Goal: Navigation & Orientation: Find specific page/section

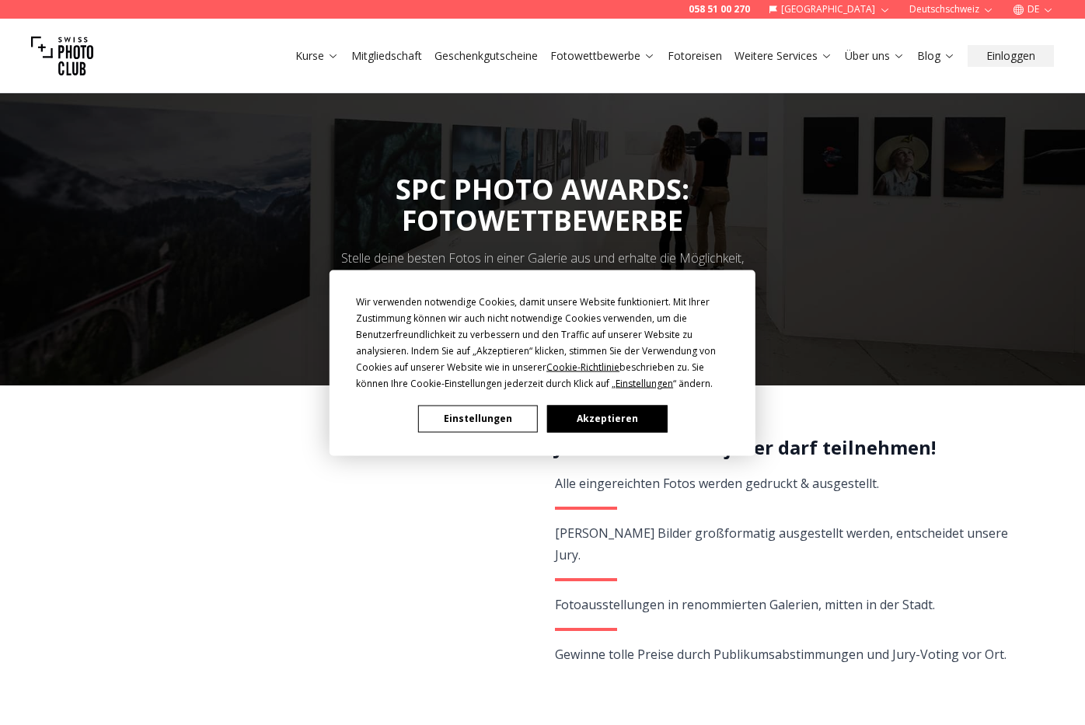
click at [602, 419] on button "Akzeptieren" at bounding box center [607, 418] width 120 height 27
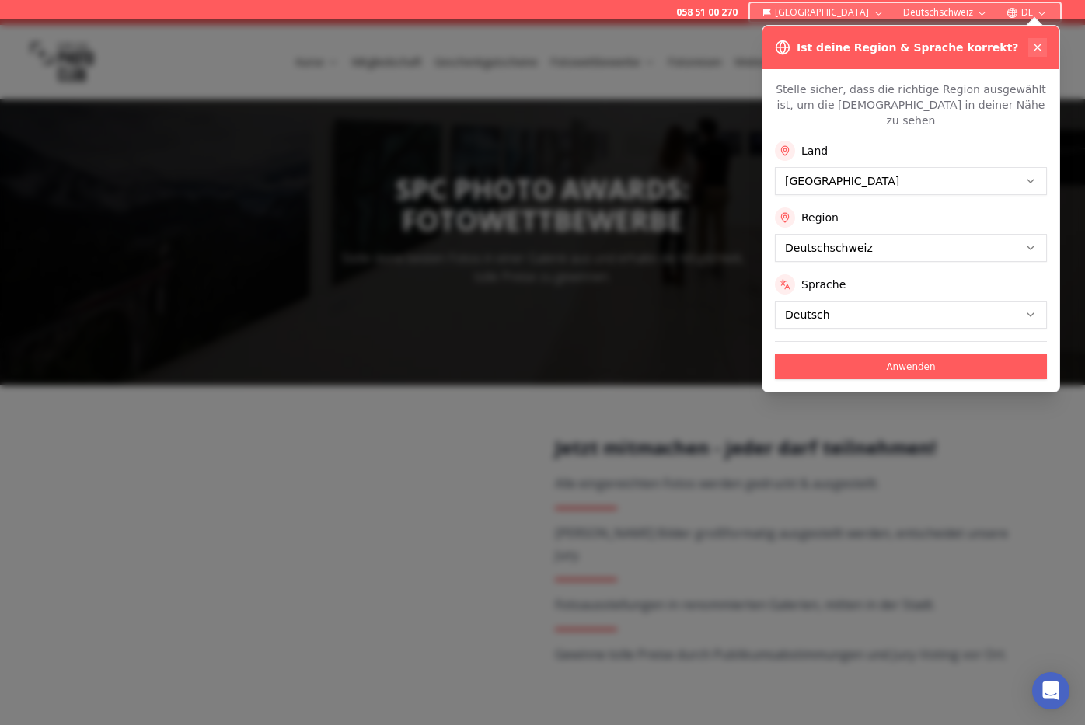
click at [1037, 45] on icon at bounding box center [1037, 47] width 12 height 12
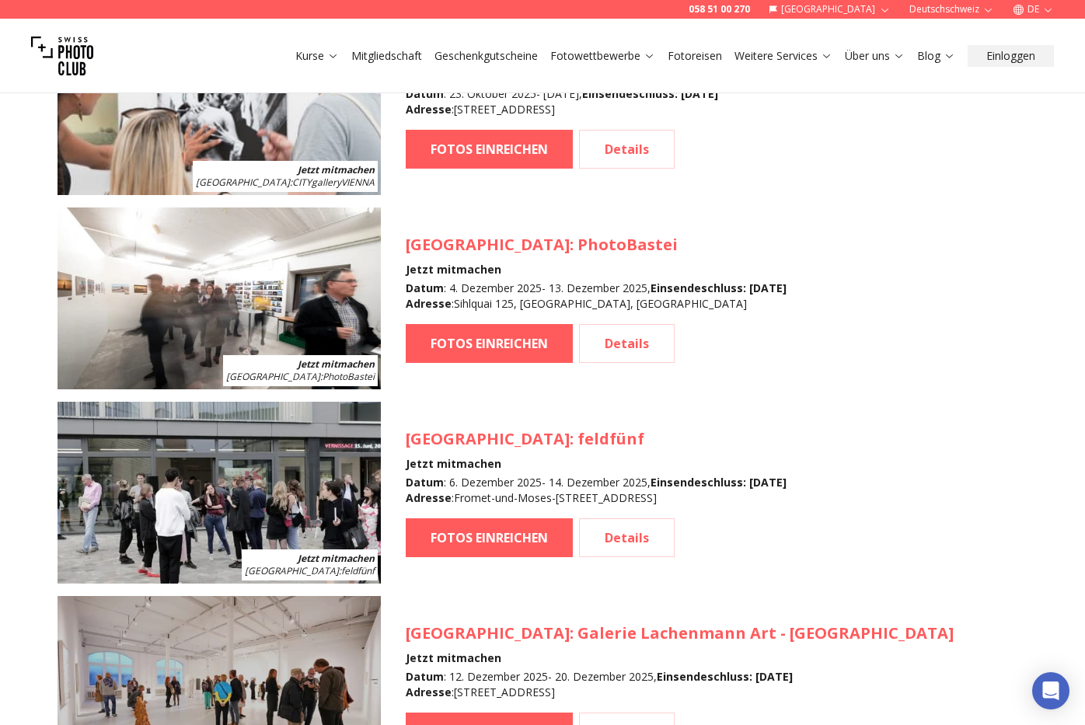
scroll to position [1944, 0]
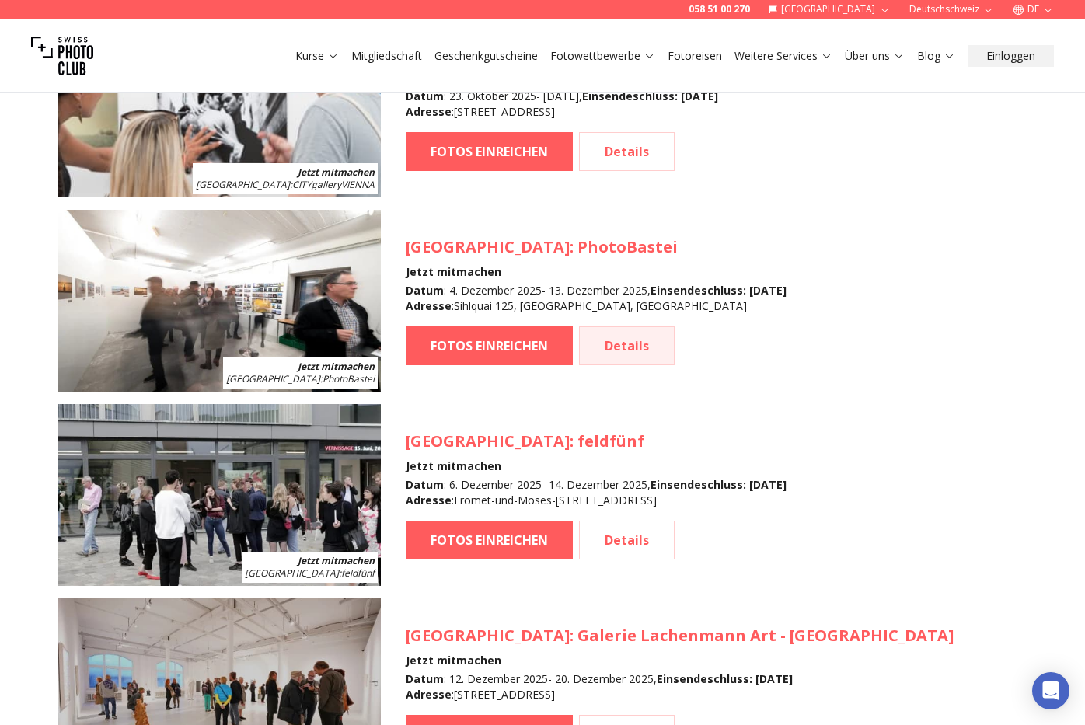
click at [624, 345] on link "Details" at bounding box center [627, 345] width 96 height 39
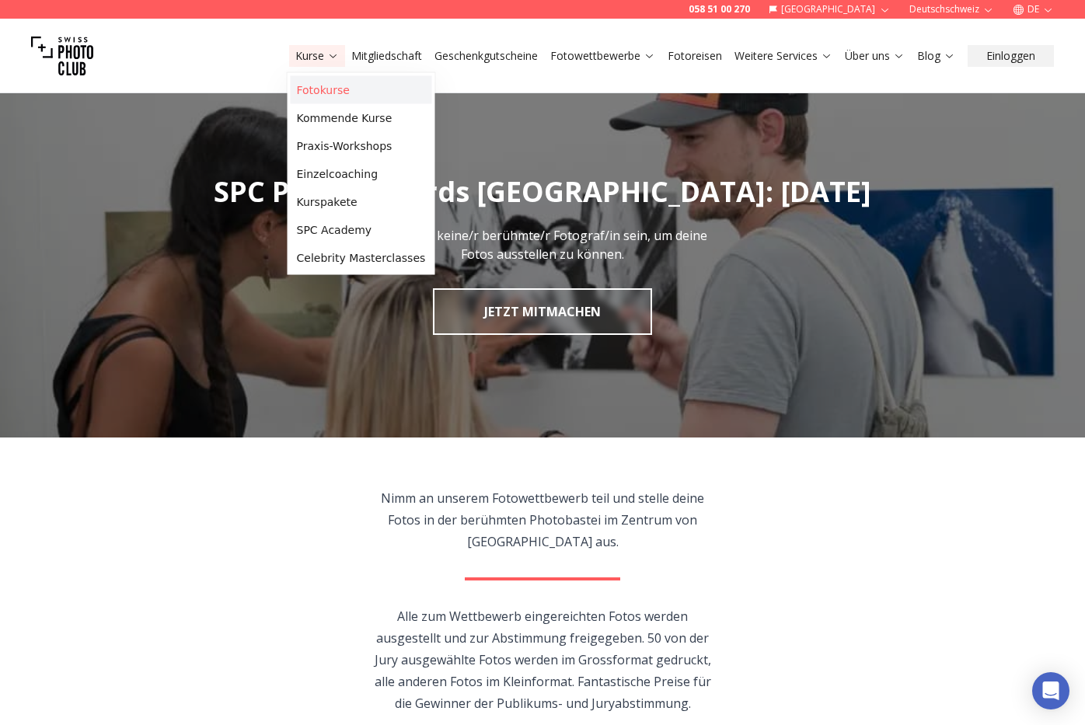
click at [319, 89] on link "Fotokurse" at bounding box center [361, 90] width 141 height 28
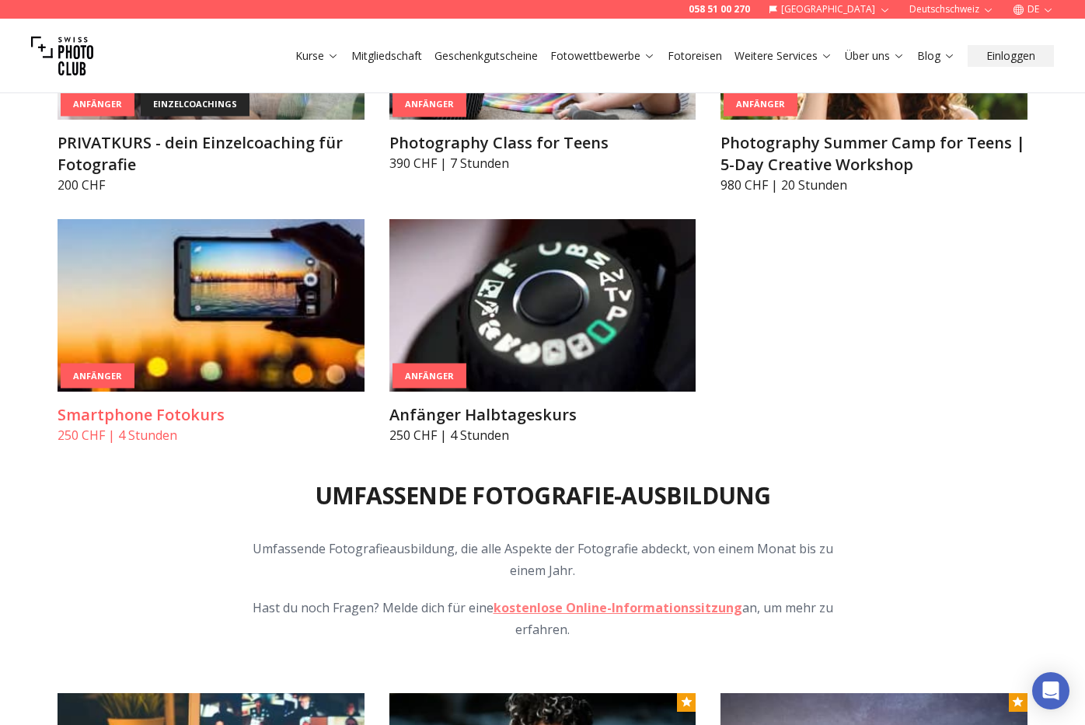
scroll to position [1274, 0]
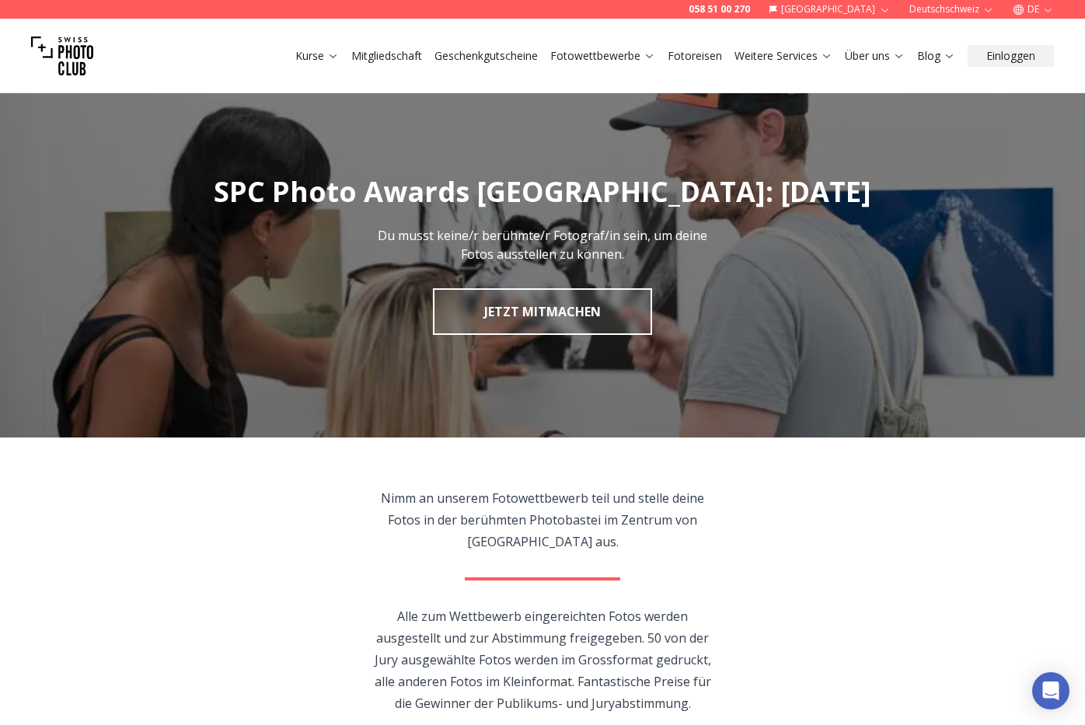
click at [375, 59] on link "Mitgliedschaft" at bounding box center [386, 56] width 71 height 16
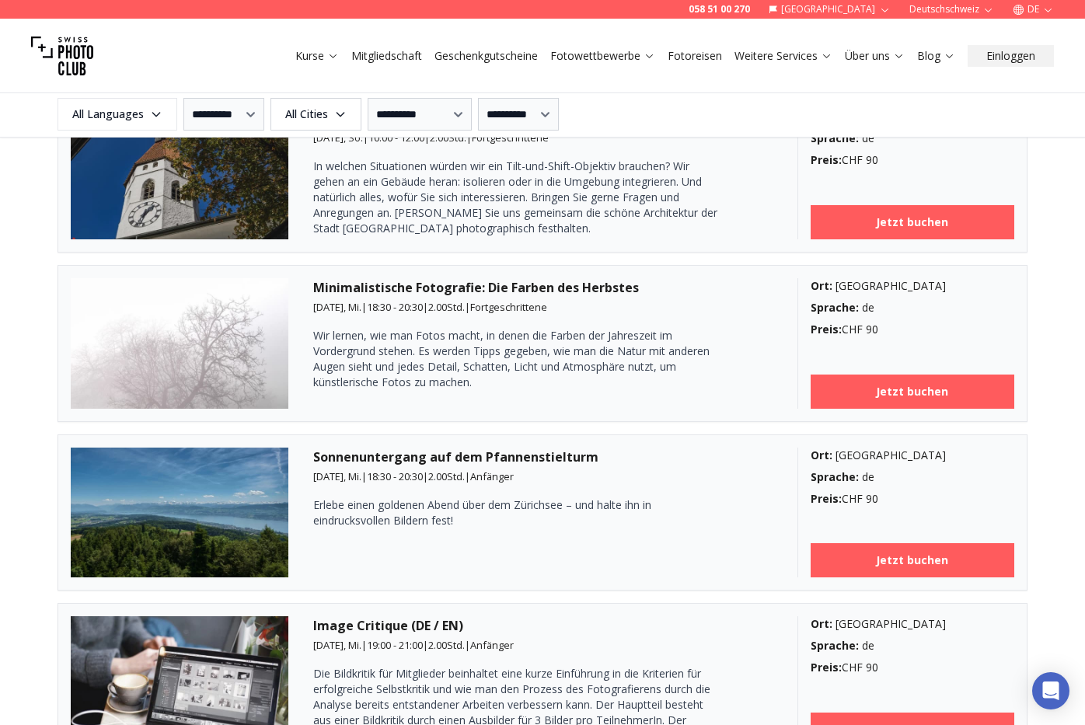
scroll to position [3000, 0]
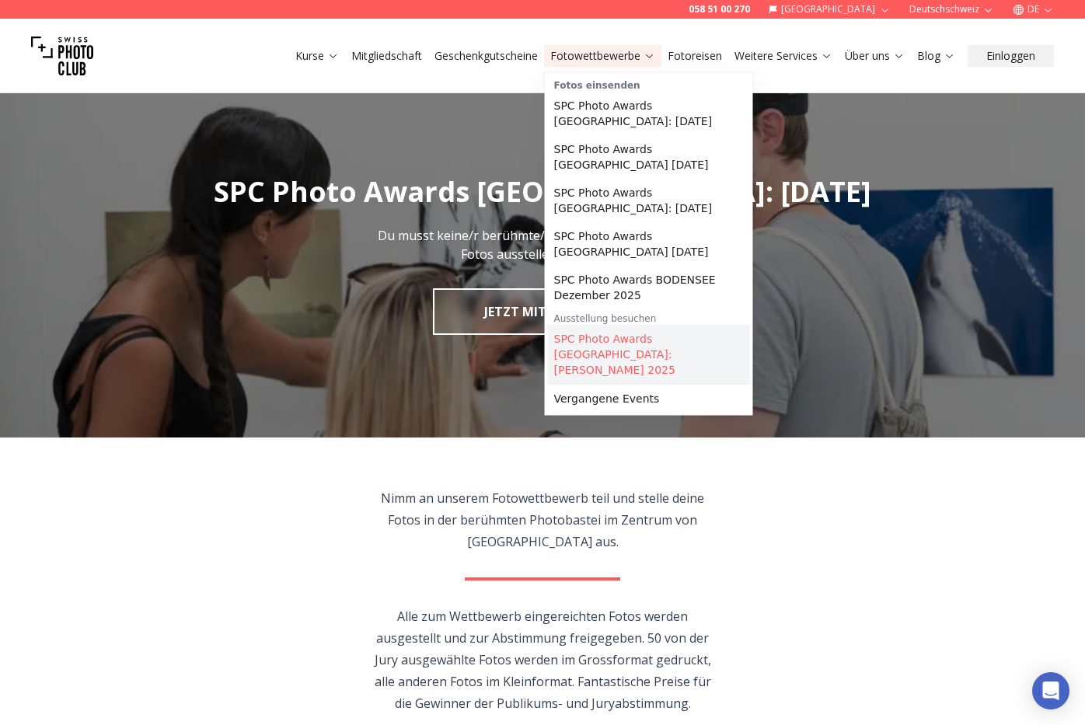
click at [573, 345] on link "SPC Photo Awards [GEOGRAPHIC_DATA]: [PERSON_NAME] 2025" at bounding box center [649, 354] width 202 height 59
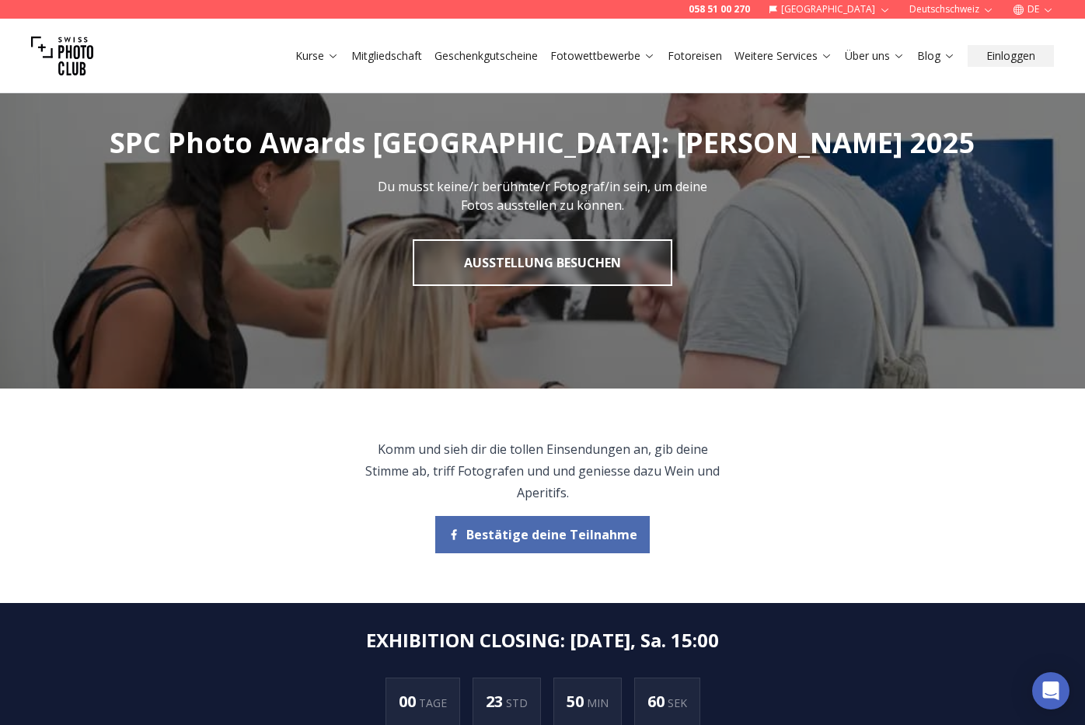
scroll to position [56, 1]
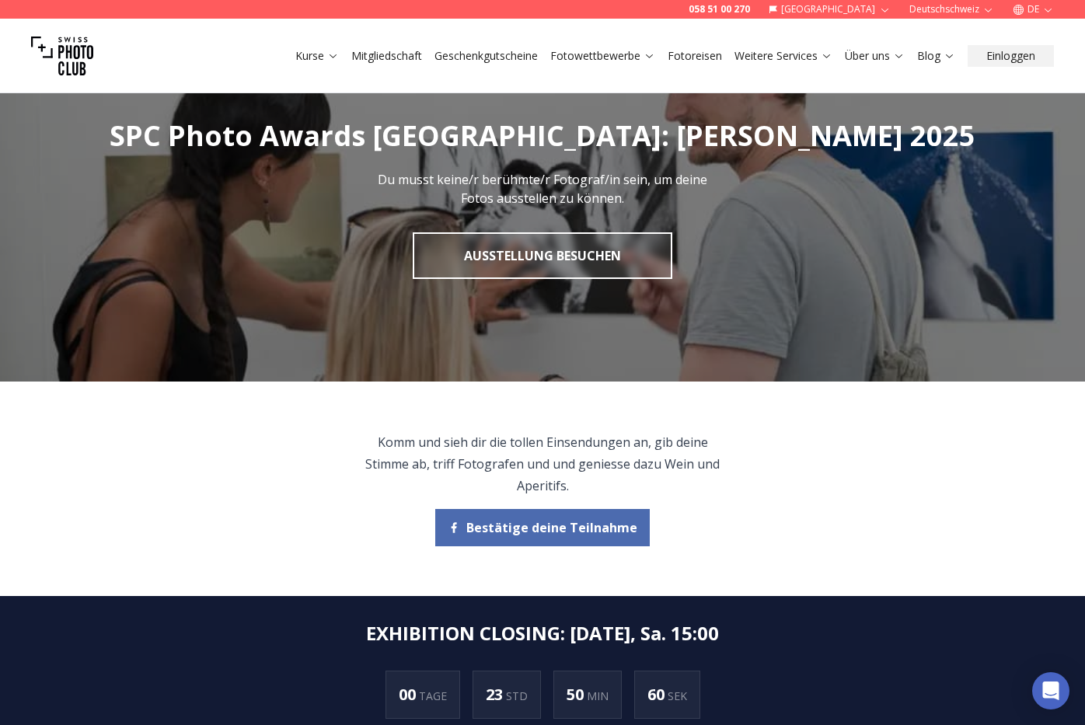
click at [542, 534] on span "Bestätige deine Teilnahme" at bounding box center [551, 527] width 171 height 19
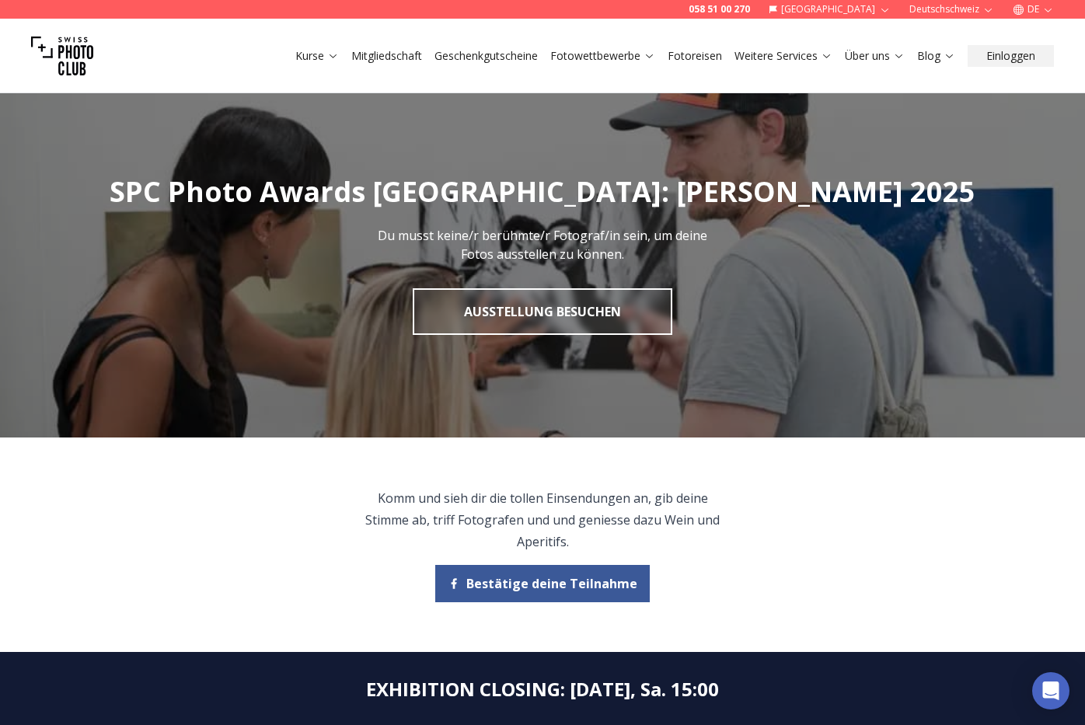
click at [688, 55] on link "Fotoreisen" at bounding box center [694, 56] width 54 height 16
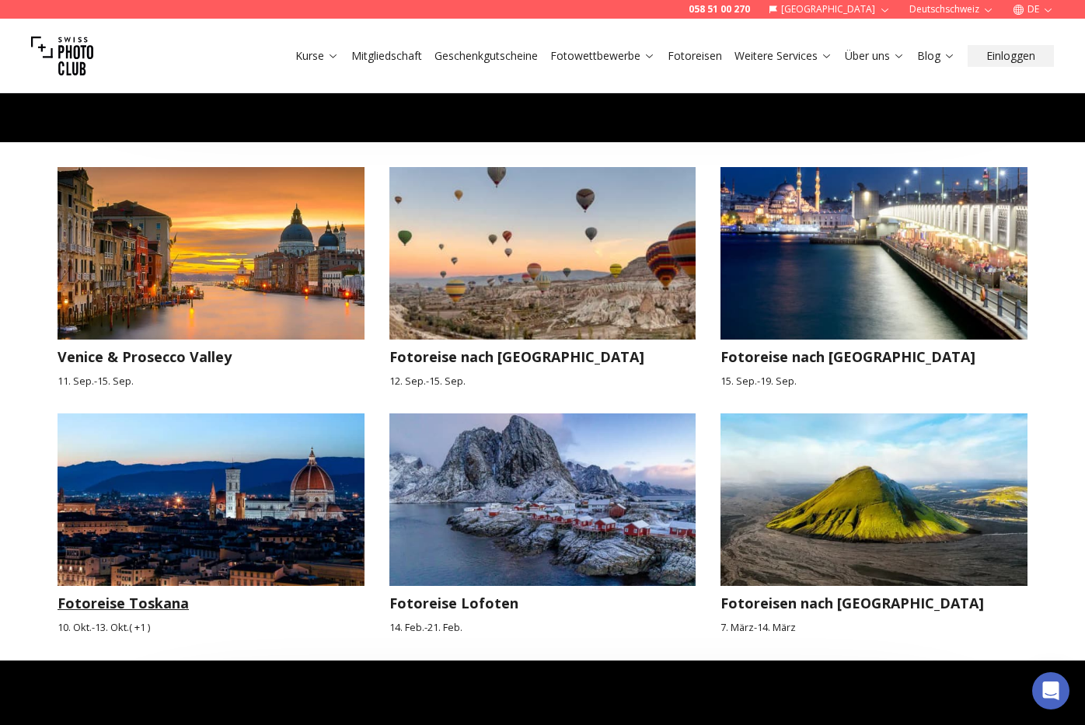
scroll to position [1414, 0]
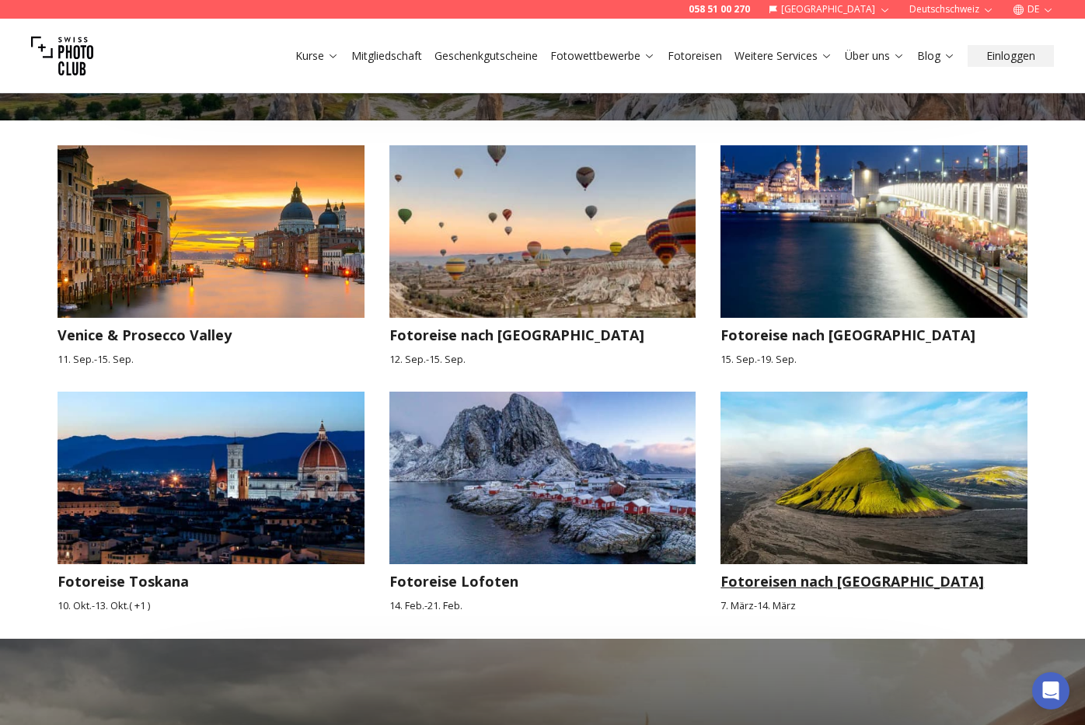
click at [842, 466] on img at bounding box center [873, 478] width 307 height 173
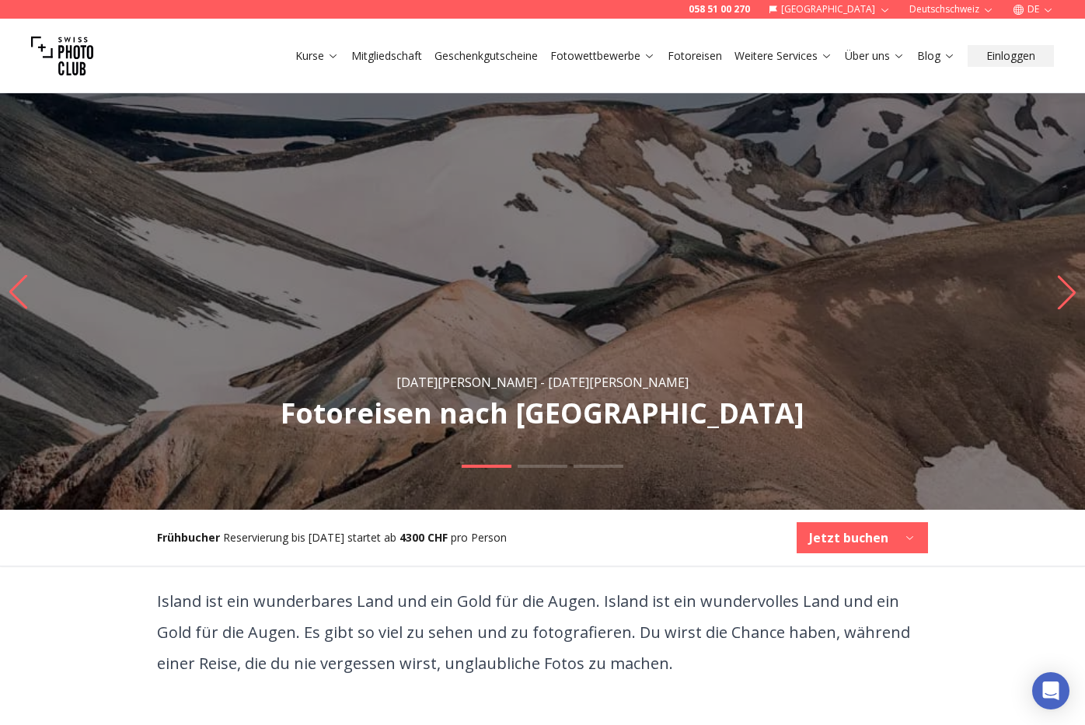
click at [1069, 291] on icon "Next slide" at bounding box center [1066, 292] width 21 height 34
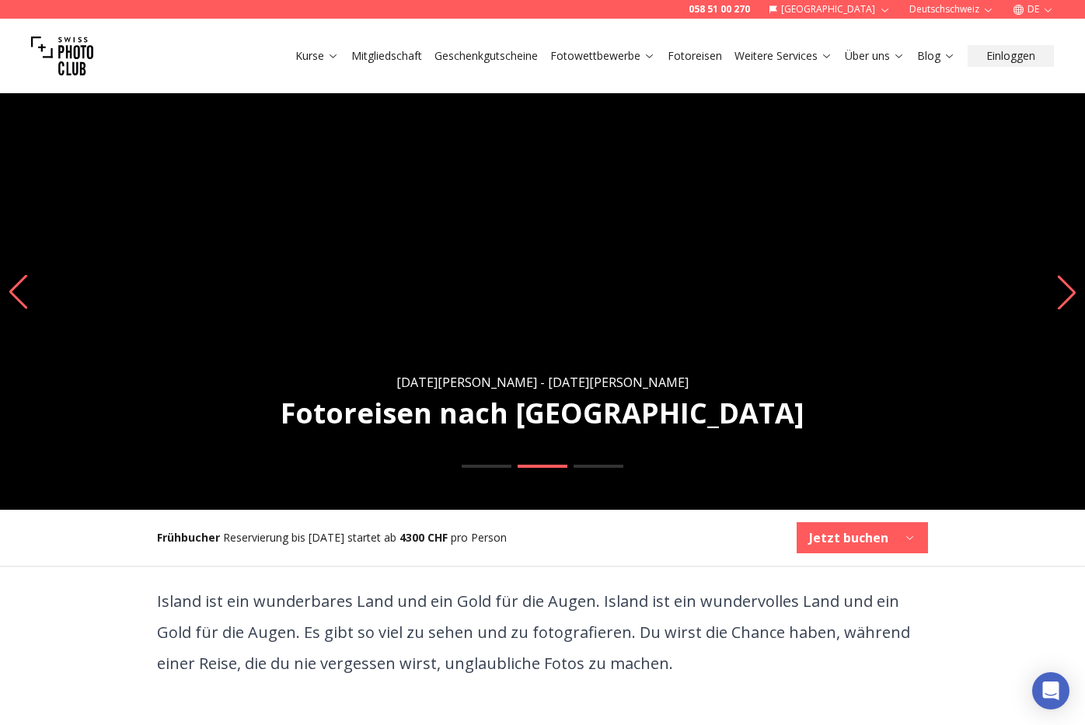
click at [1069, 291] on icon "Next slide" at bounding box center [1066, 292] width 21 height 34
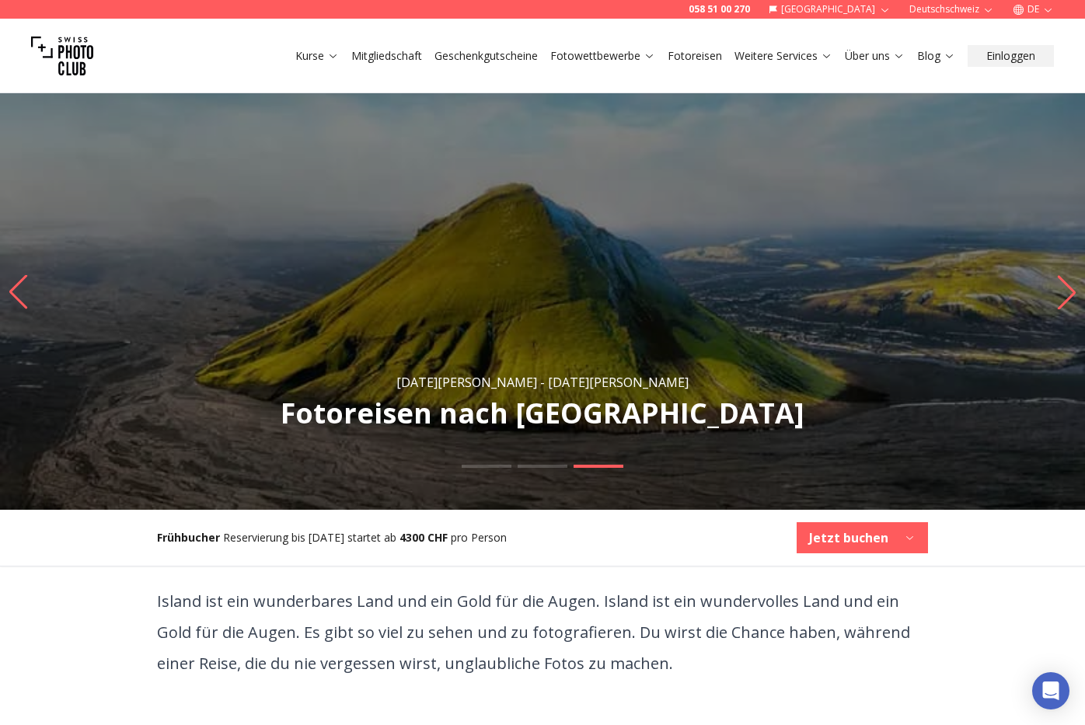
click at [1069, 291] on icon "Next slide" at bounding box center [1066, 292] width 21 height 34
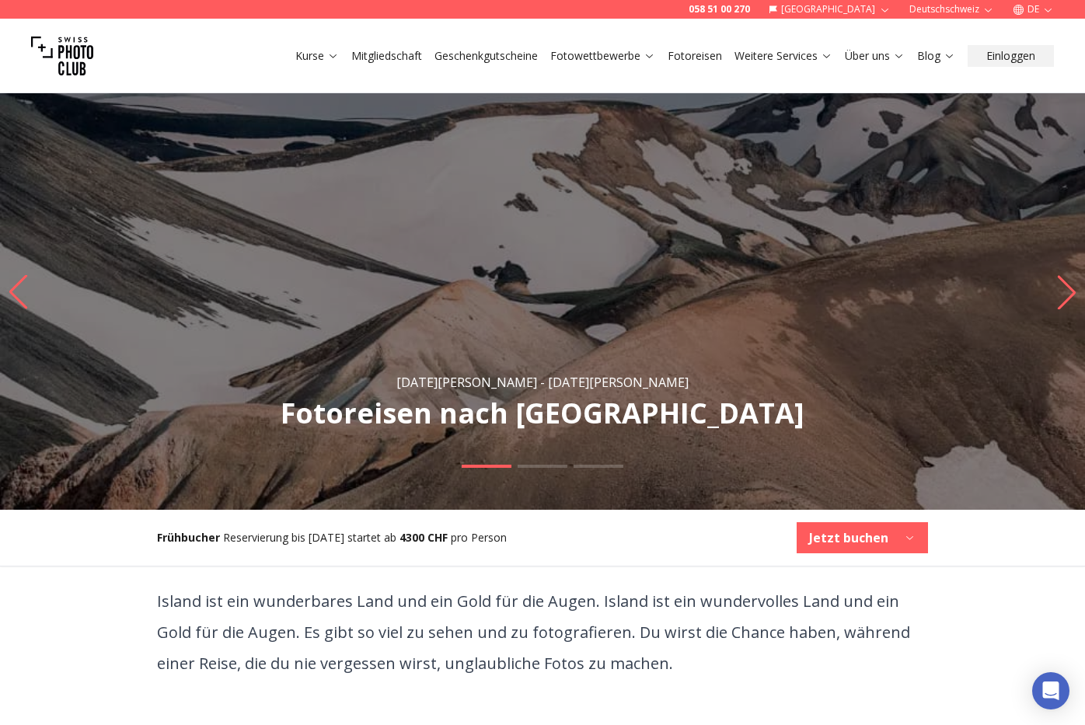
click at [1069, 291] on icon "Next slide" at bounding box center [1066, 292] width 21 height 34
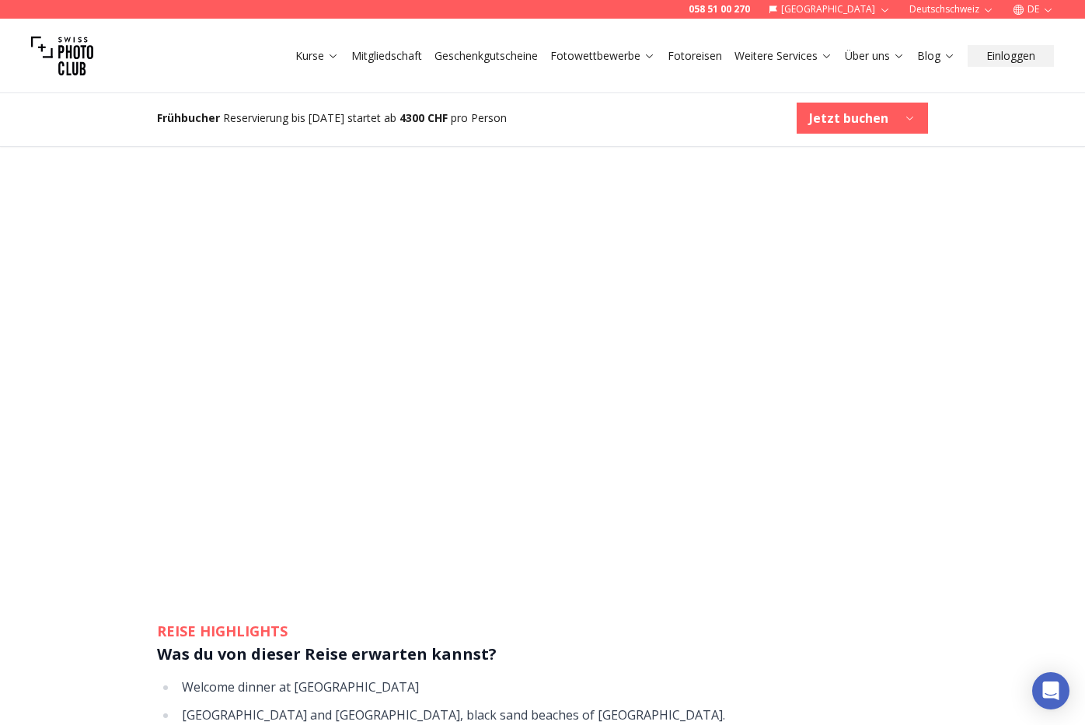
scroll to position [1386, 0]
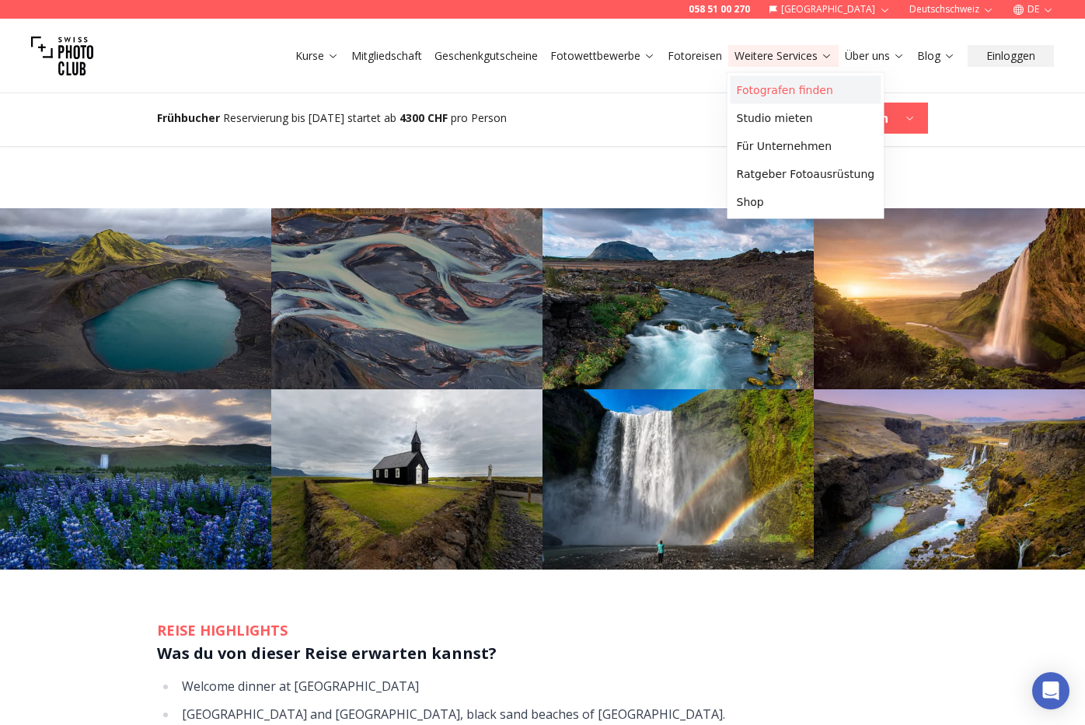
click at [775, 92] on link "Fotografen finden" at bounding box center [805, 90] width 151 height 28
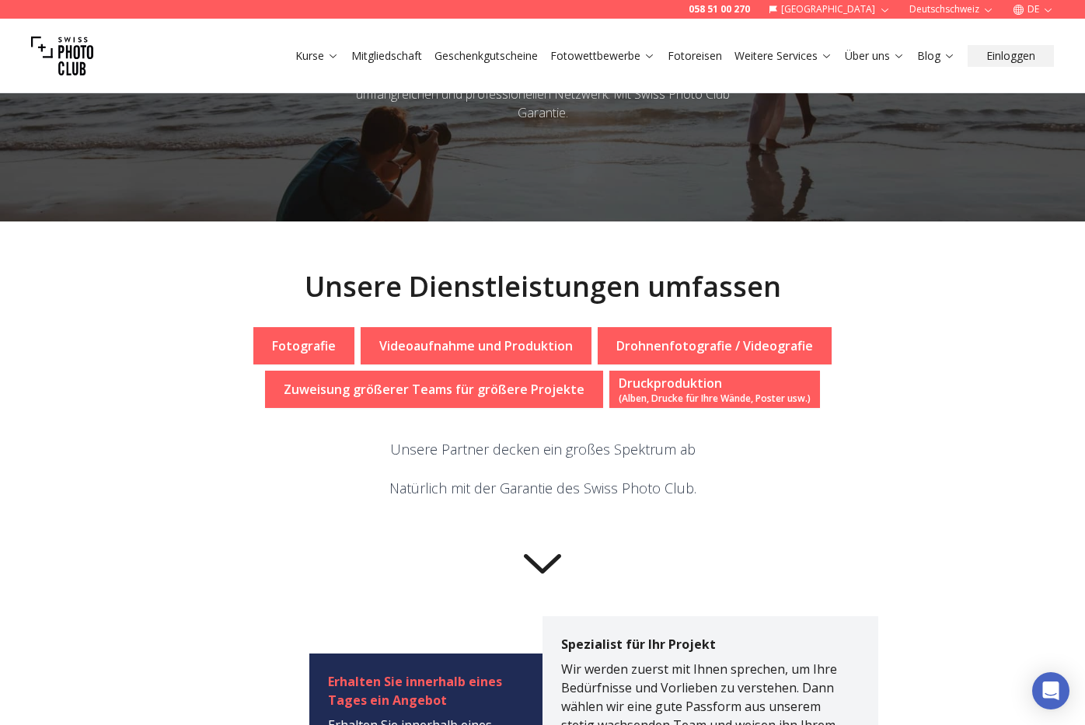
scroll to position [134, 0]
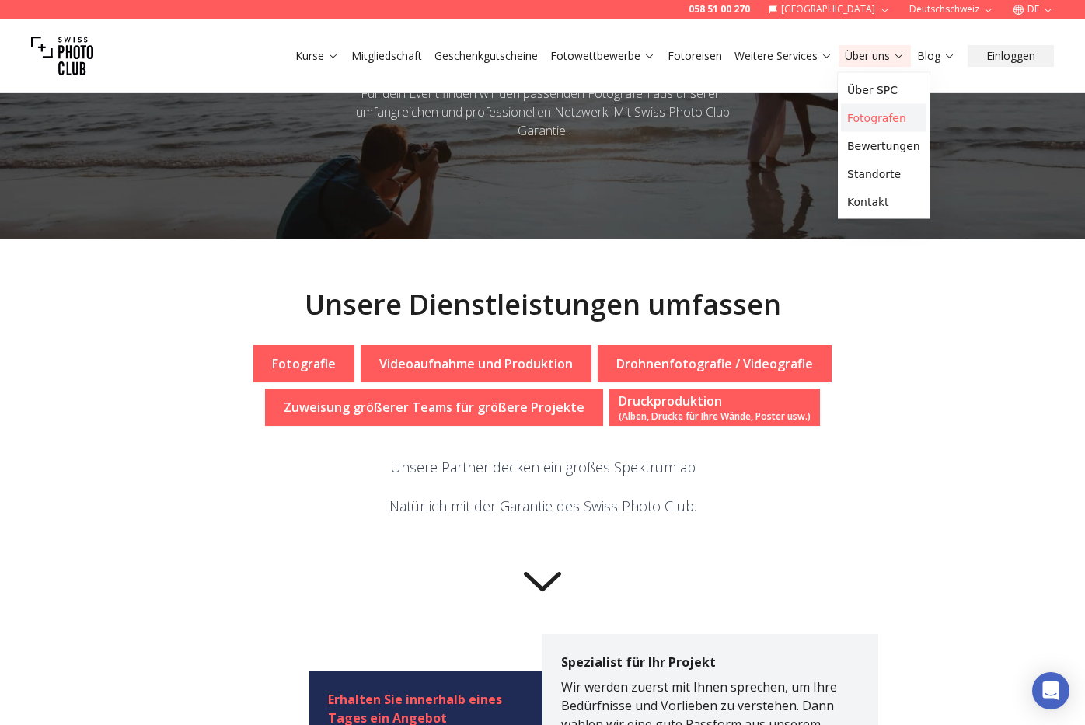
click at [870, 119] on link "Fotografen" at bounding box center [883, 118] width 85 height 28
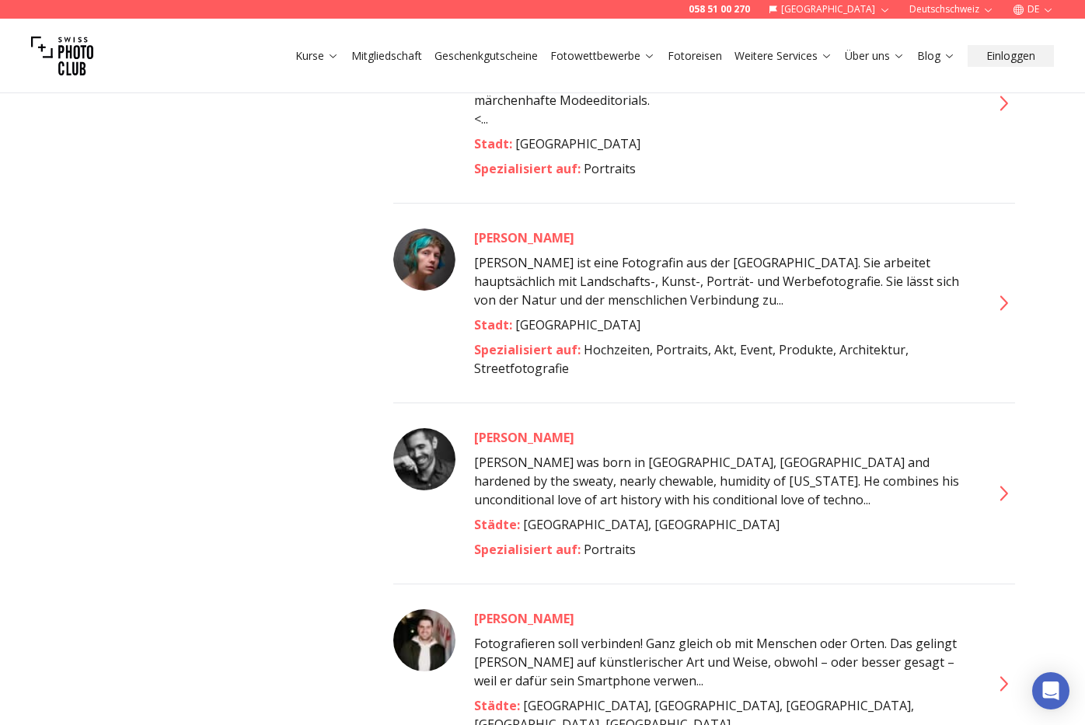
scroll to position [992, 0]
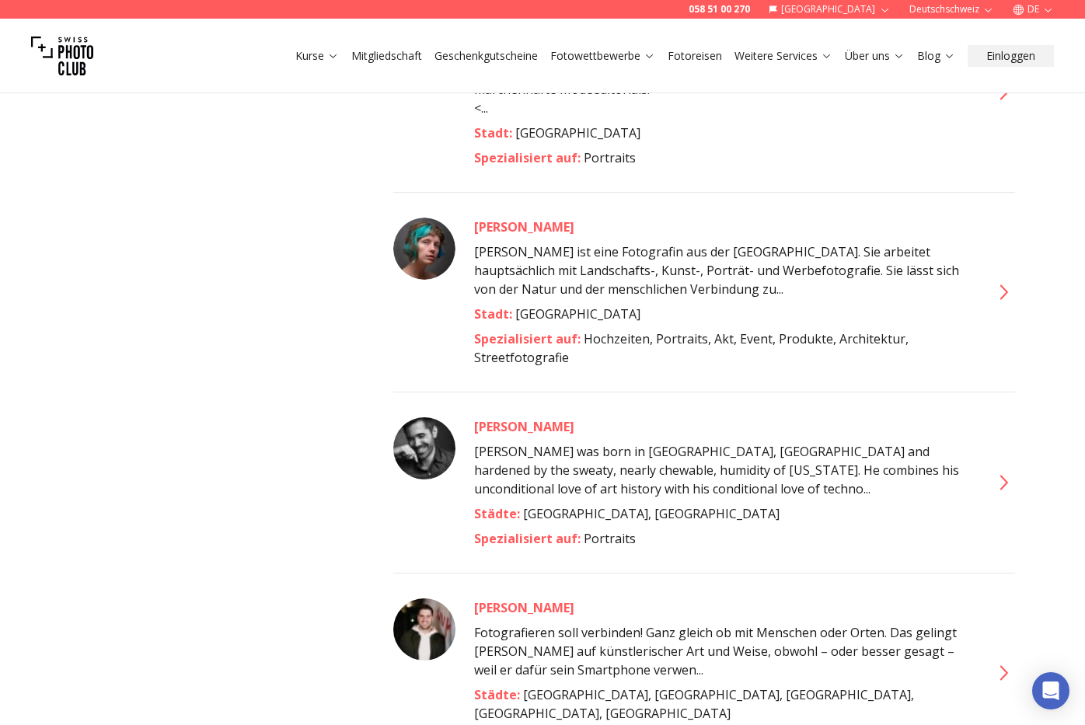
click at [1004, 280] on icon at bounding box center [1002, 292] width 25 height 25
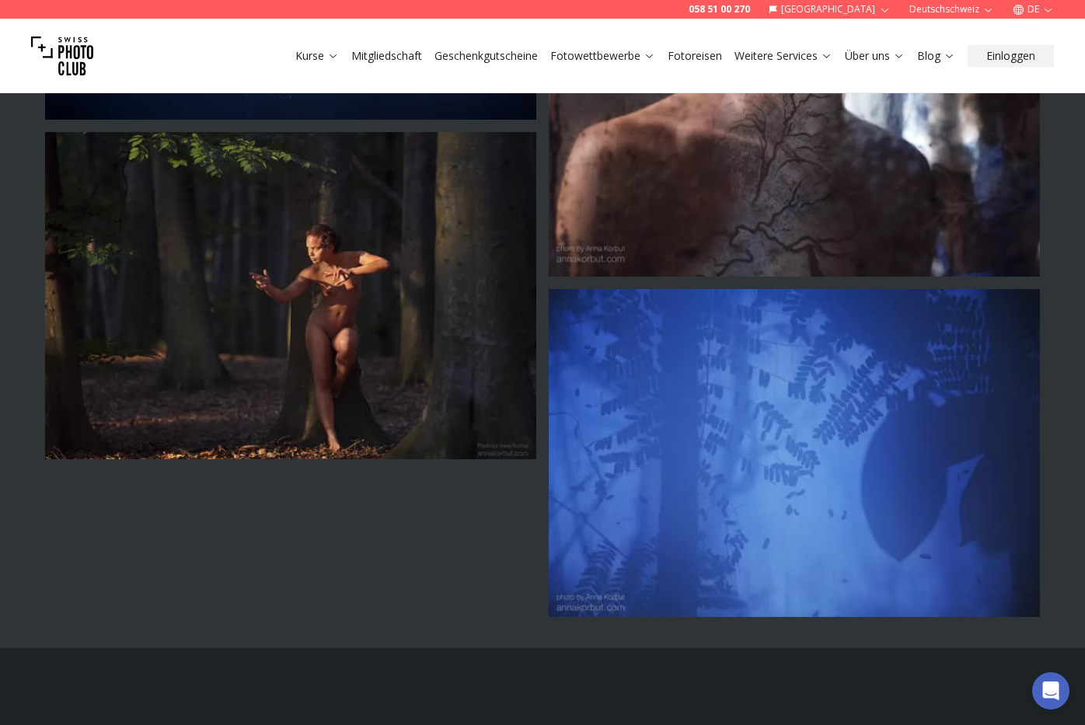
scroll to position [3378, 0]
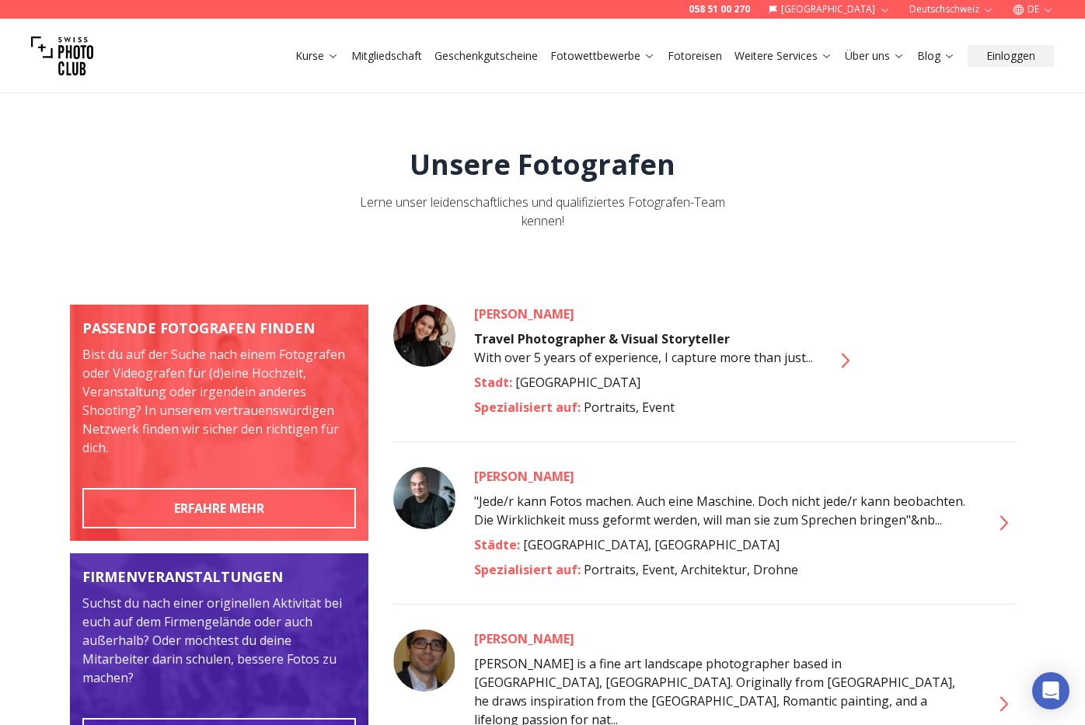
click at [845, 357] on icon at bounding box center [846, 360] width 8 height 15
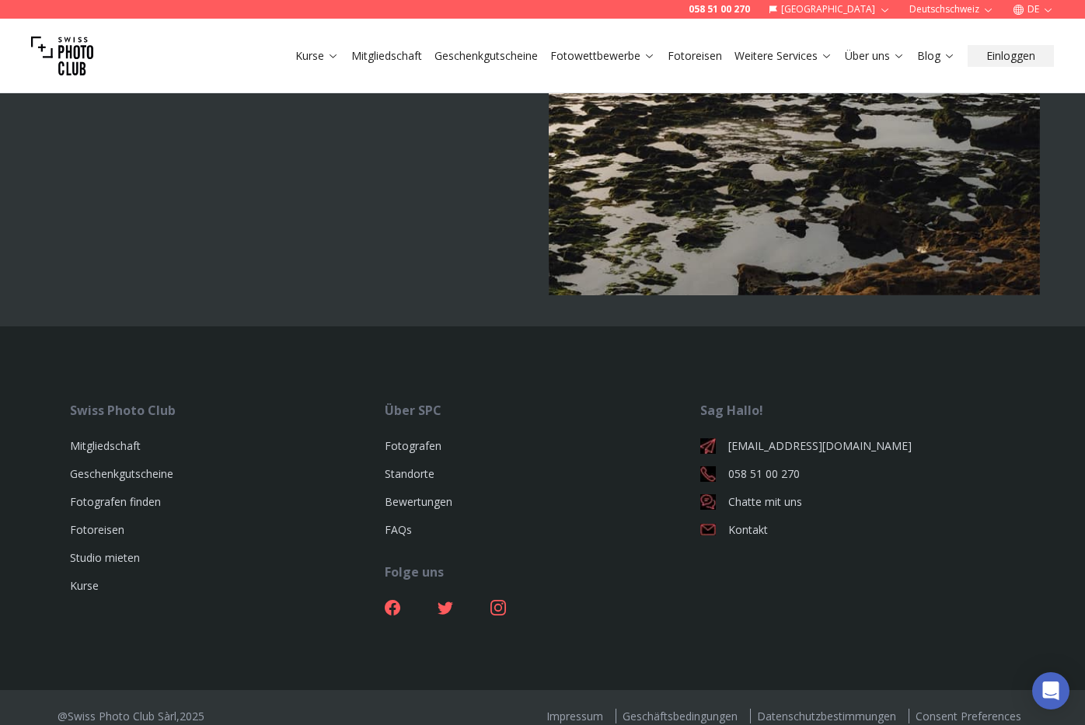
scroll to position [3416, 0]
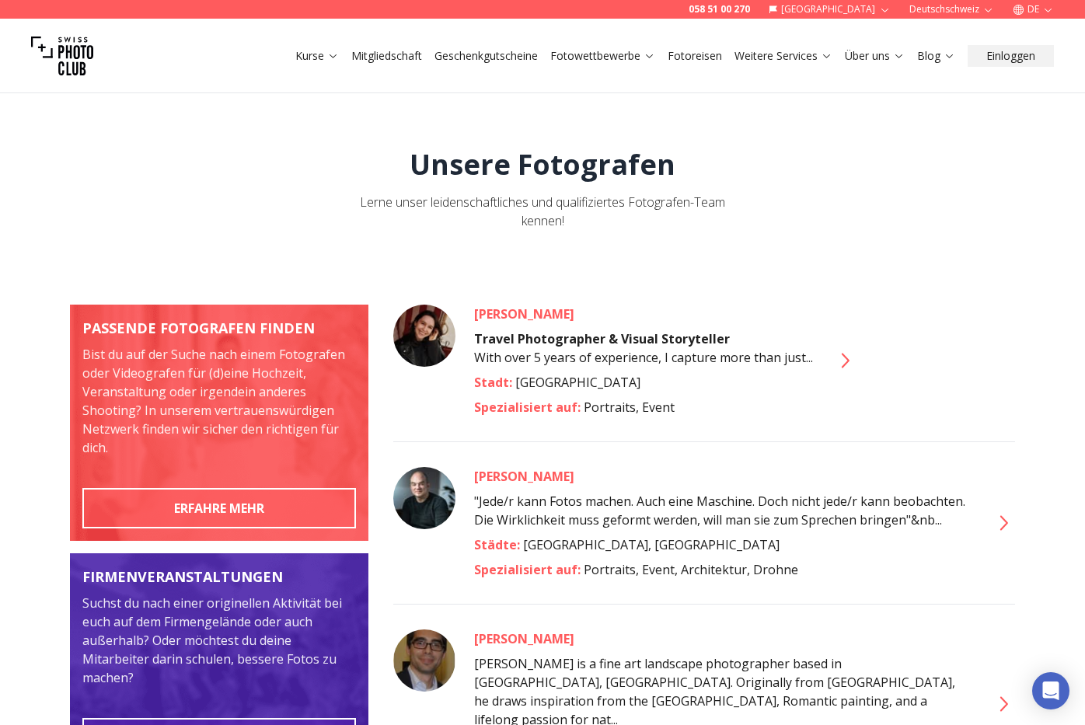
click at [1005, 521] on icon at bounding box center [1004, 522] width 8 height 15
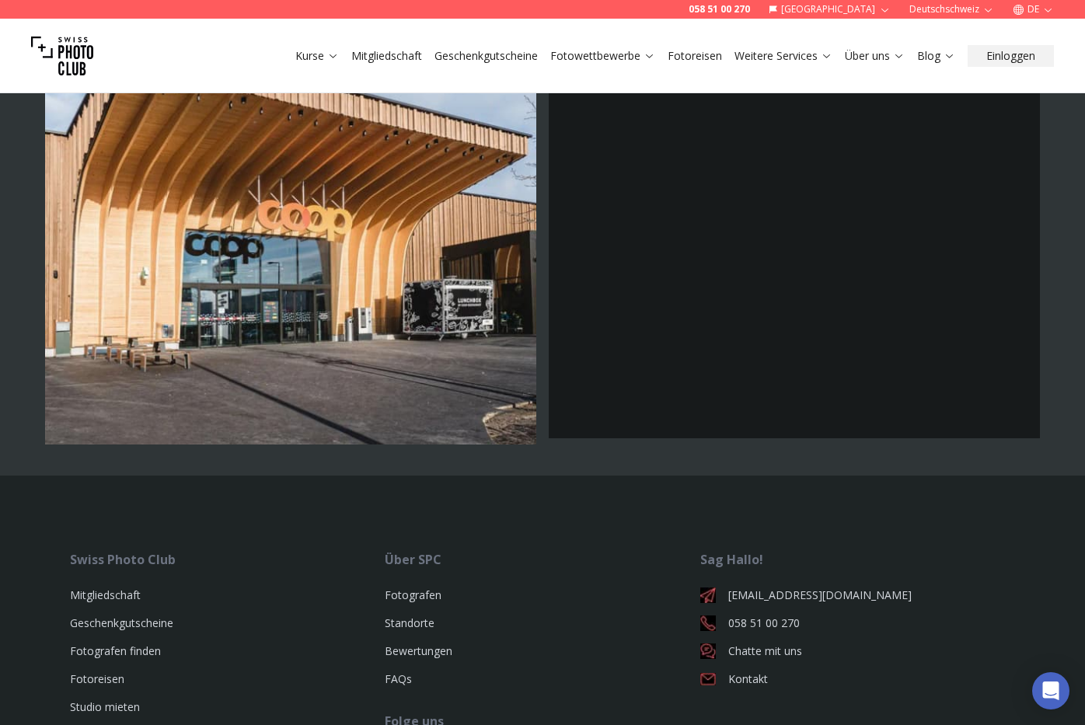
scroll to position [4651, 0]
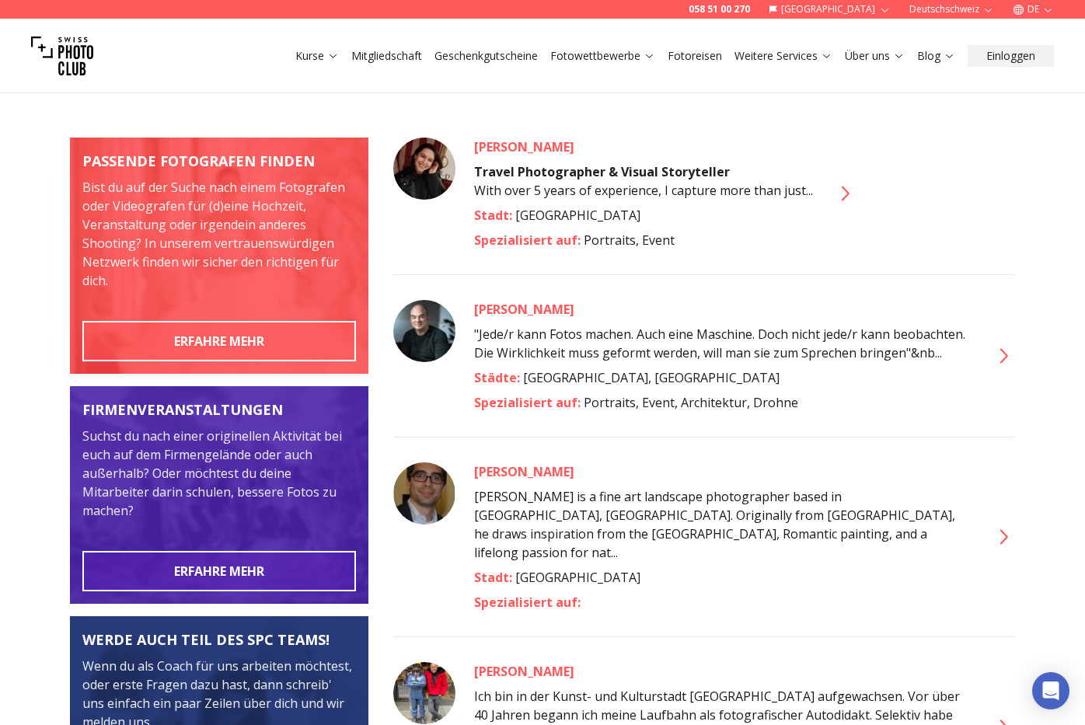
scroll to position [170, 0]
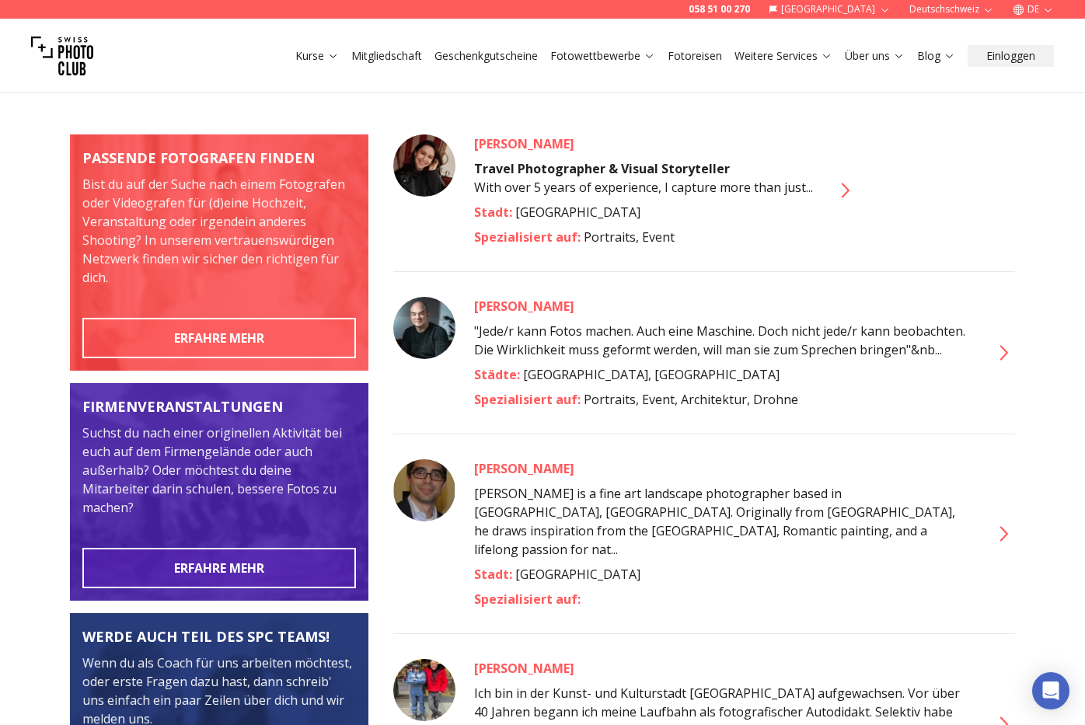
click at [999, 522] on icon at bounding box center [1002, 533] width 25 height 25
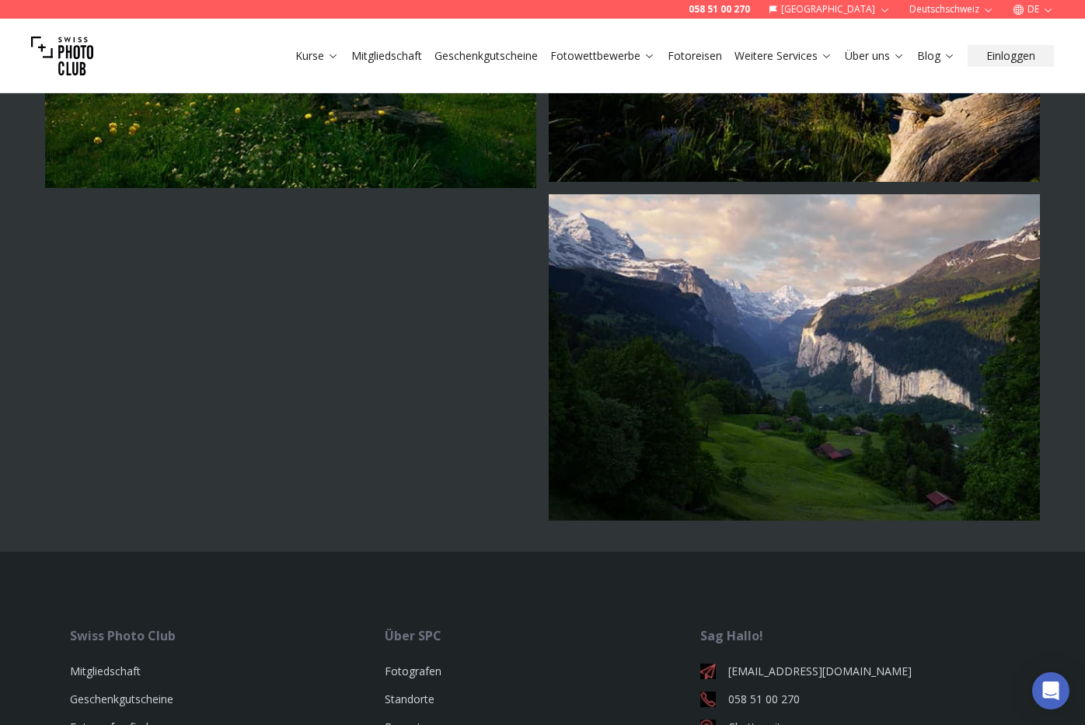
scroll to position [1295, 0]
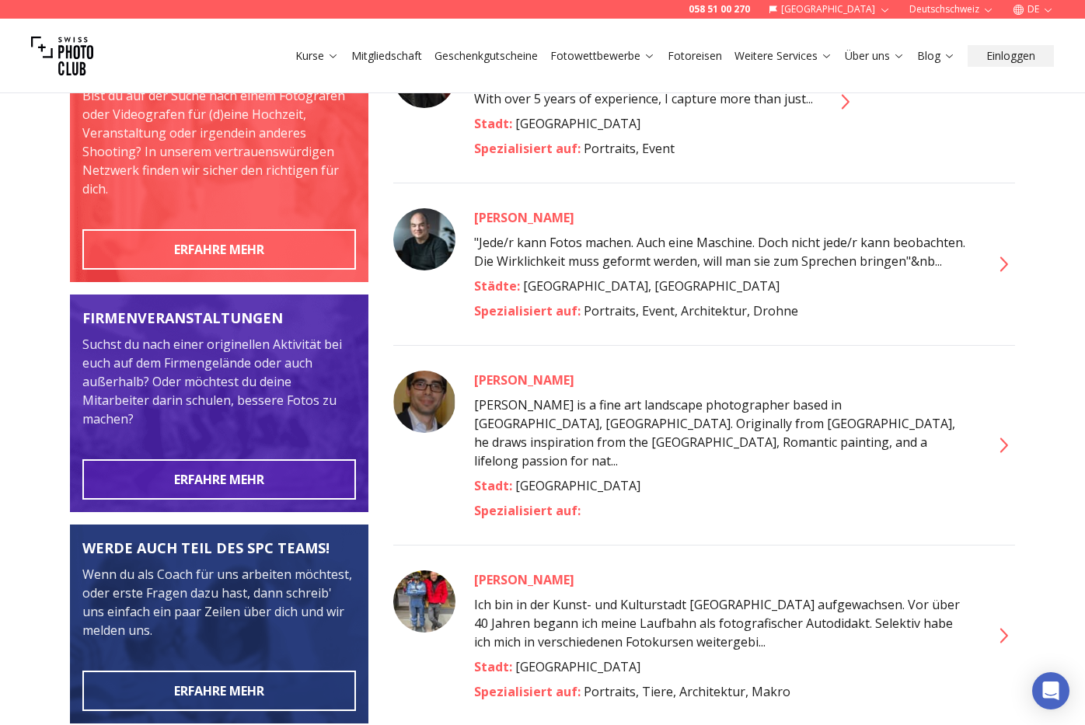
scroll to position [267, 0]
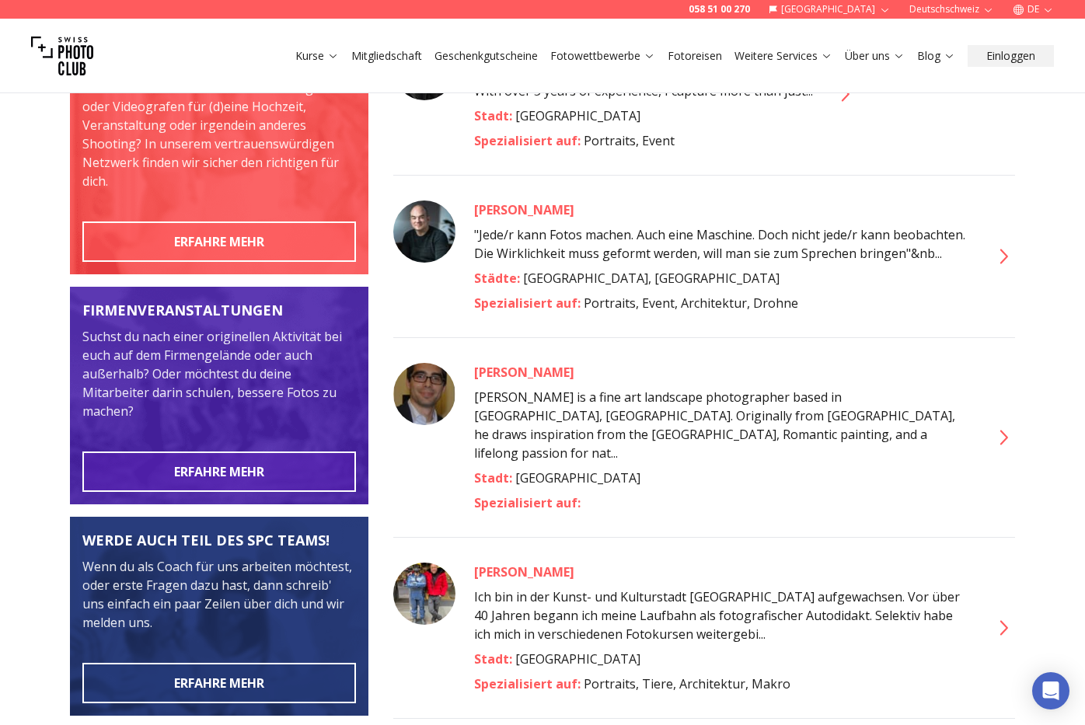
click at [1007, 615] on icon at bounding box center [1002, 627] width 25 height 25
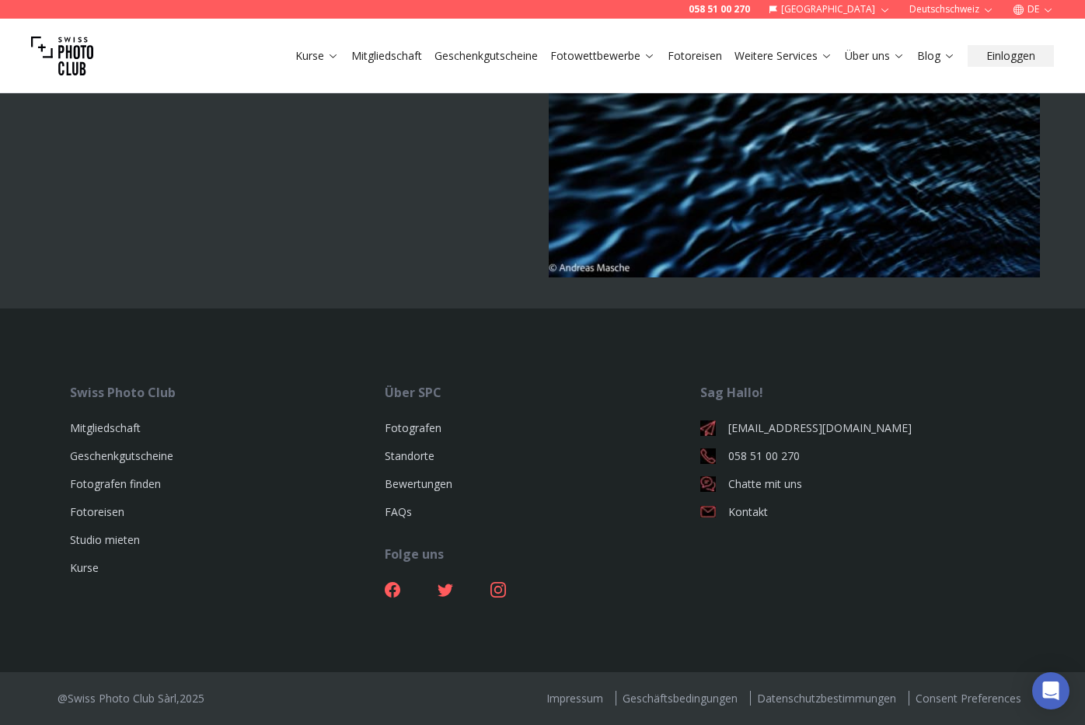
scroll to position [4120, 0]
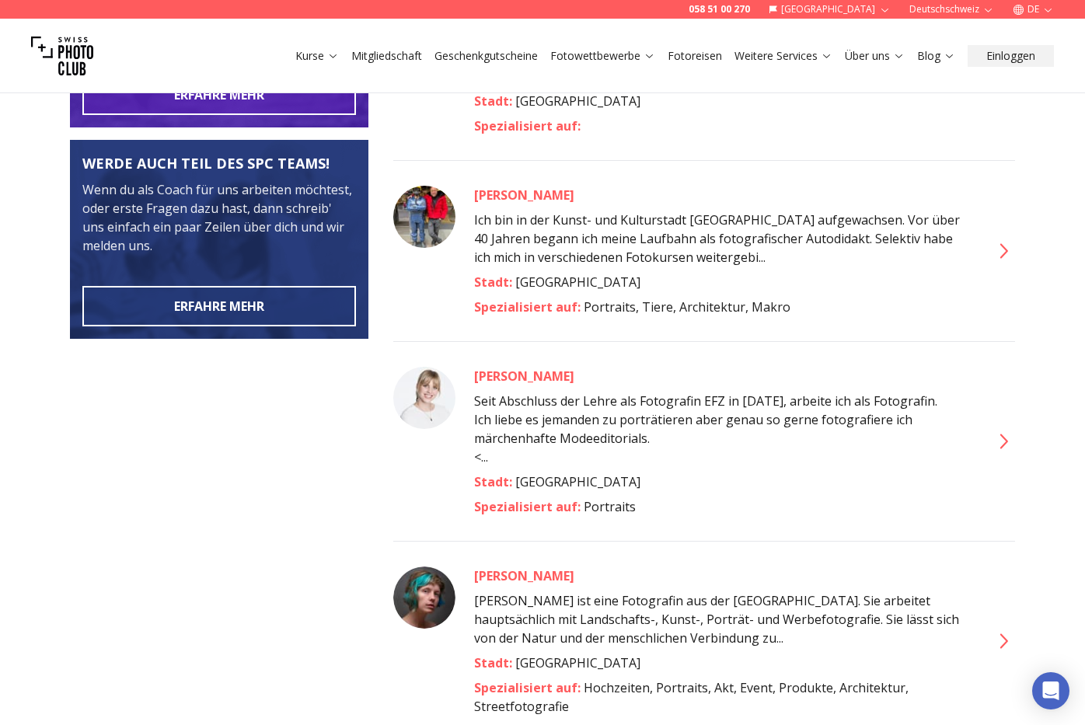
scroll to position [644, 0]
click at [1004, 433] on icon at bounding box center [1004, 440] width 8 height 15
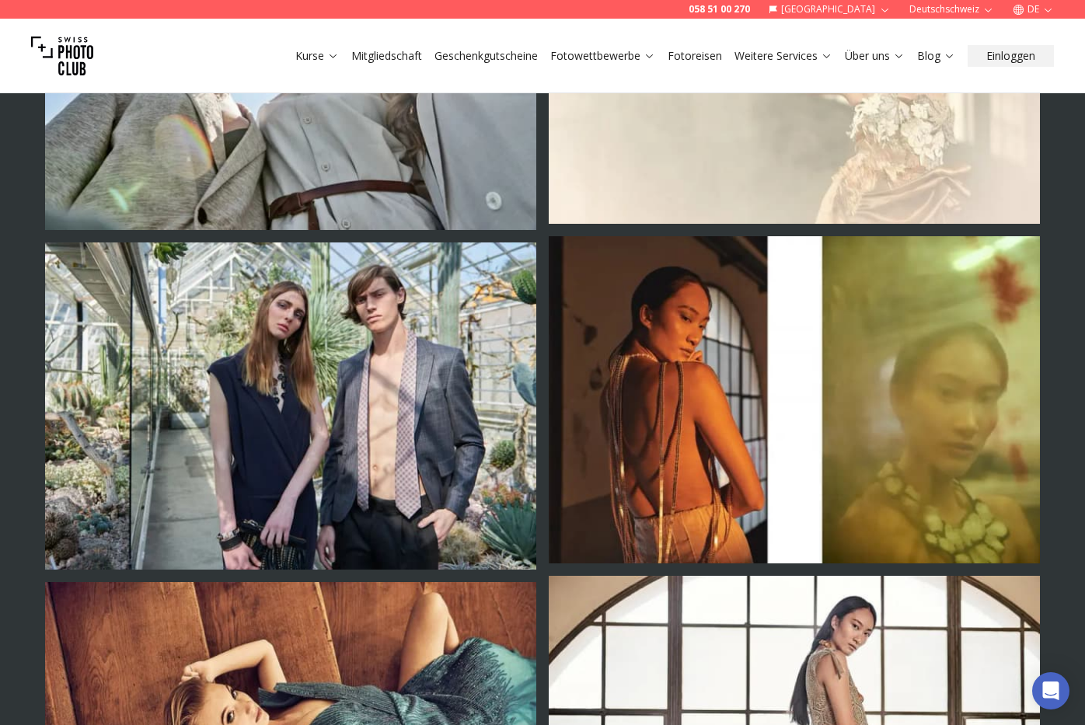
scroll to position [2201, 0]
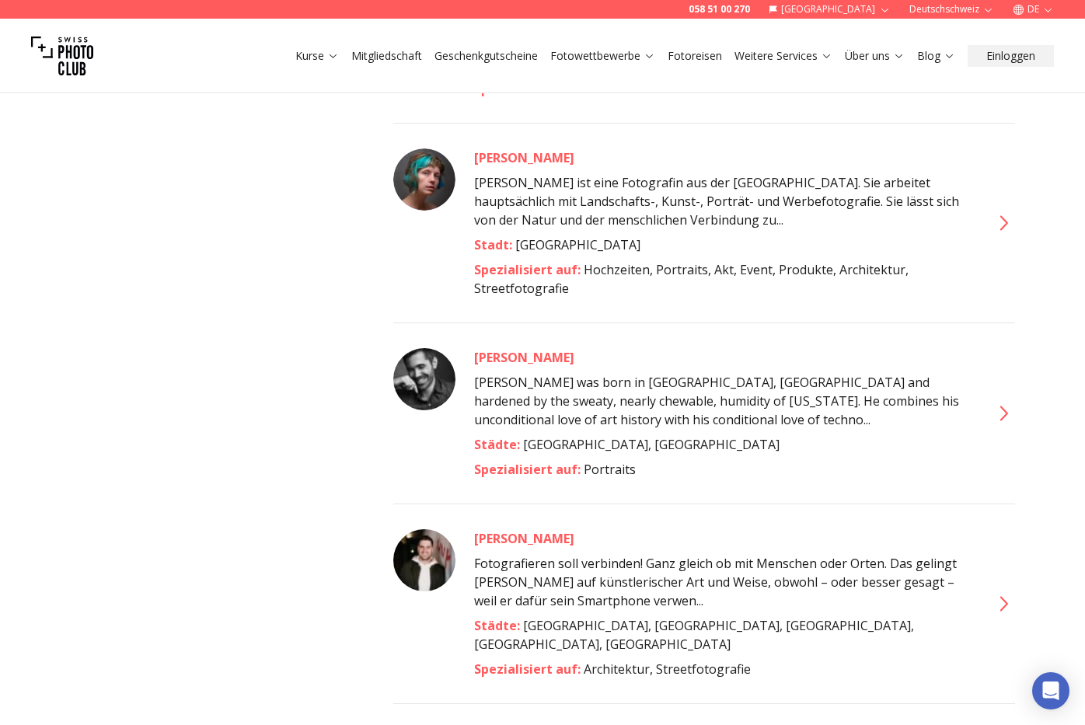
scroll to position [1062, 0]
click at [1006, 405] on icon at bounding box center [1004, 412] width 8 height 15
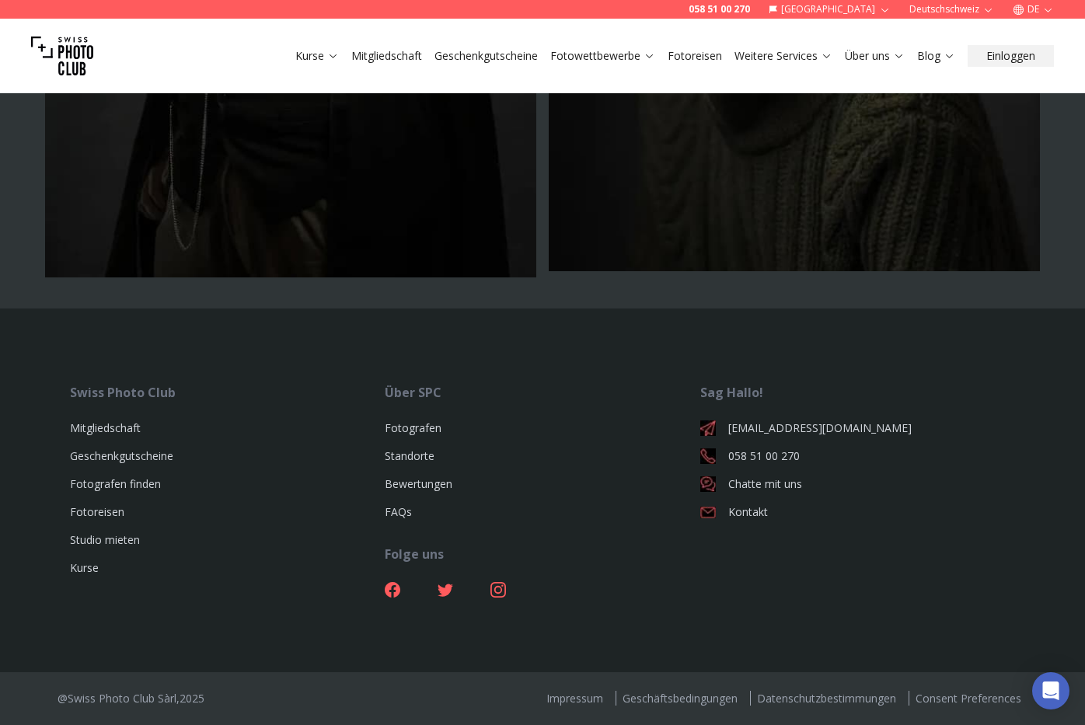
scroll to position [5848, 0]
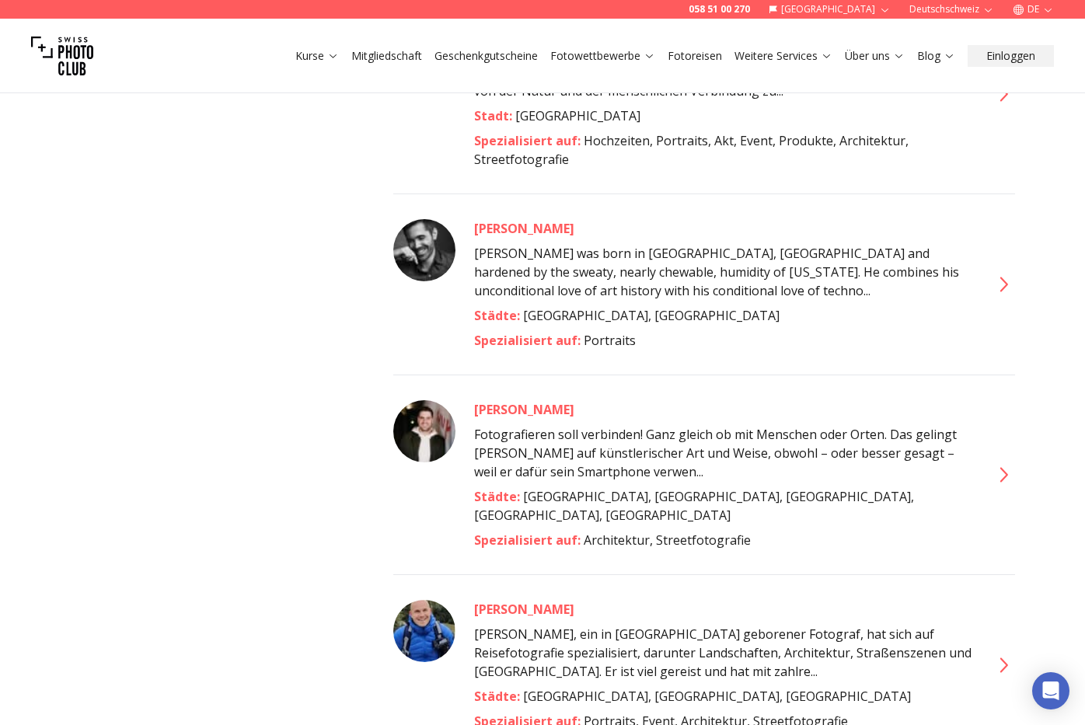
scroll to position [1190, 0]
click at [1009, 463] on icon at bounding box center [1002, 475] width 25 height 25
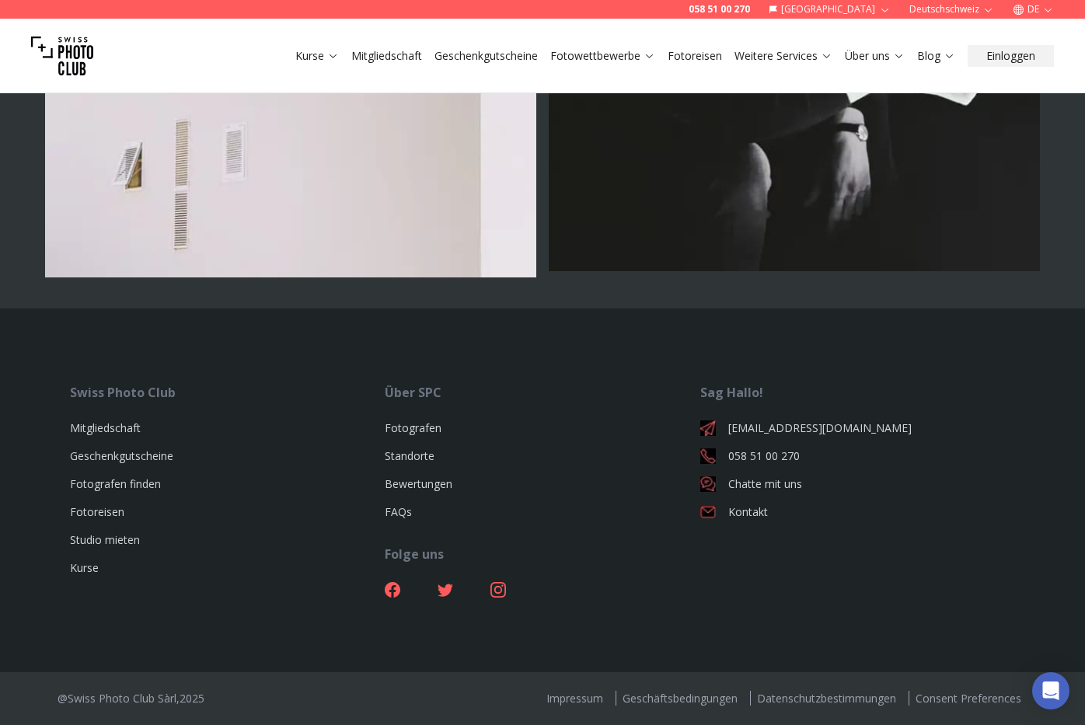
scroll to position [6891, 0]
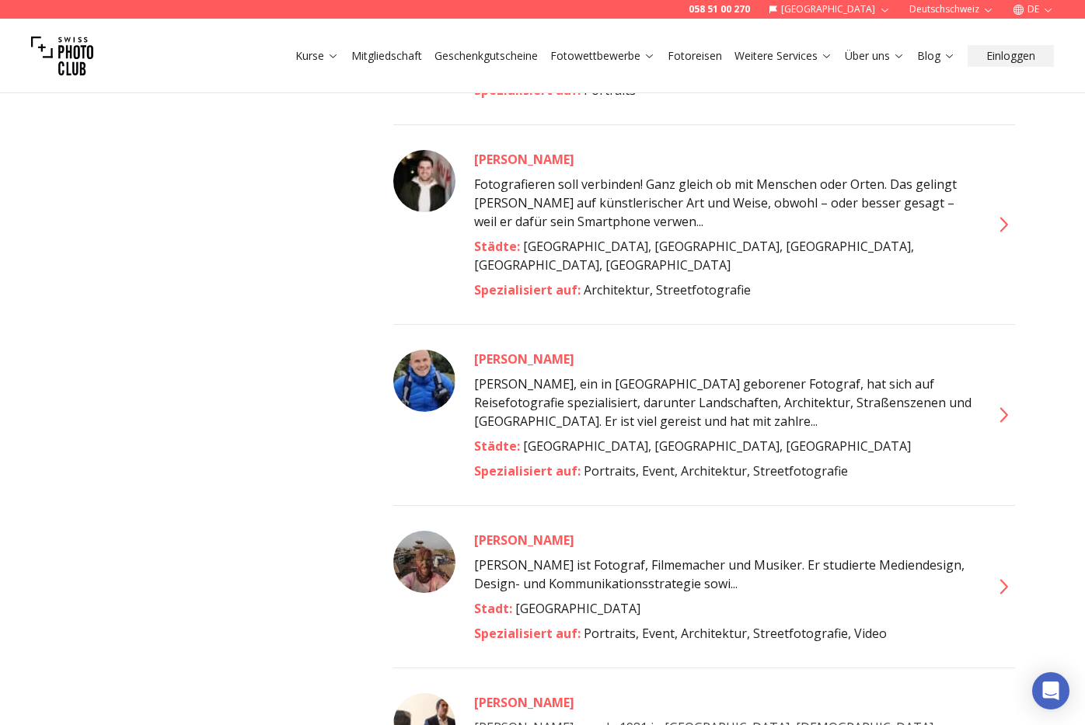
scroll to position [1441, 0]
click at [1005, 402] on icon at bounding box center [1002, 414] width 25 height 25
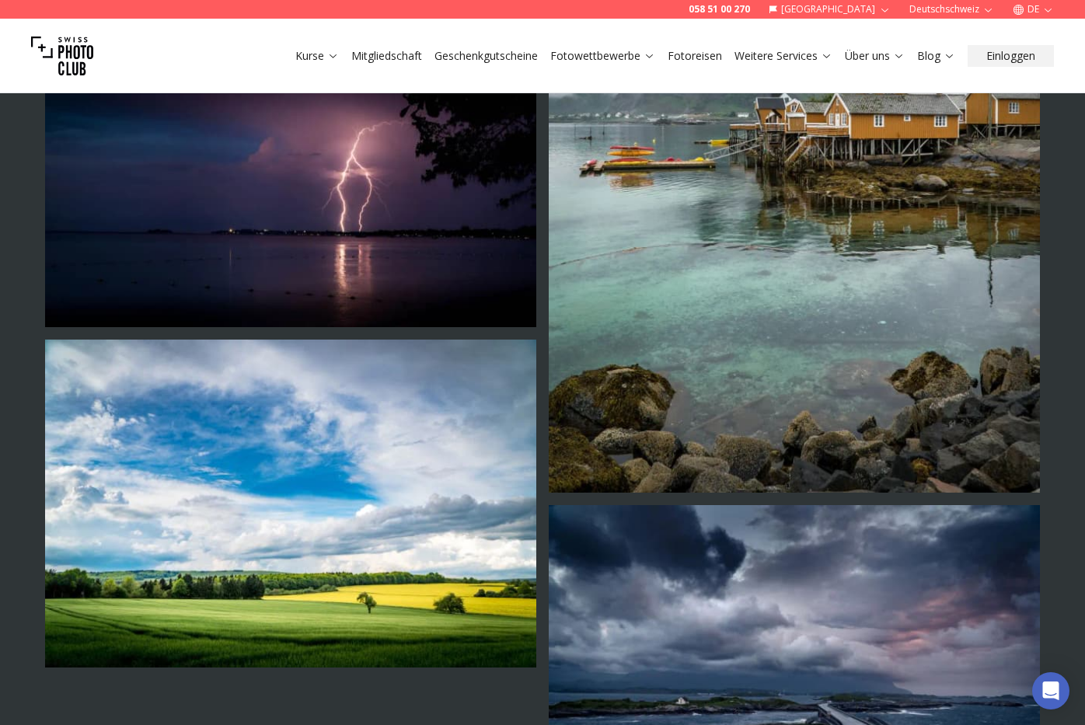
scroll to position [865, 0]
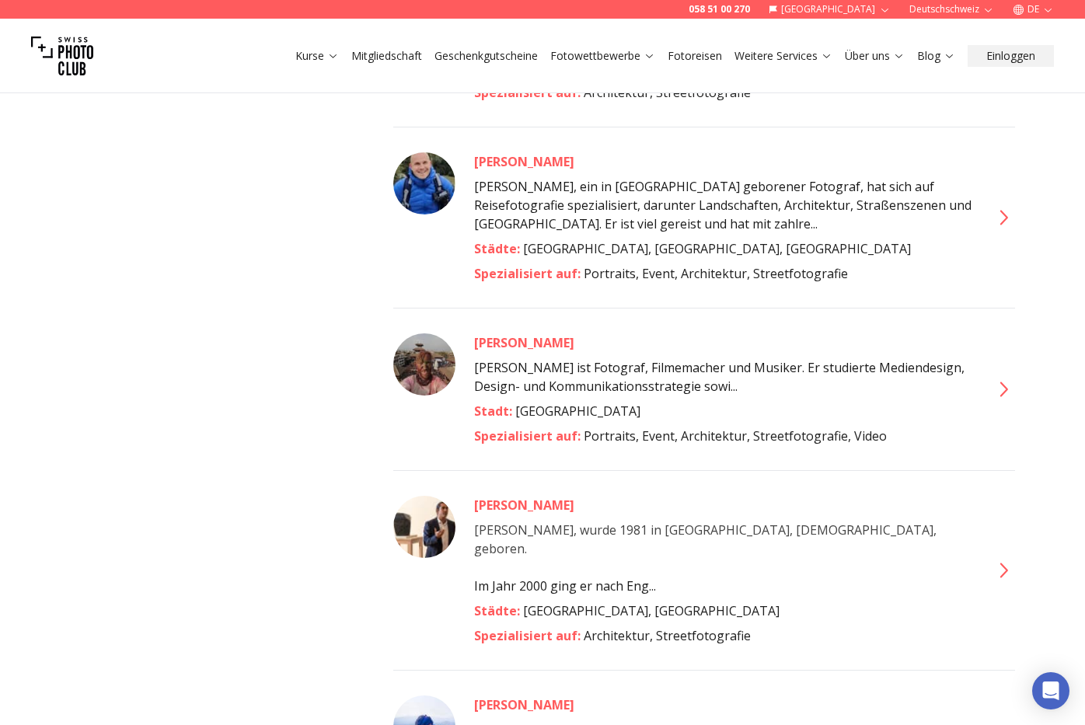
scroll to position [1641, 0]
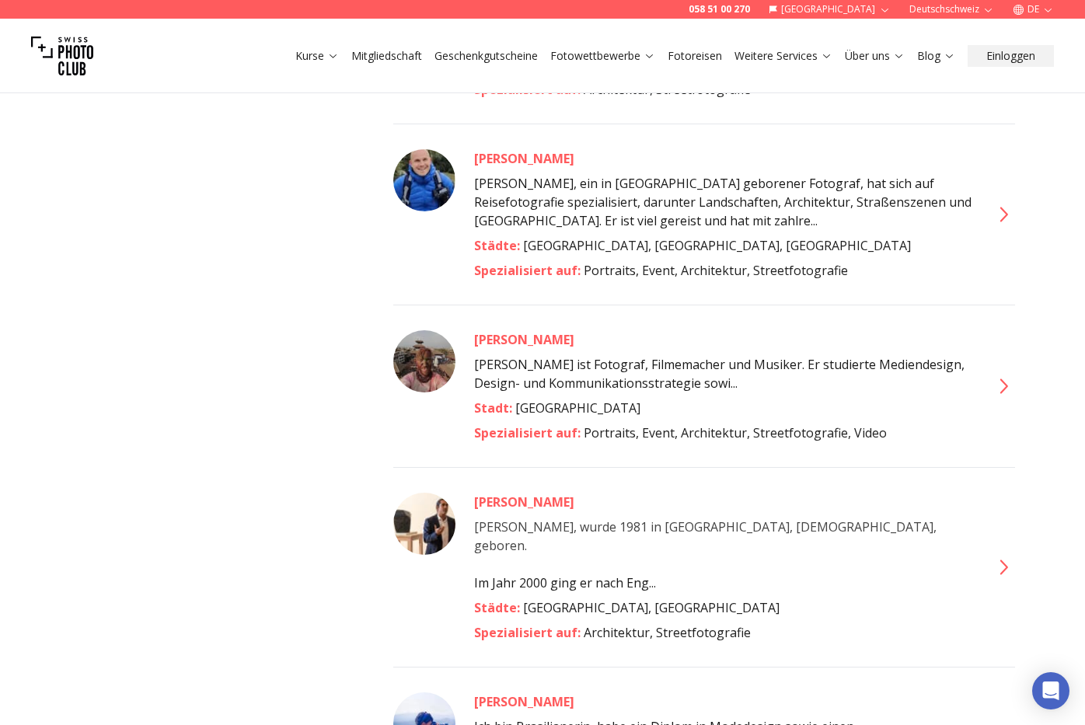
click at [1009, 374] on icon at bounding box center [1002, 386] width 25 height 25
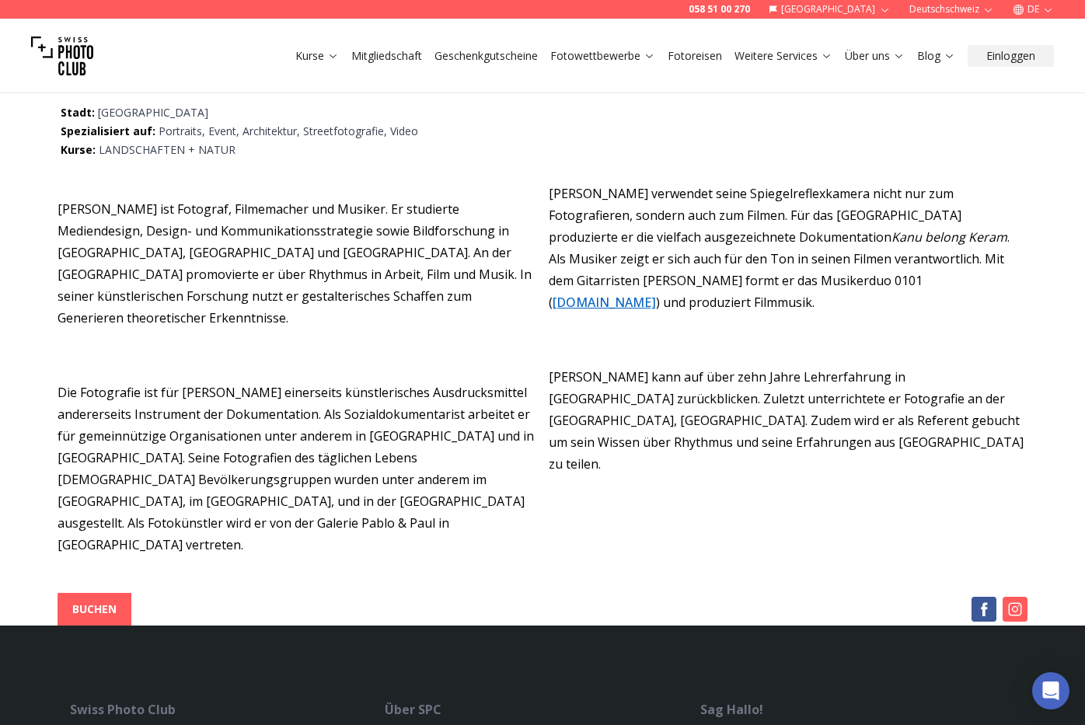
scroll to position [241, 0]
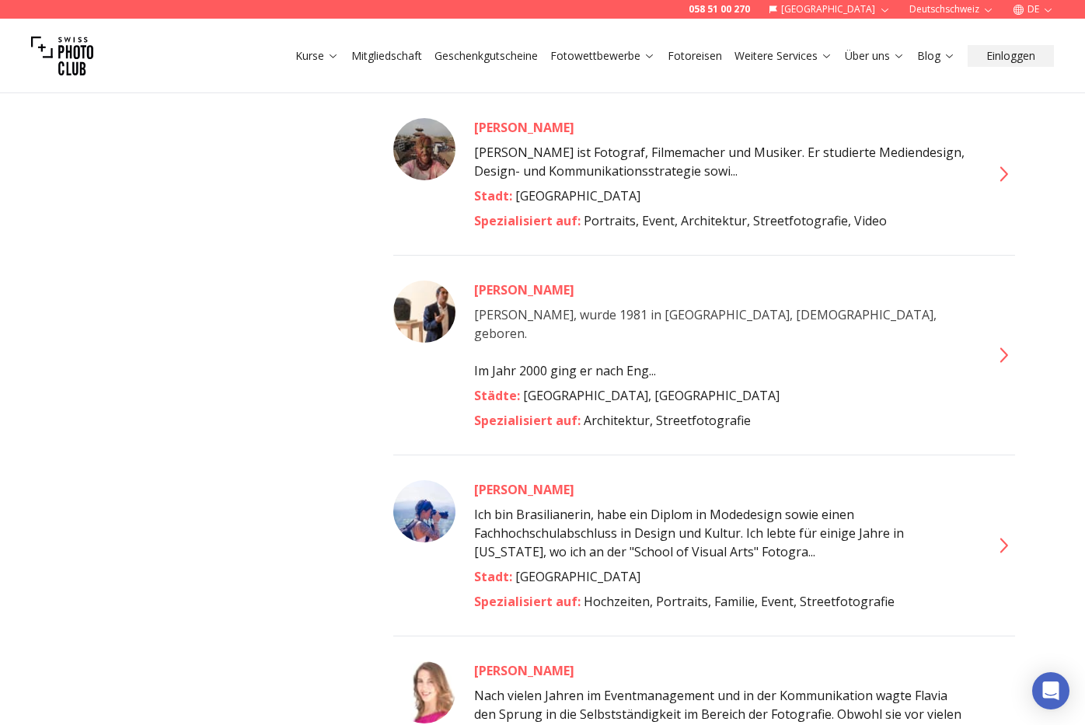
scroll to position [1856, 0]
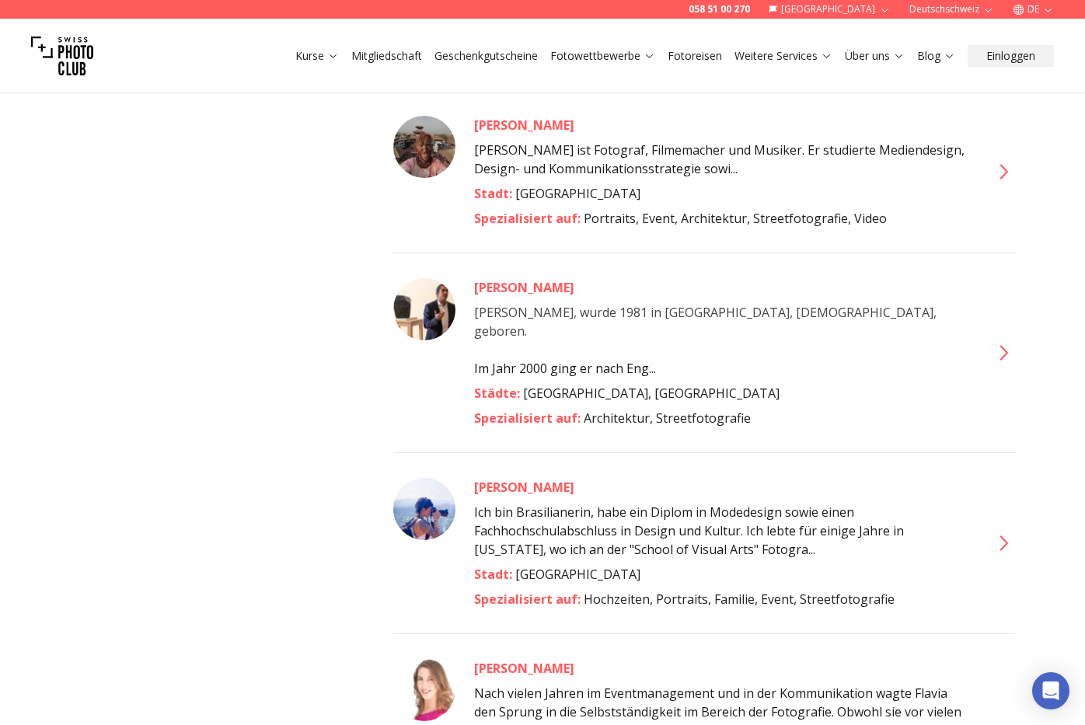
click at [990, 340] on icon at bounding box center [1002, 352] width 25 height 25
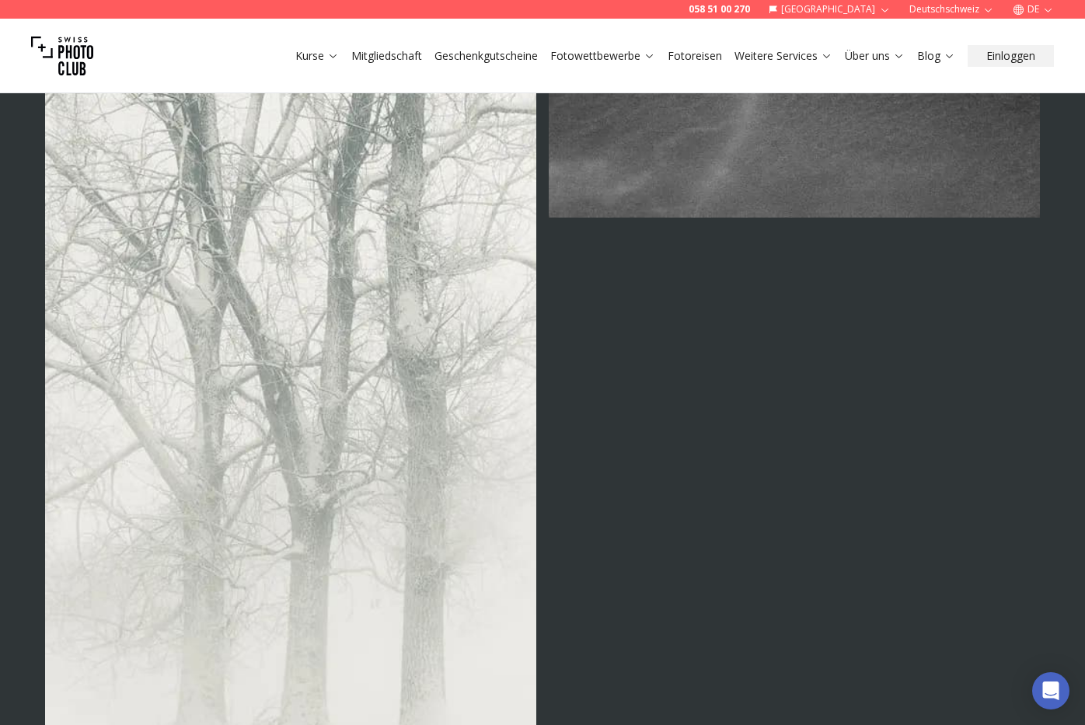
scroll to position [4164, 0]
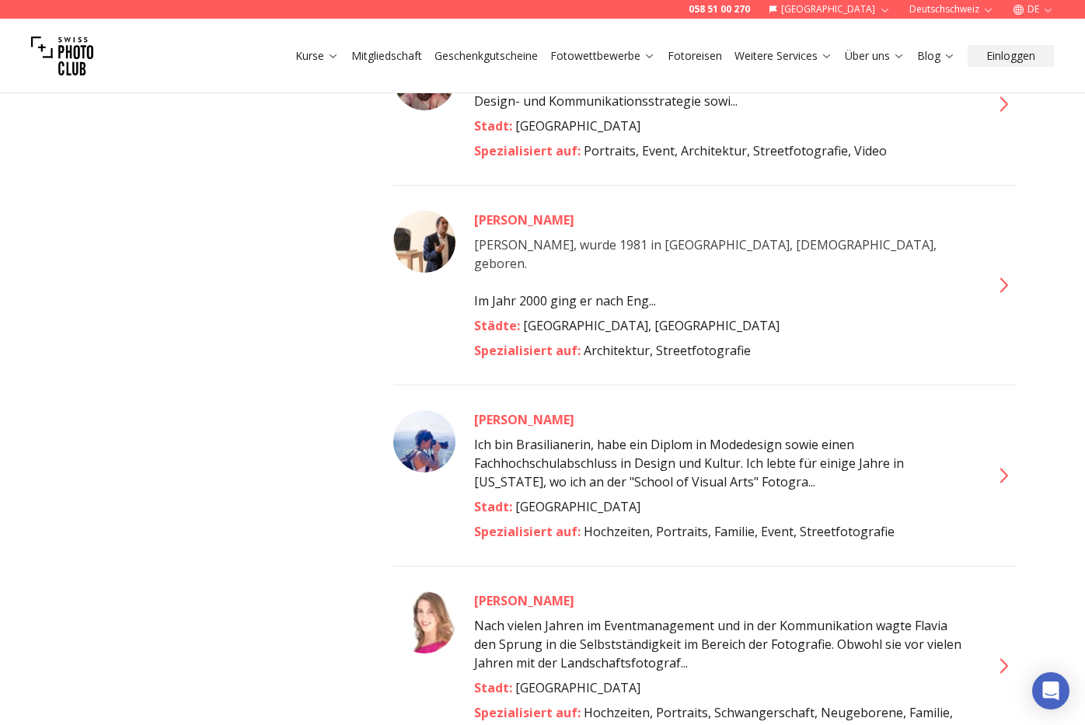
scroll to position [1924, 0]
click at [1005, 462] on icon at bounding box center [1002, 474] width 25 height 25
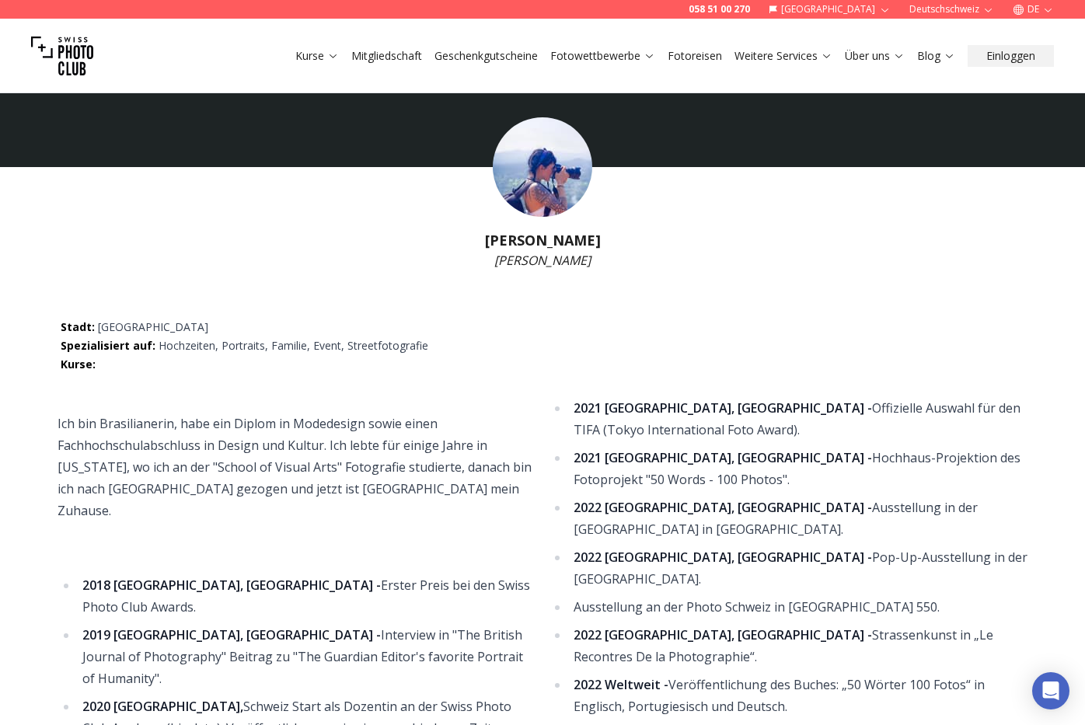
scroll to position [22, 0]
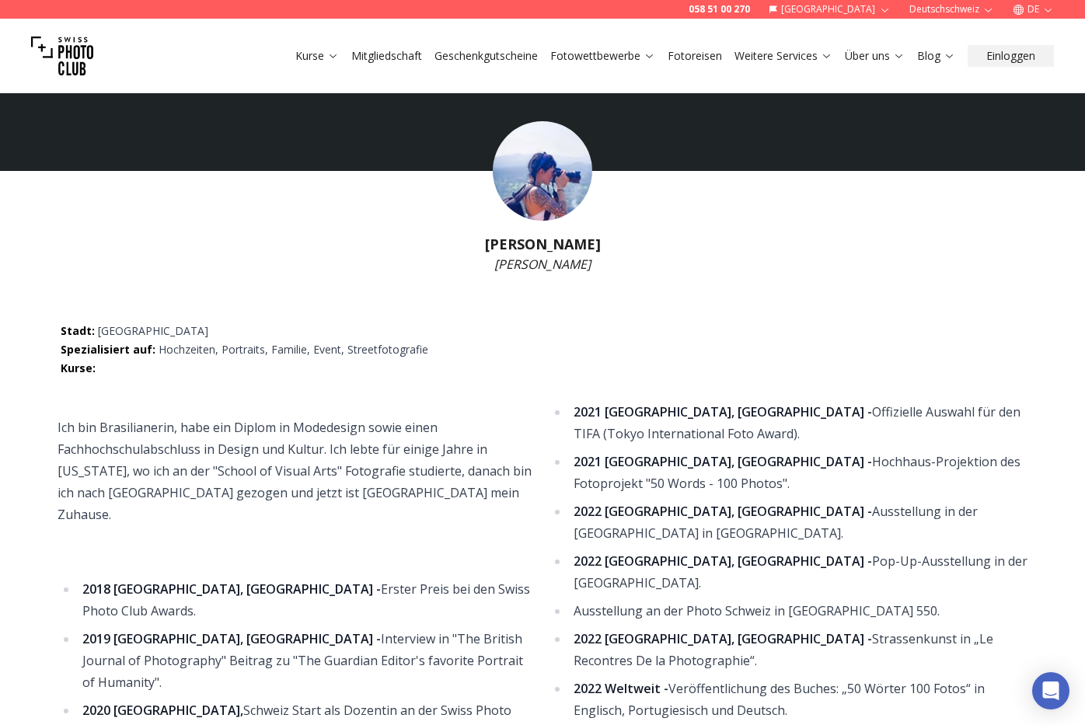
click at [541, 178] on img at bounding box center [542, 170] width 99 height 99
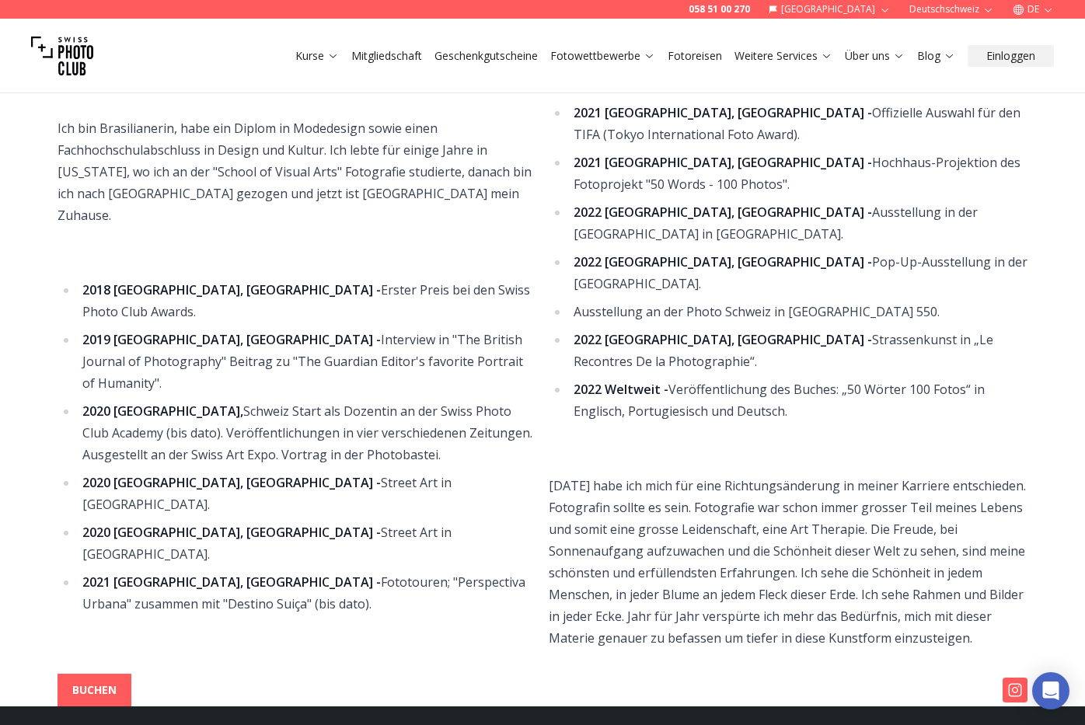
scroll to position [323, 0]
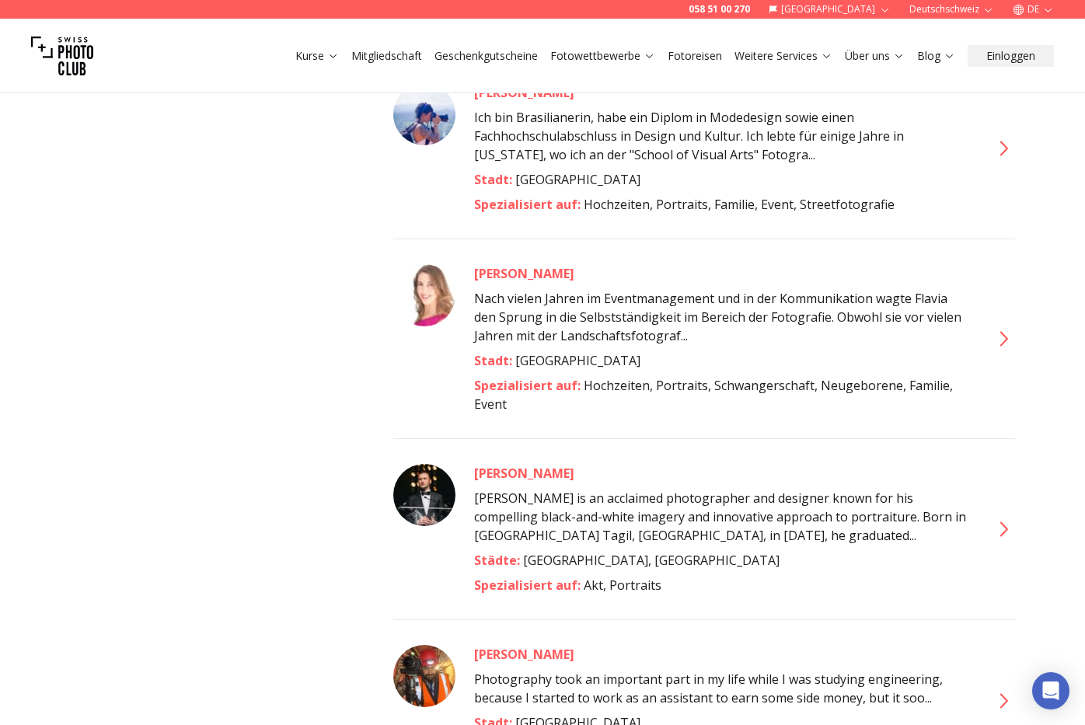
scroll to position [2257, 0]
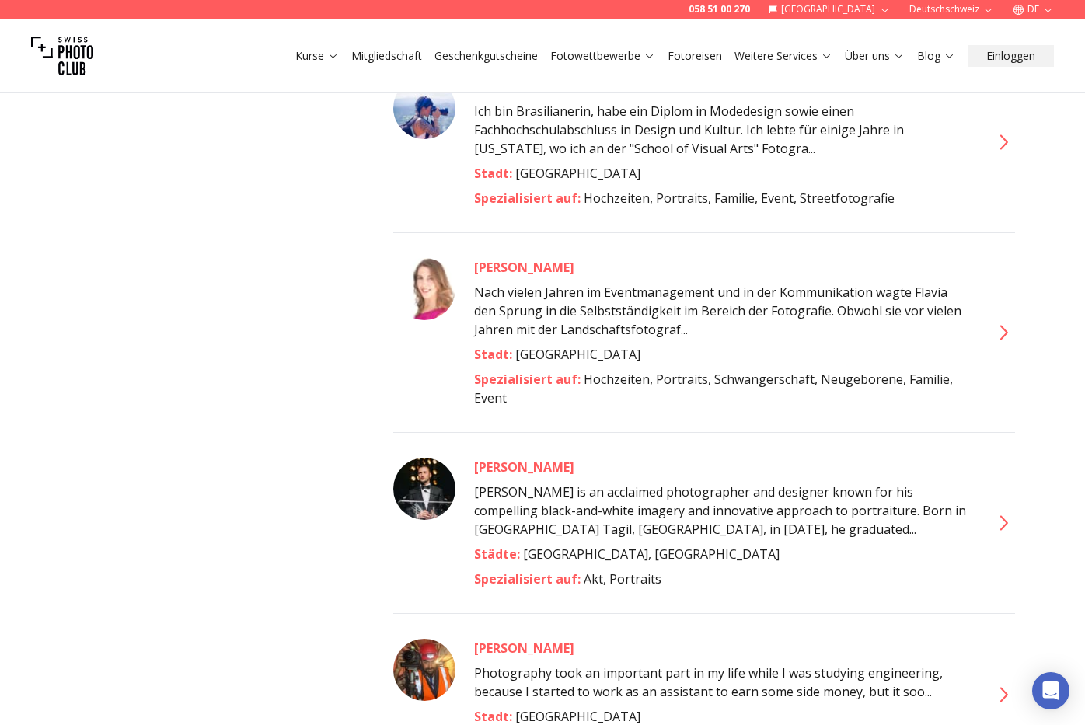
click at [1006, 320] on icon at bounding box center [1002, 332] width 25 height 25
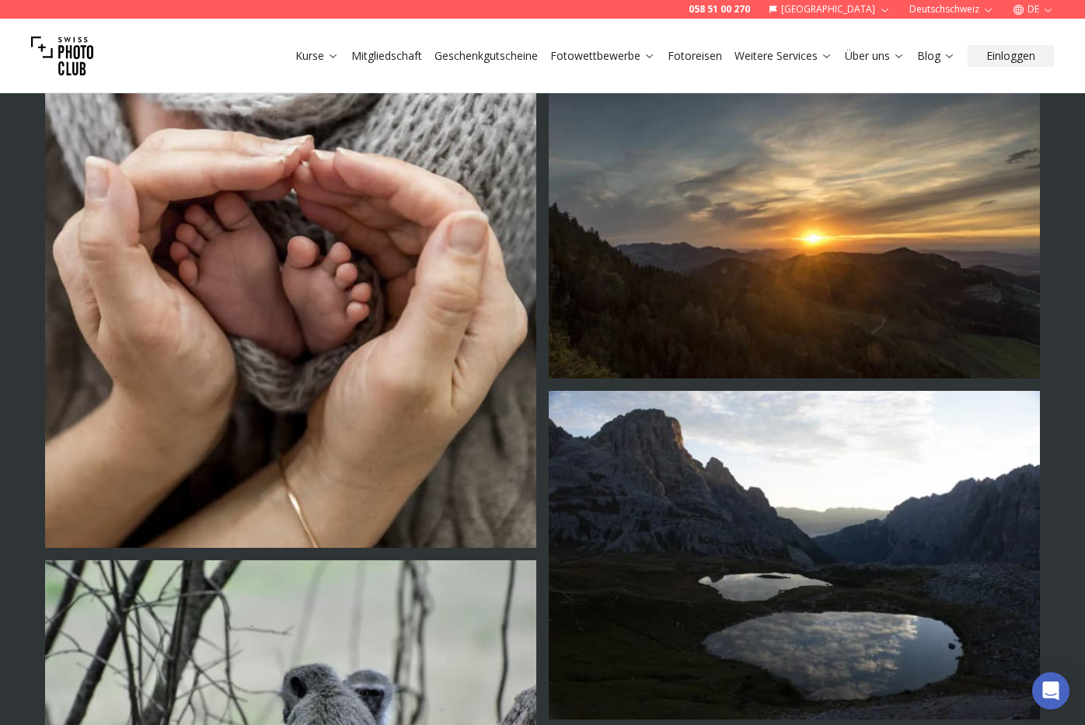
scroll to position [4109, 0]
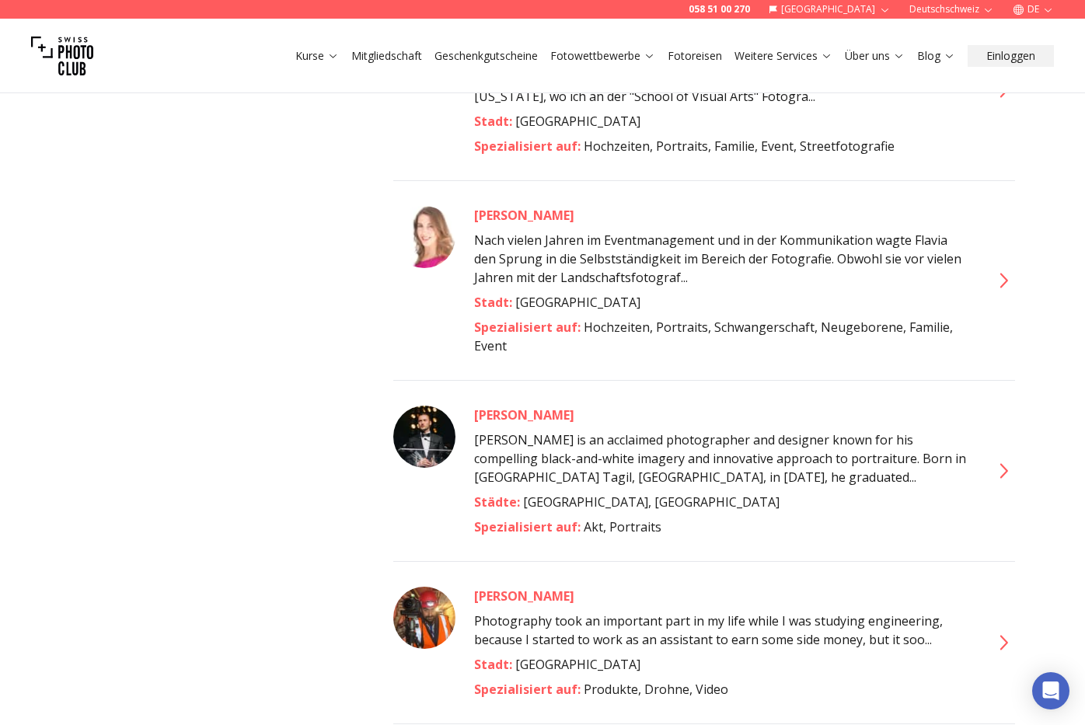
scroll to position [2312, 0]
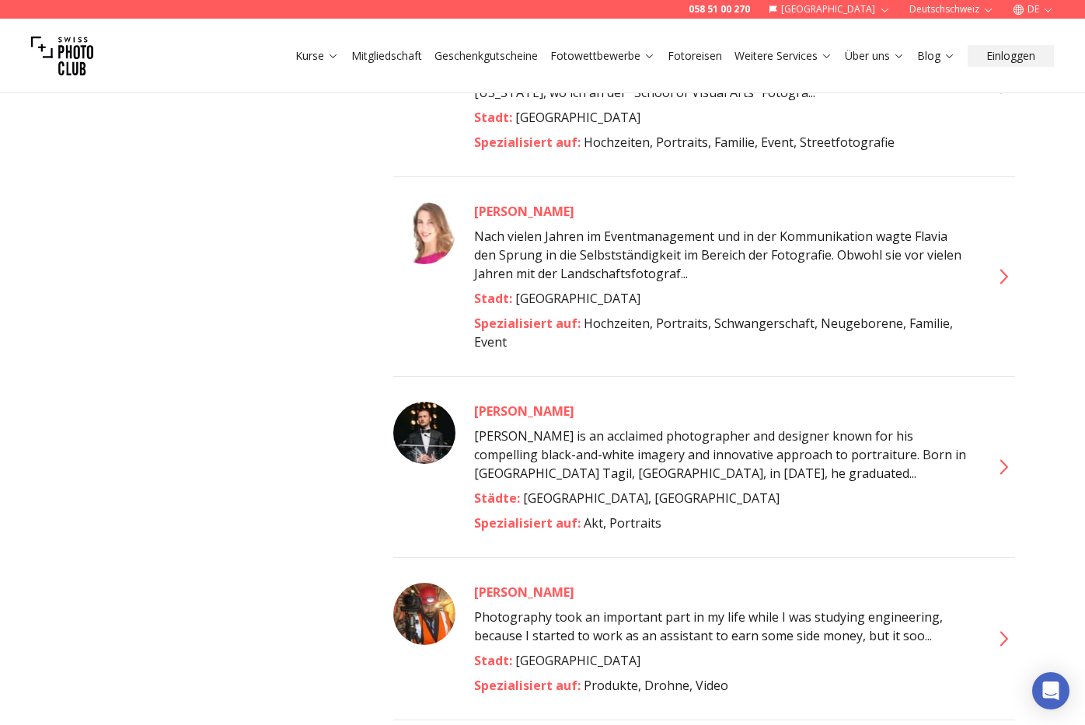
click at [1006, 459] on icon at bounding box center [1004, 466] width 8 height 15
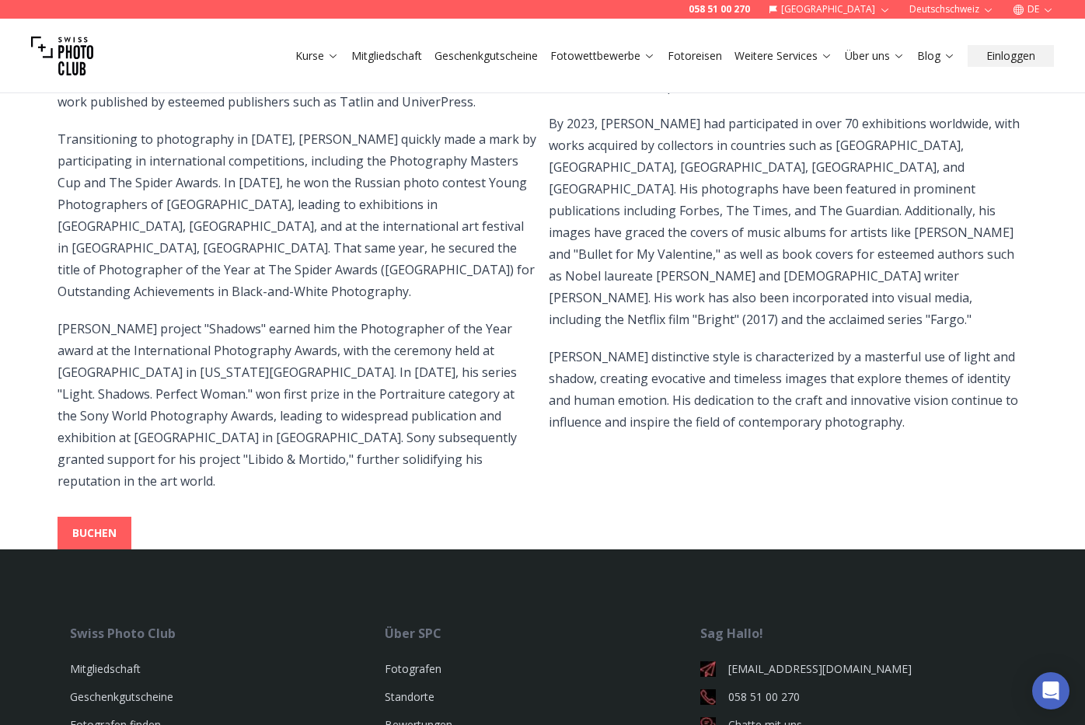
scroll to position [481, 0]
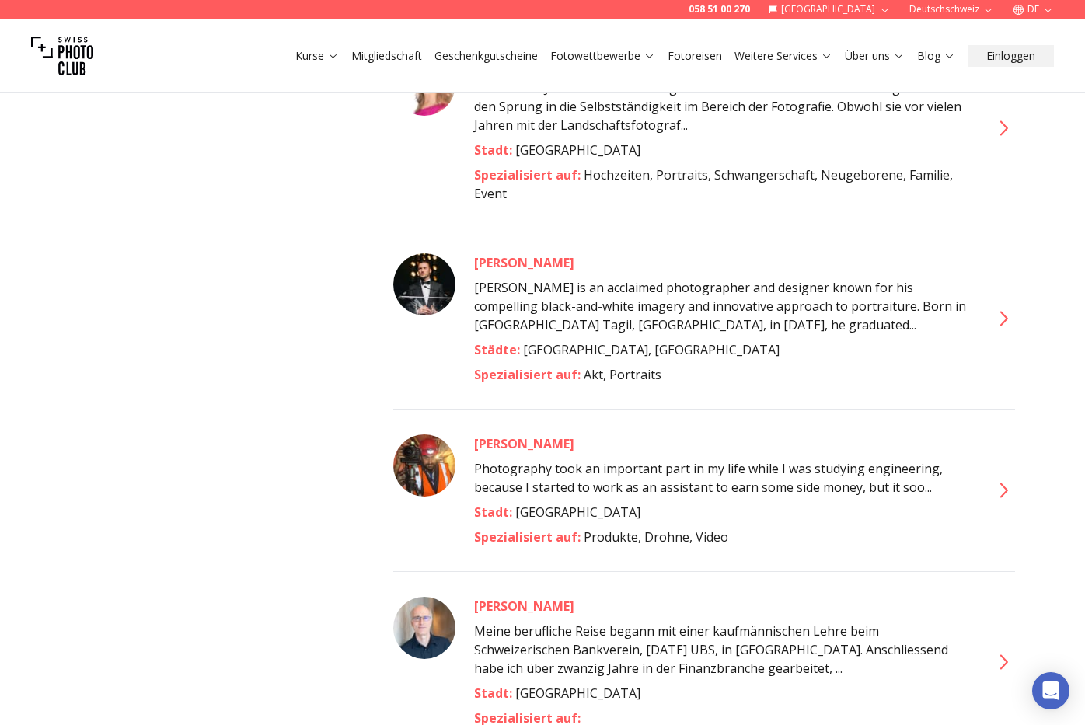
scroll to position [2516, 0]
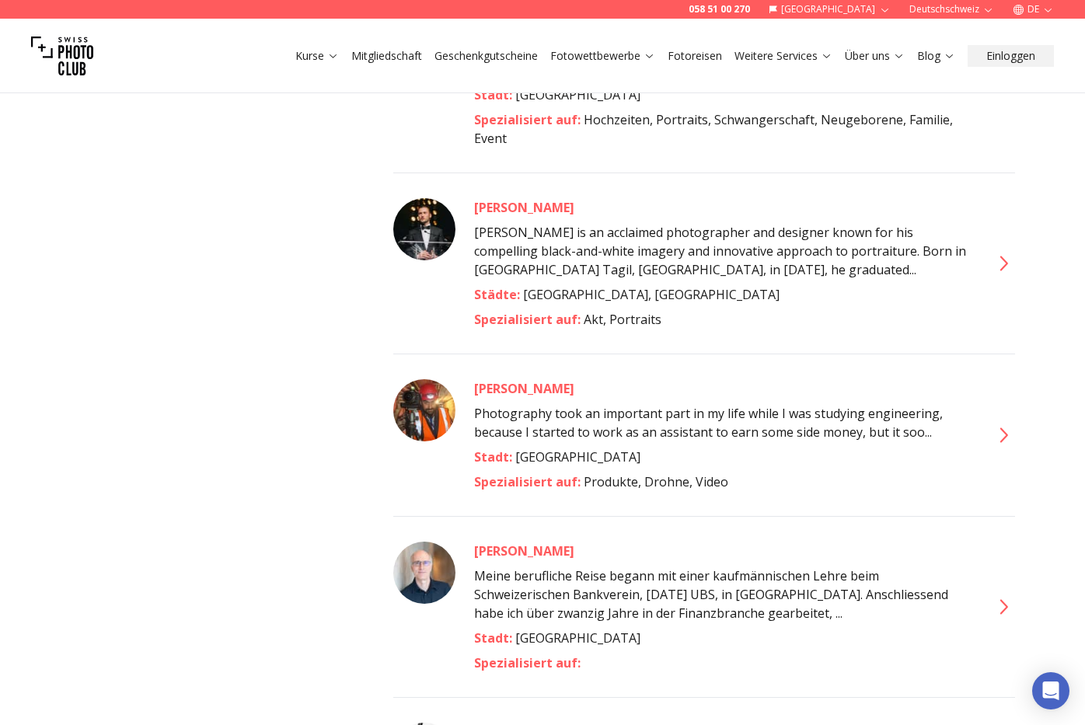
click at [1005, 423] on icon at bounding box center [1002, 435] width 25 height 25
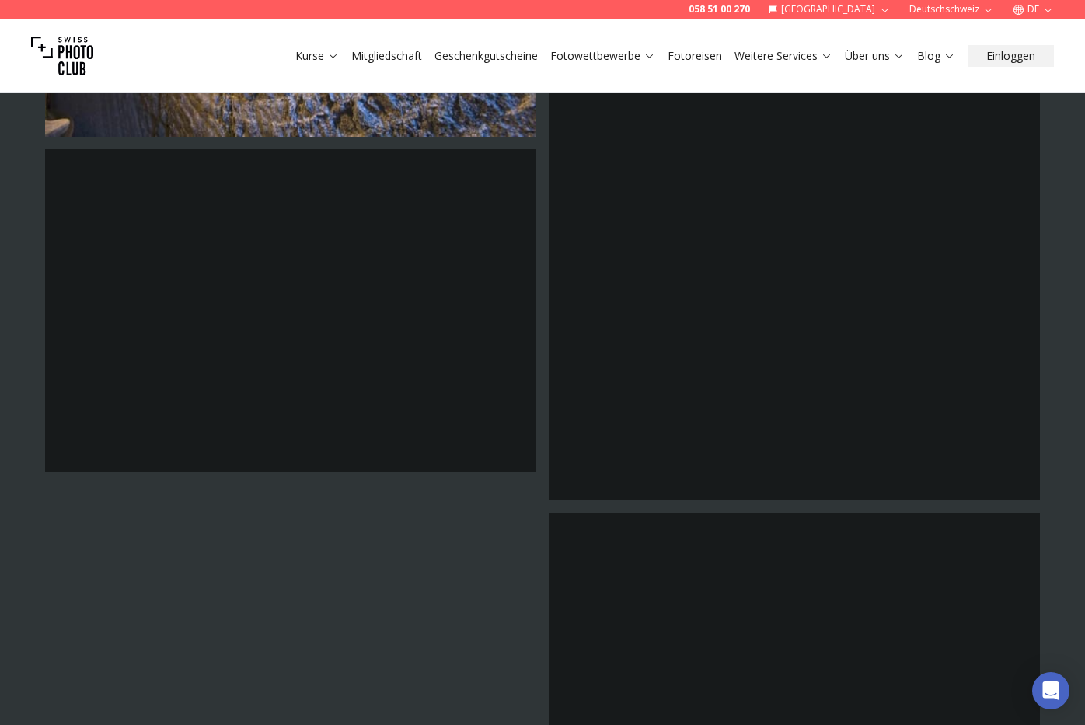
scroll to position [2935, 0]
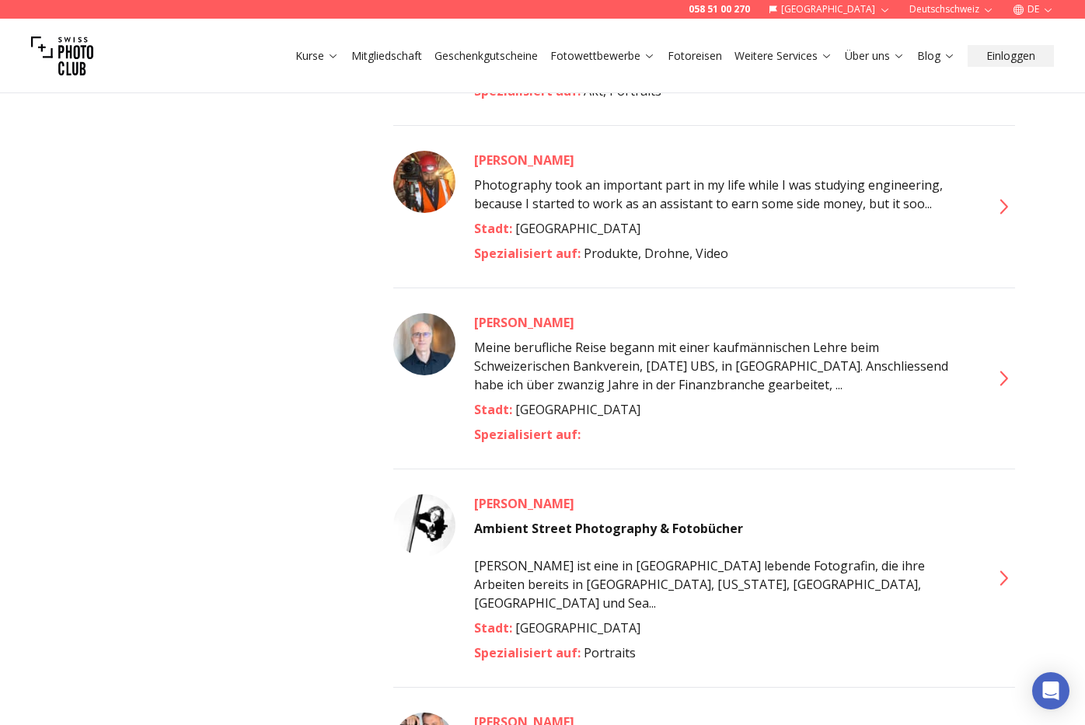
scroll to position [2755, 0]
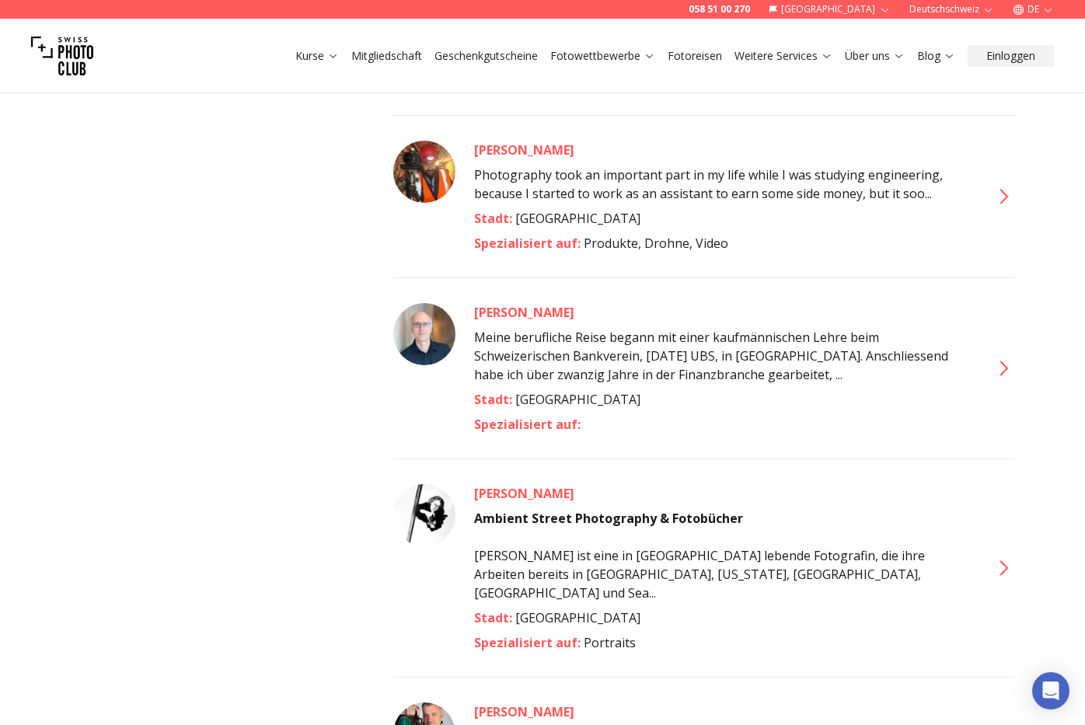
click at [1002, 356] on icon at bounding box center [1002, 368] width 25 height 25
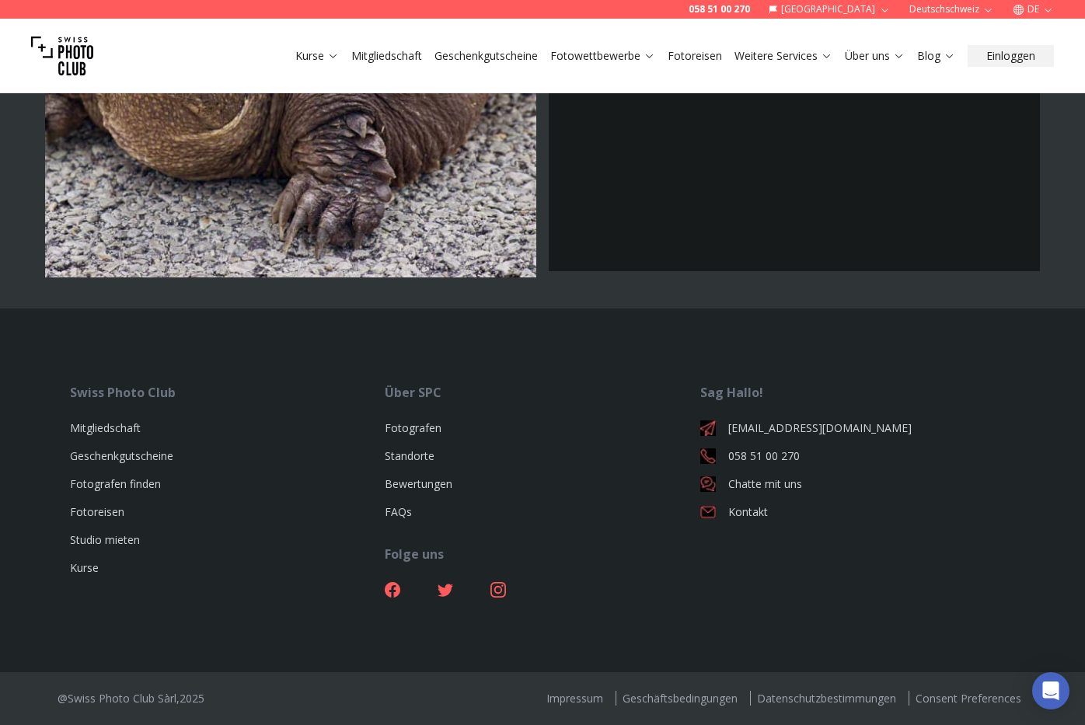
scroll to position [2123, 0]
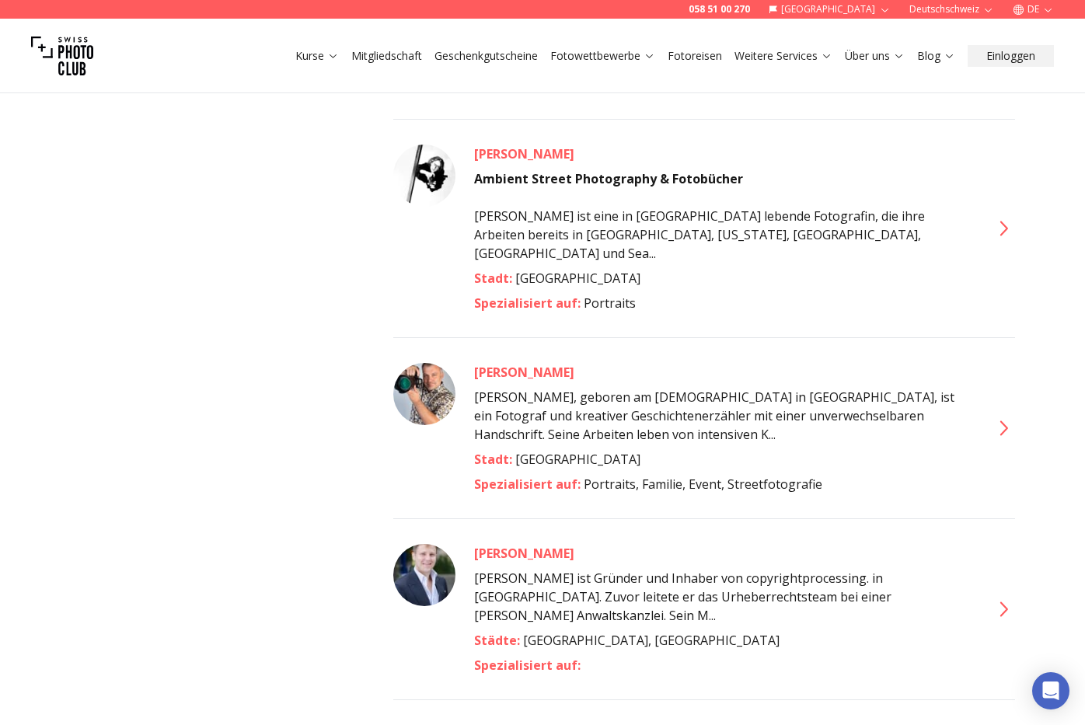
scroll to position [3102, 0]
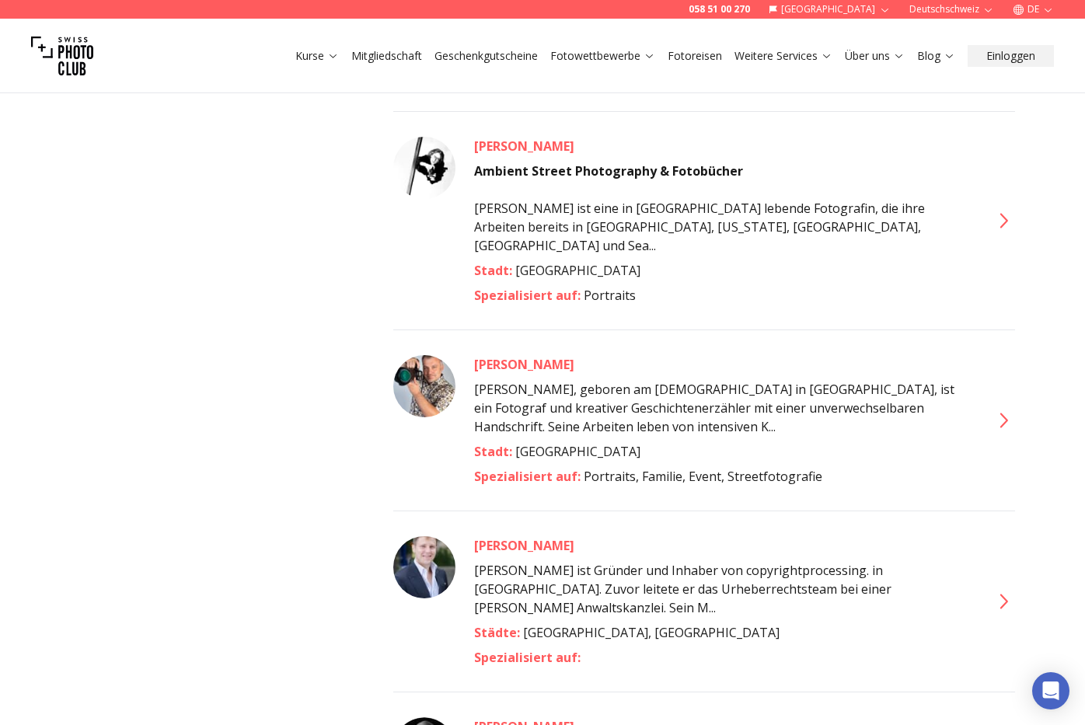
click at [1002, 408] on icon at bounding box center [1002, 420] width 25 height 25
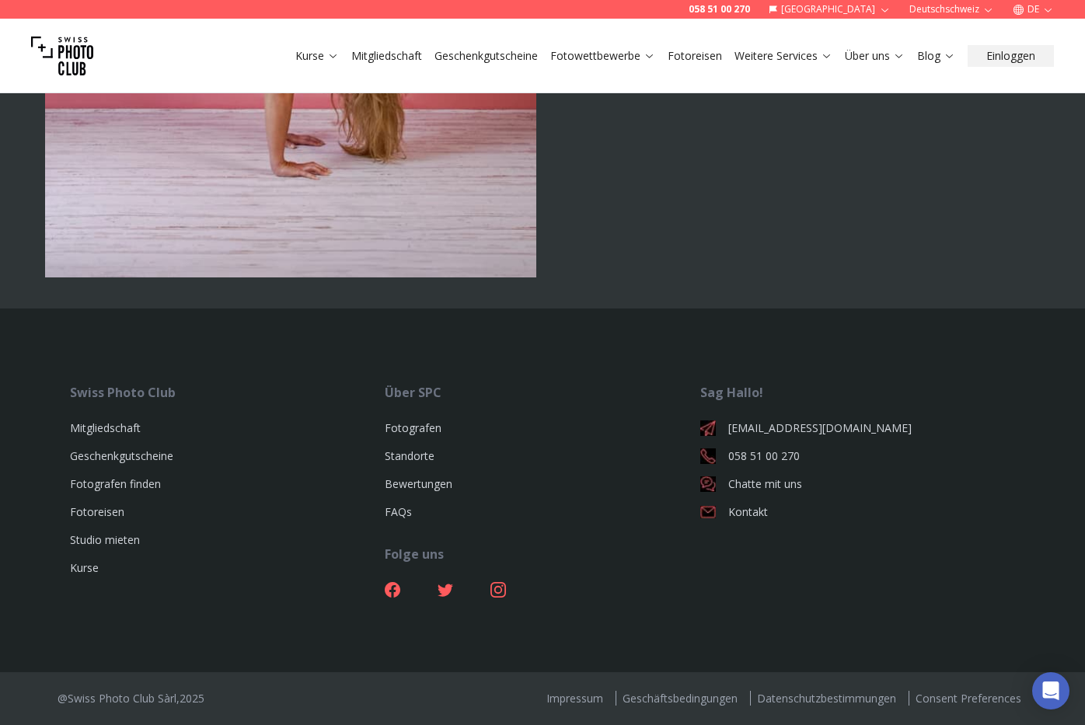
scroll to position [4543, 0]
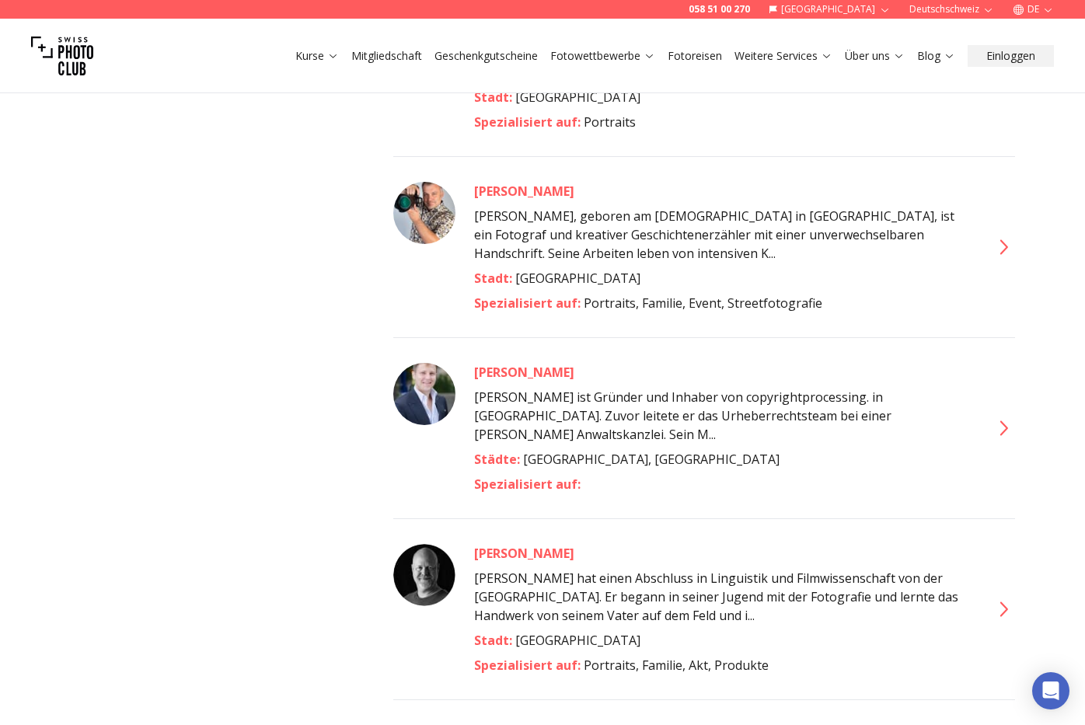
scroll to position [3284, 0]
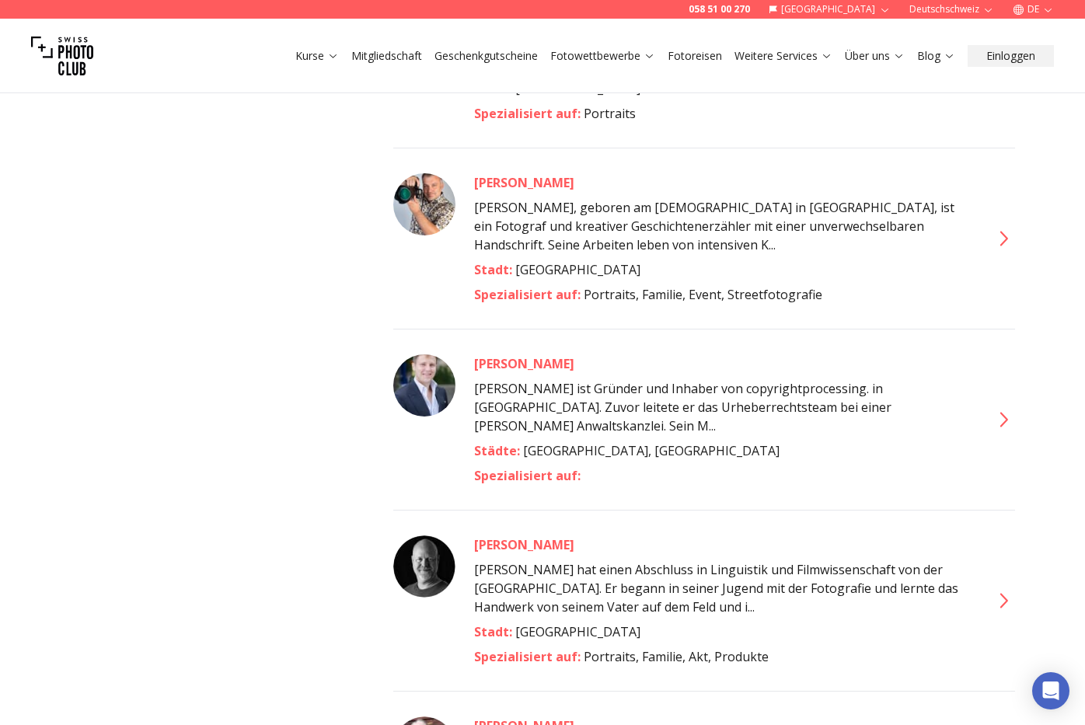
click at [1003, 407] on icon at bounding box center [1002, 419] width 25 height 25
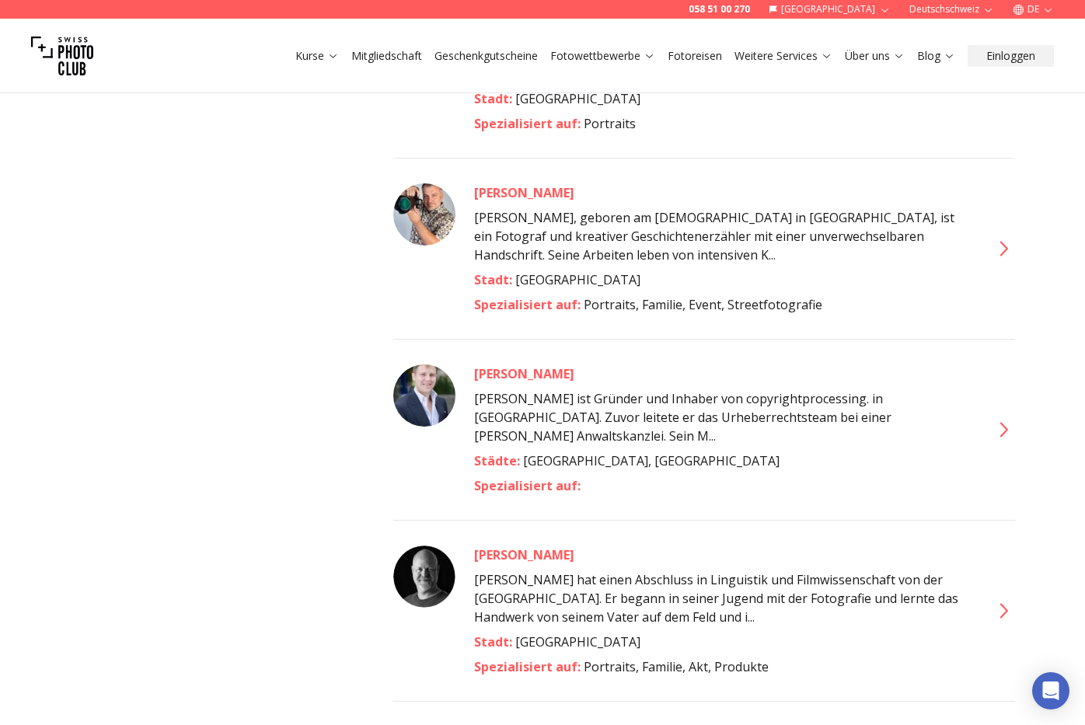
scroll to position [3299, 0]
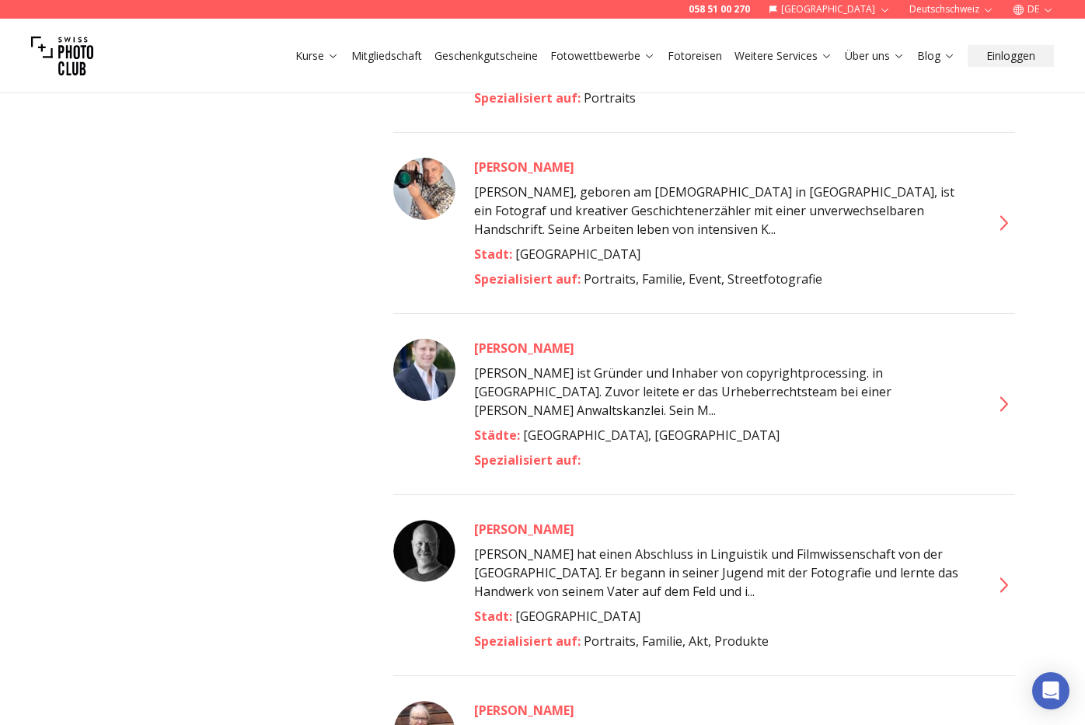
click at [1004, 573] on icon at bounding box center [1002, 585] width 25 height 25
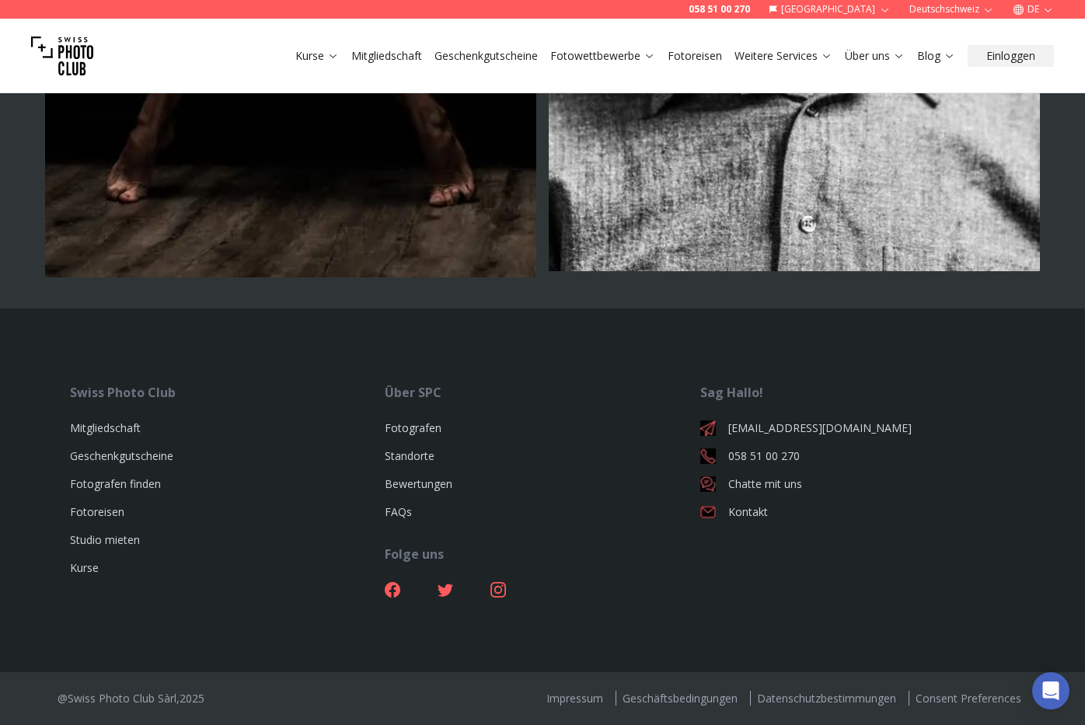
scroll to position [6398, 0]
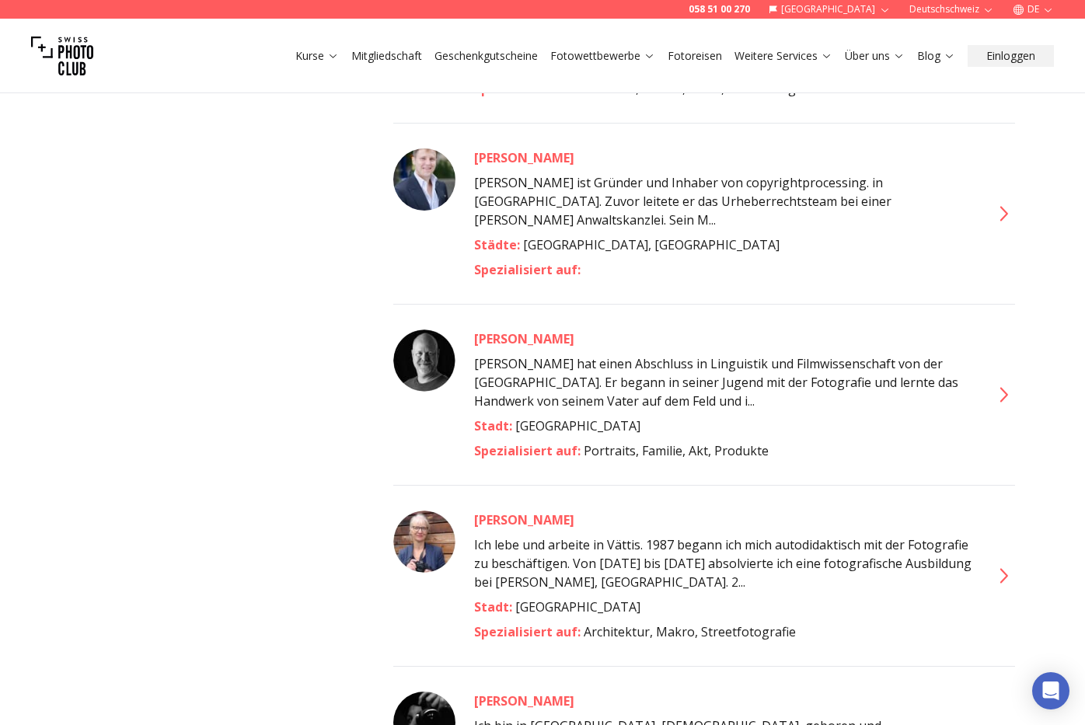
scroll to position [3494, 0]
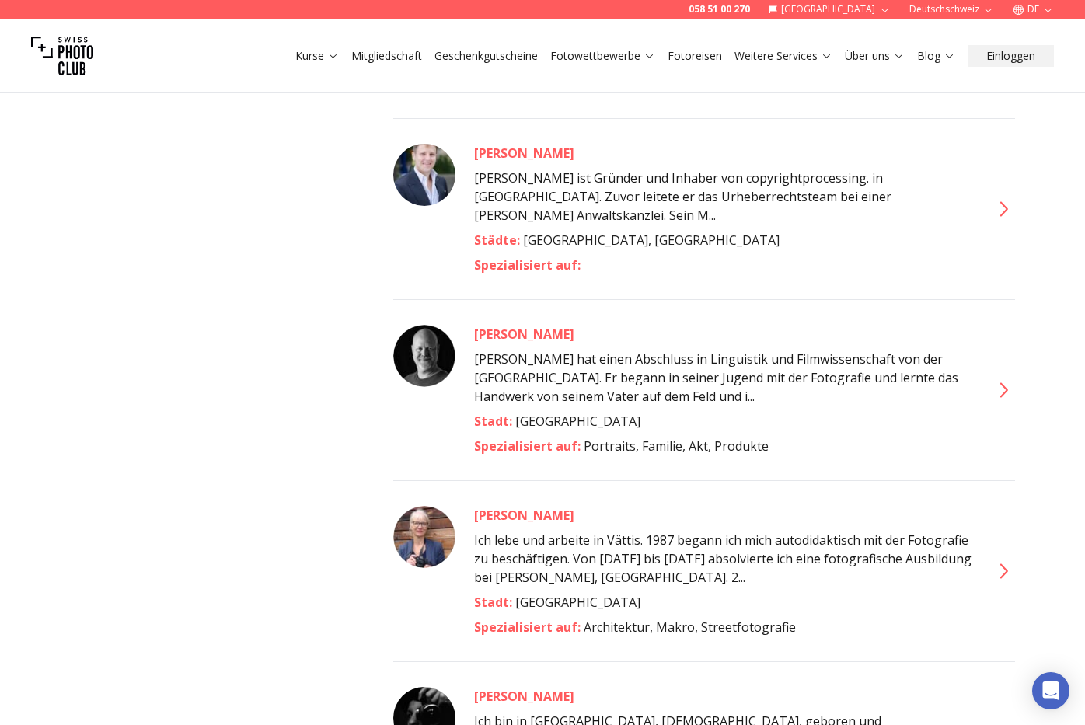
click at [1004, 559] on icon at bounding box center [1002, 571] width 25 height 25
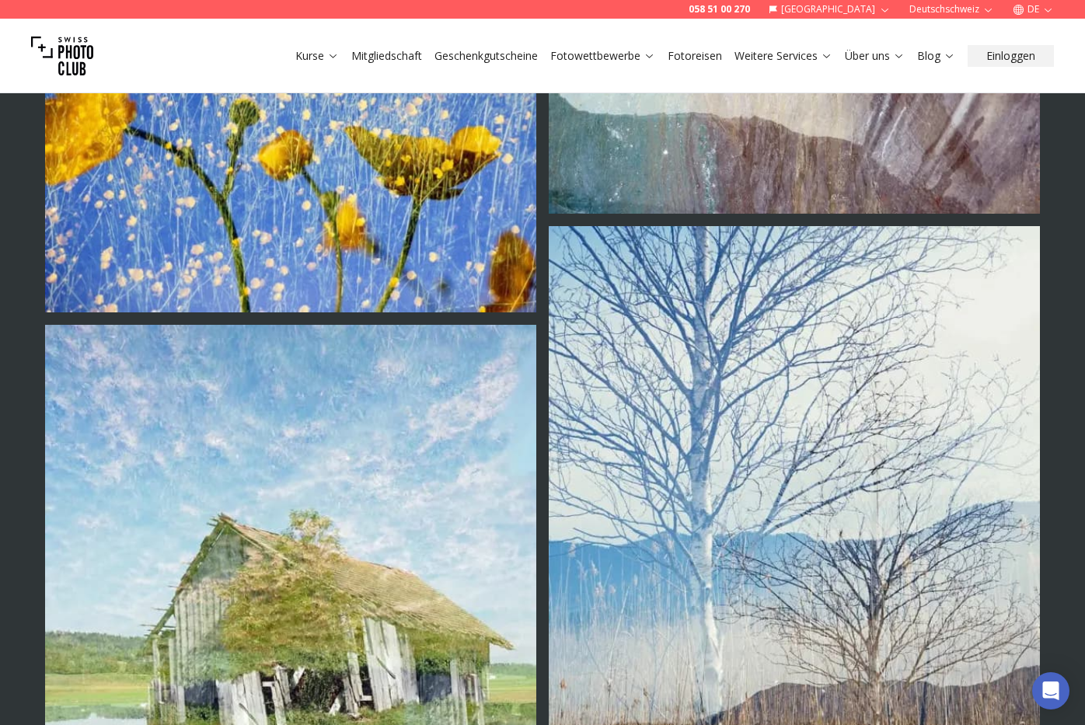
scroll to position [1080, 0]
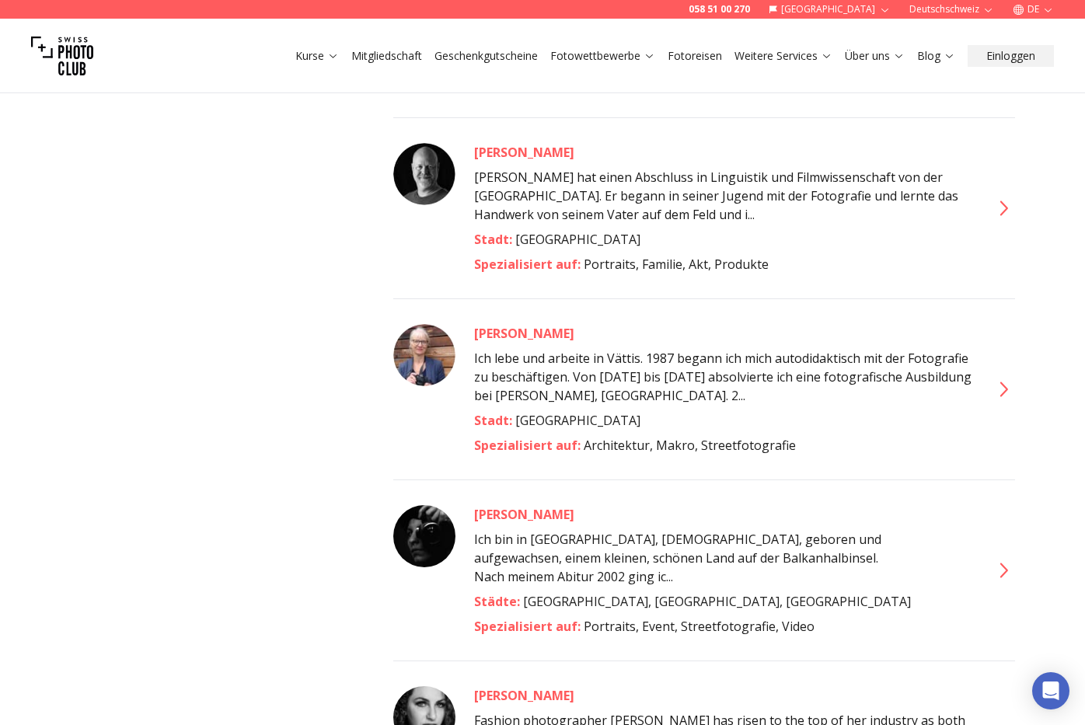
scroll to position [3678, 0]
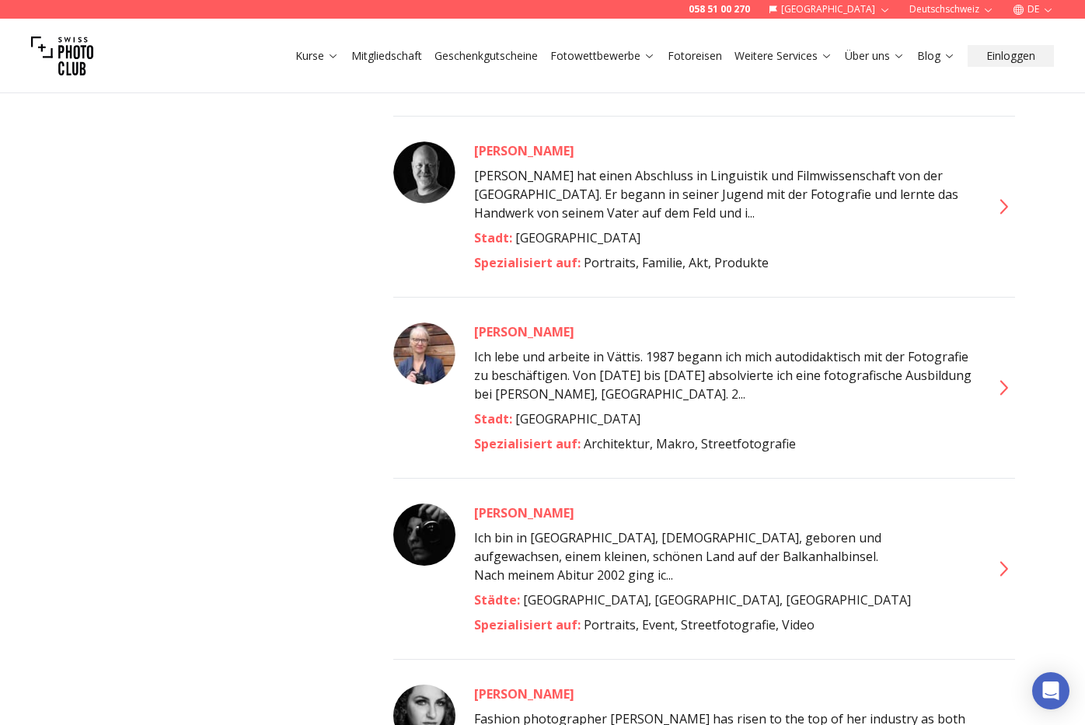
click at [1002, 556] on icon at bounding box center [1002, 568] width 25 height 25
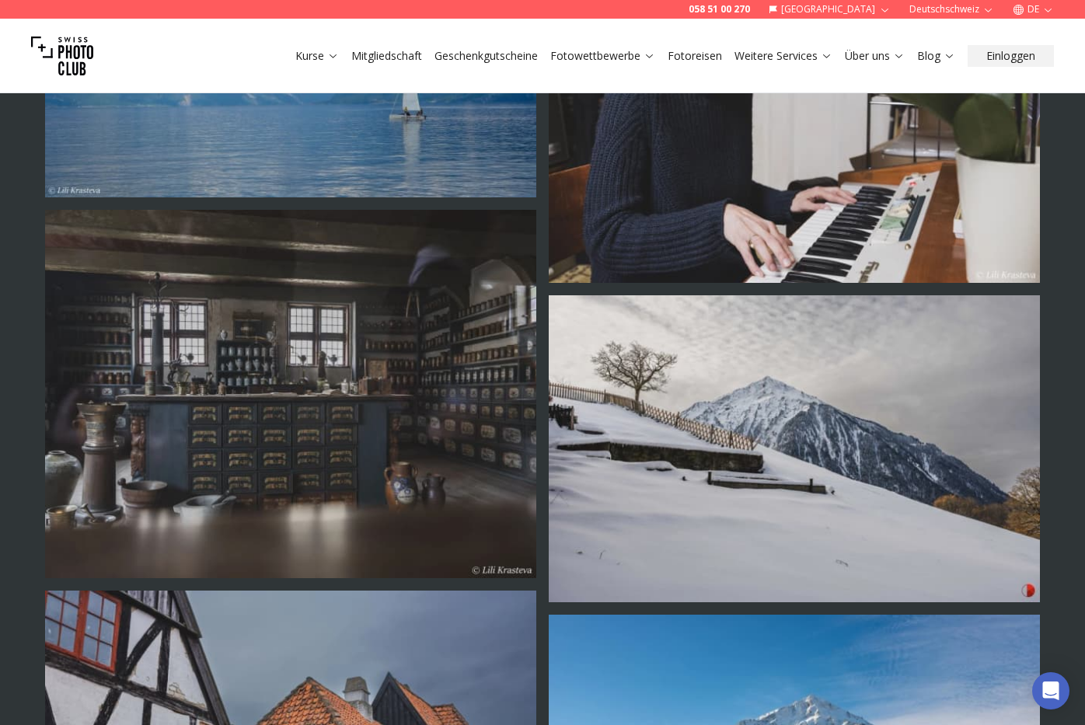
scroll to position [2906, 0]
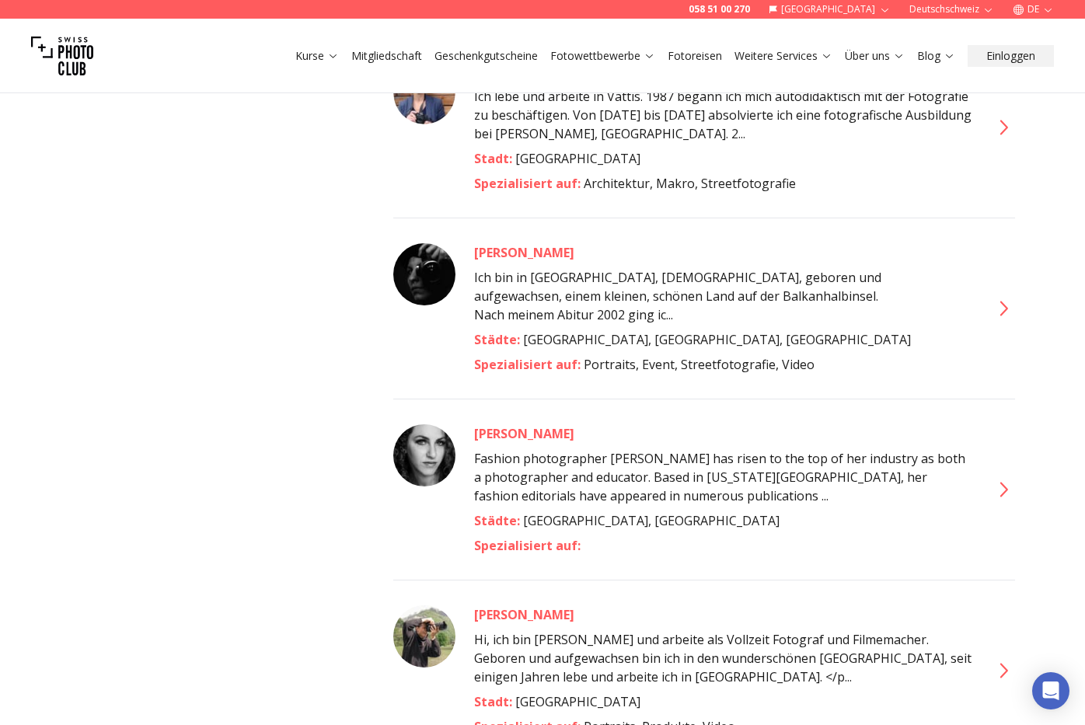
scroll to position [3944, 0]
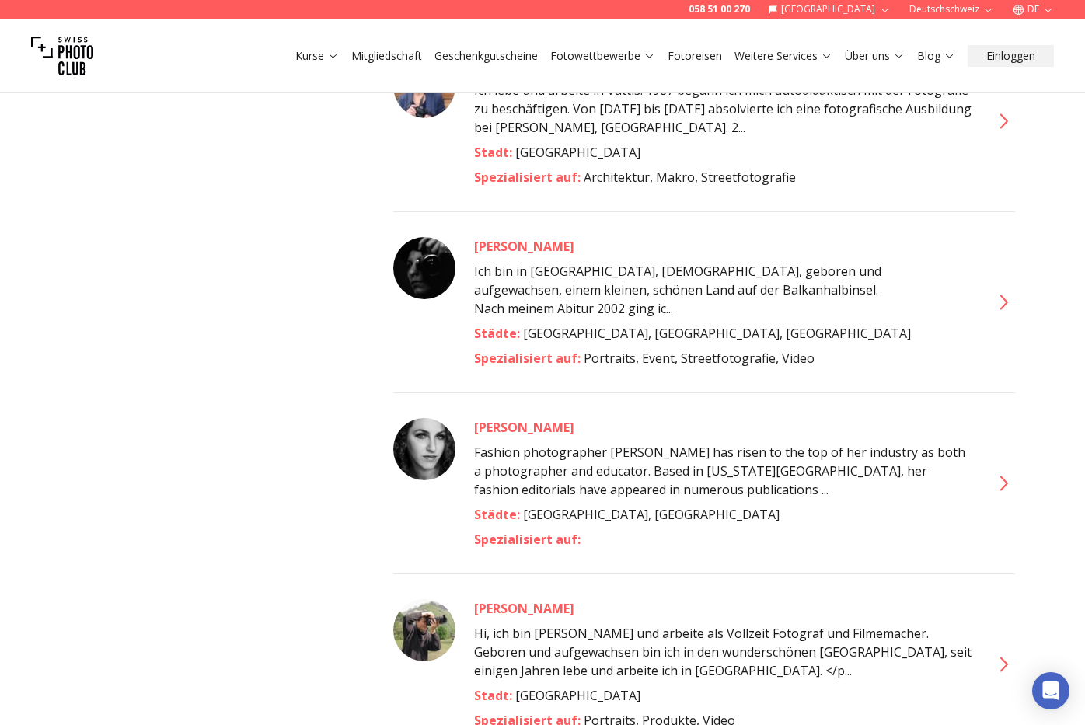
click at [1005, 471] on icon at bounding box center [1002, 483] width 25 height 25
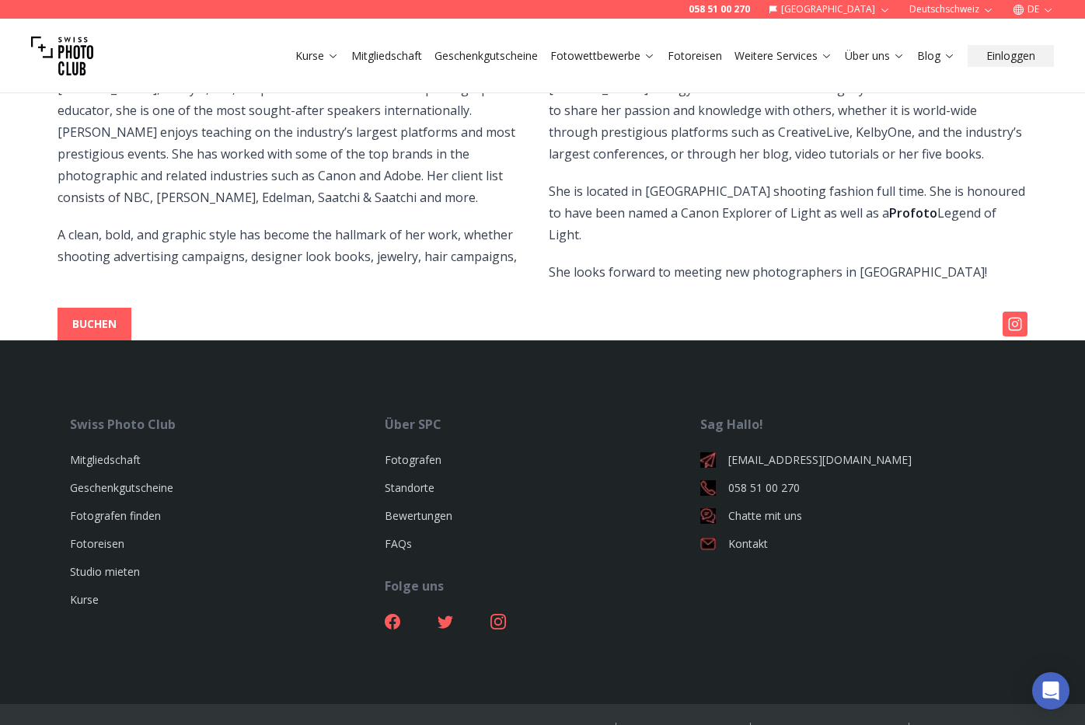
scroll to position [425, 0]
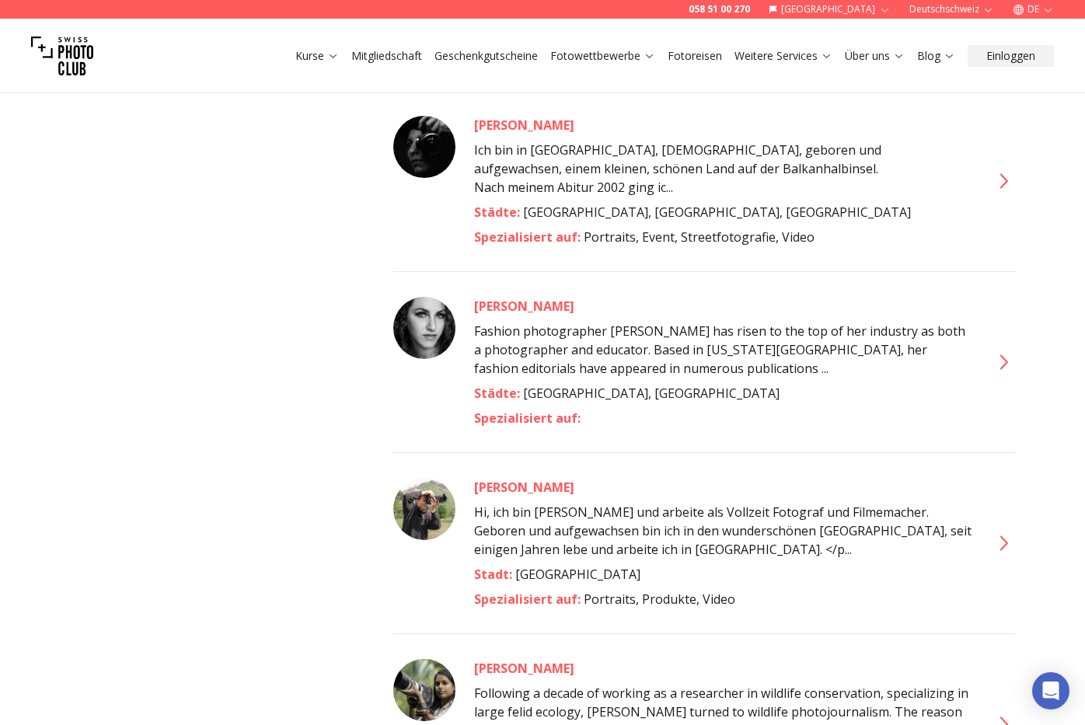
scroll to position [4067, 0]
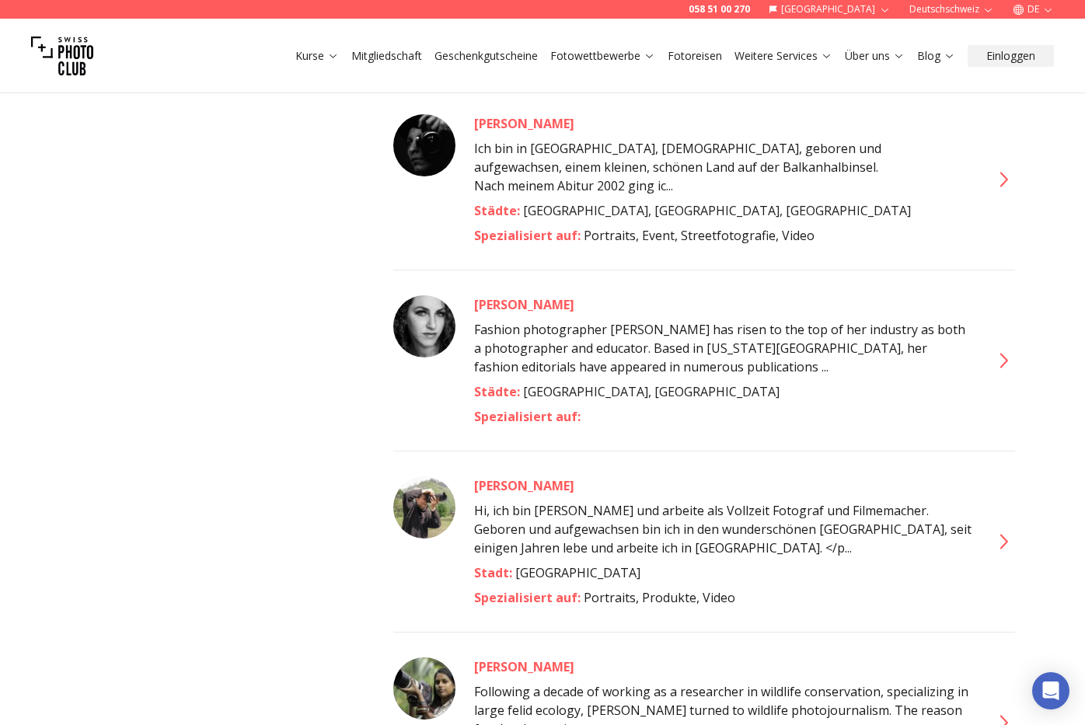
click at [1000, 529] on icon at bounding box center [1002, 541] width 25 height 25
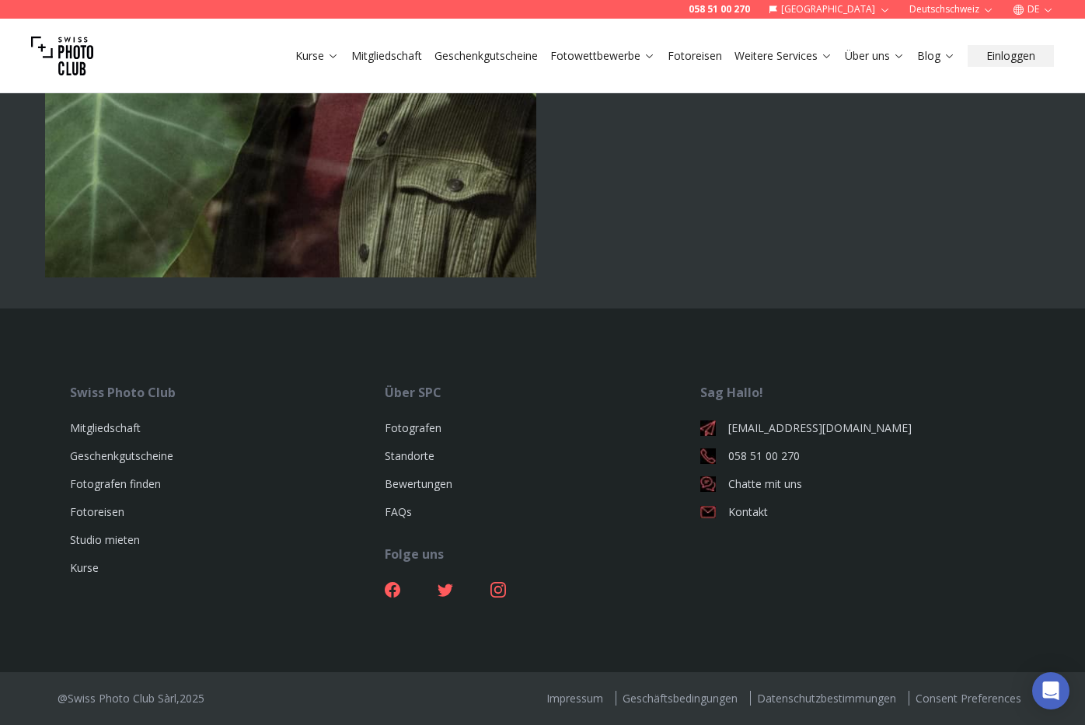
scroll to position [6168, 0]
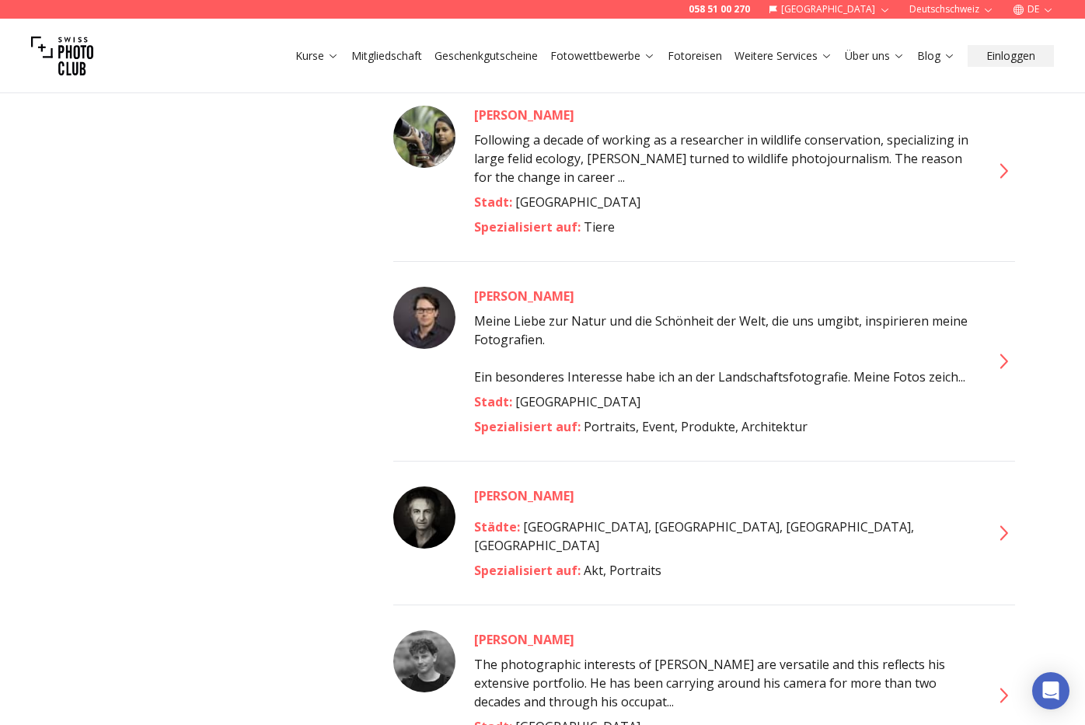
scroll to position [4623, 0]
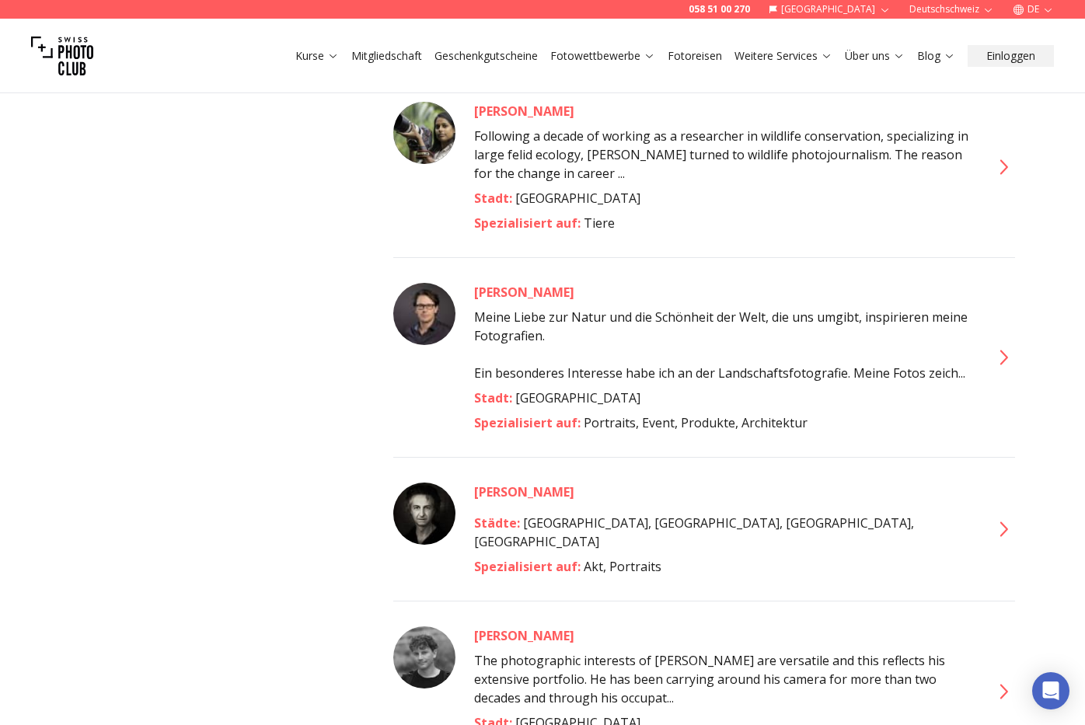
click at [990, 517] on icon at bounding box center [1002, 529] width 25 height 25
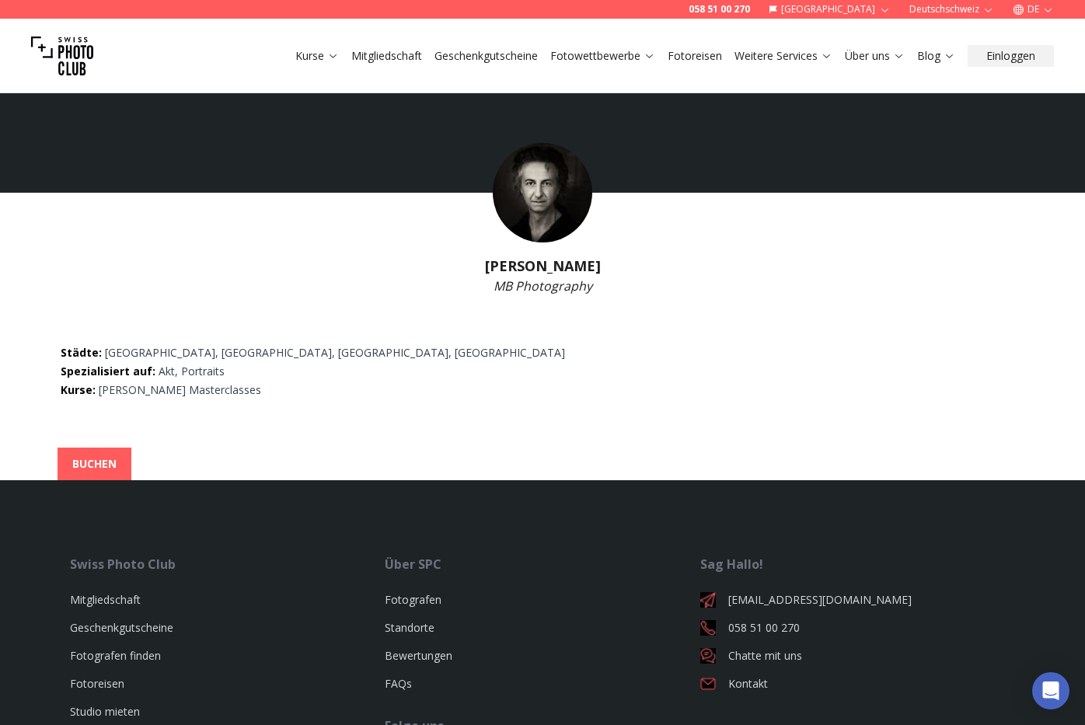
scroll to position [2, 0]
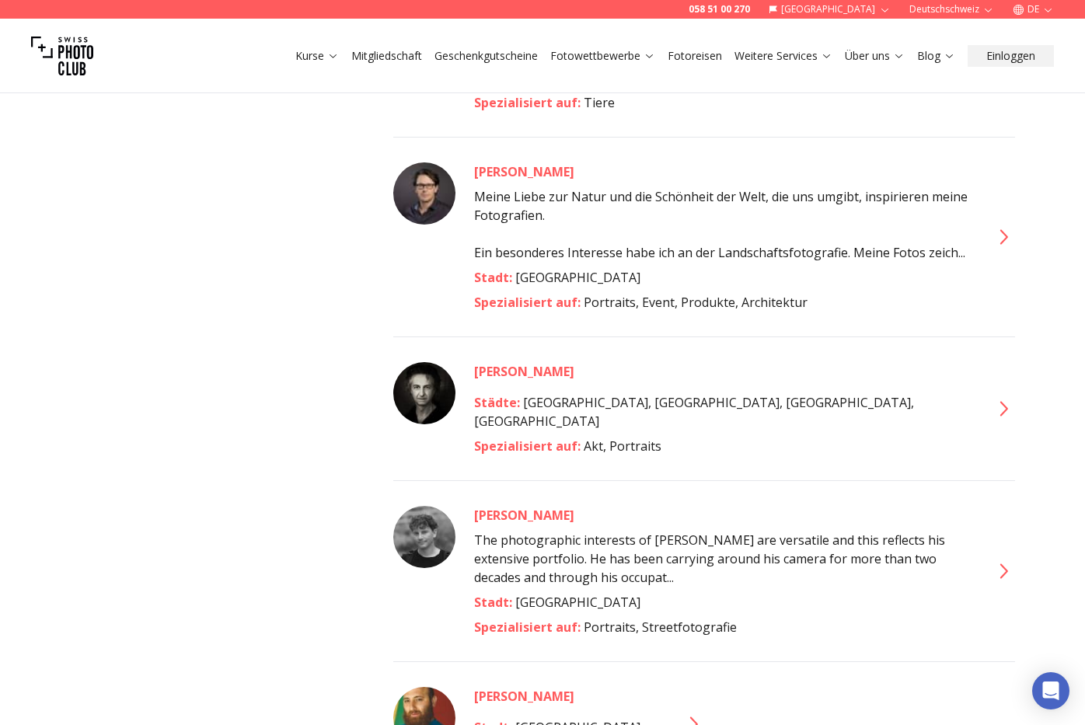
scroll to position [4752, 0]
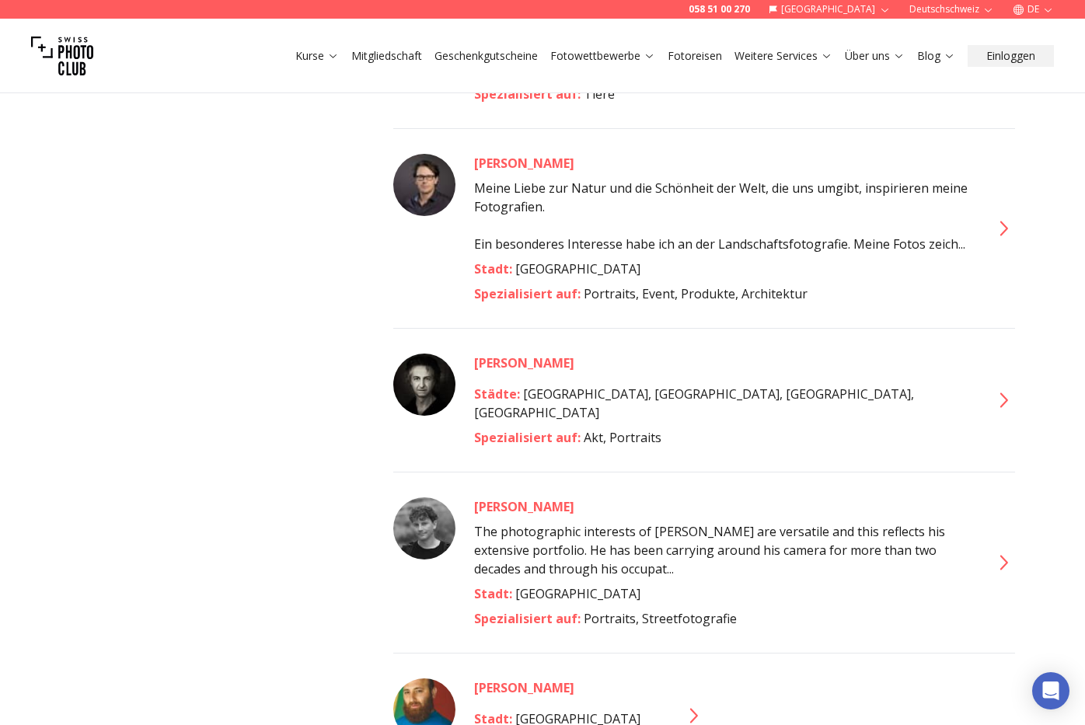
click at [1005, 550] on icon at bounding box center [1002, 562] width 25 height 25
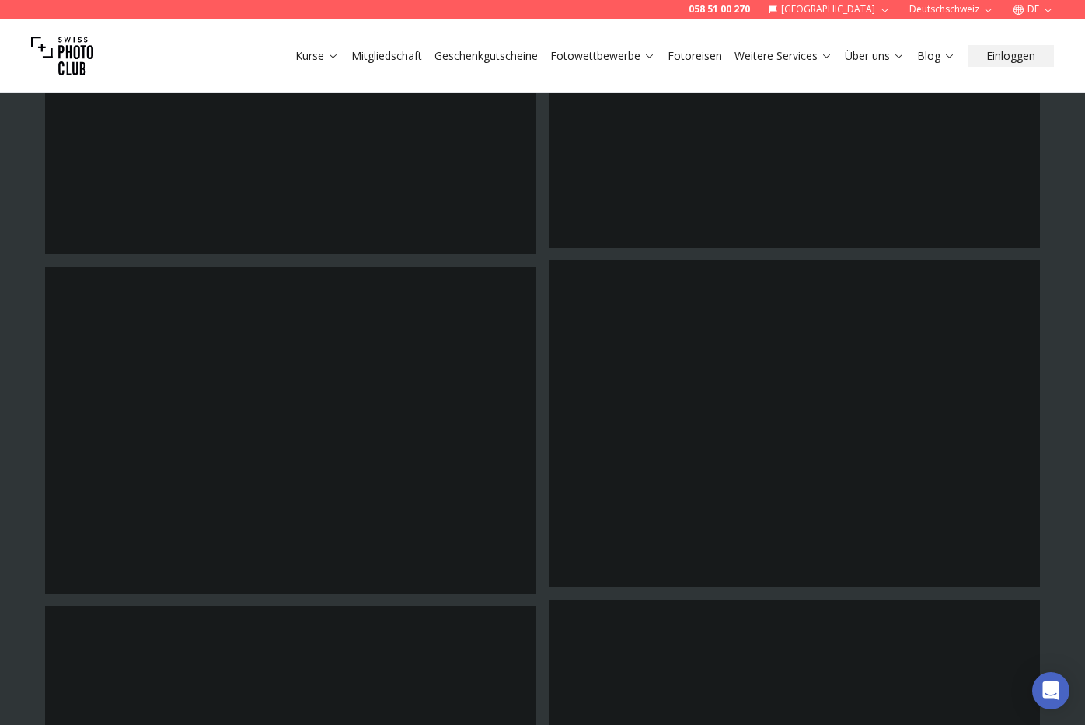
scroll to position [3766, 0]
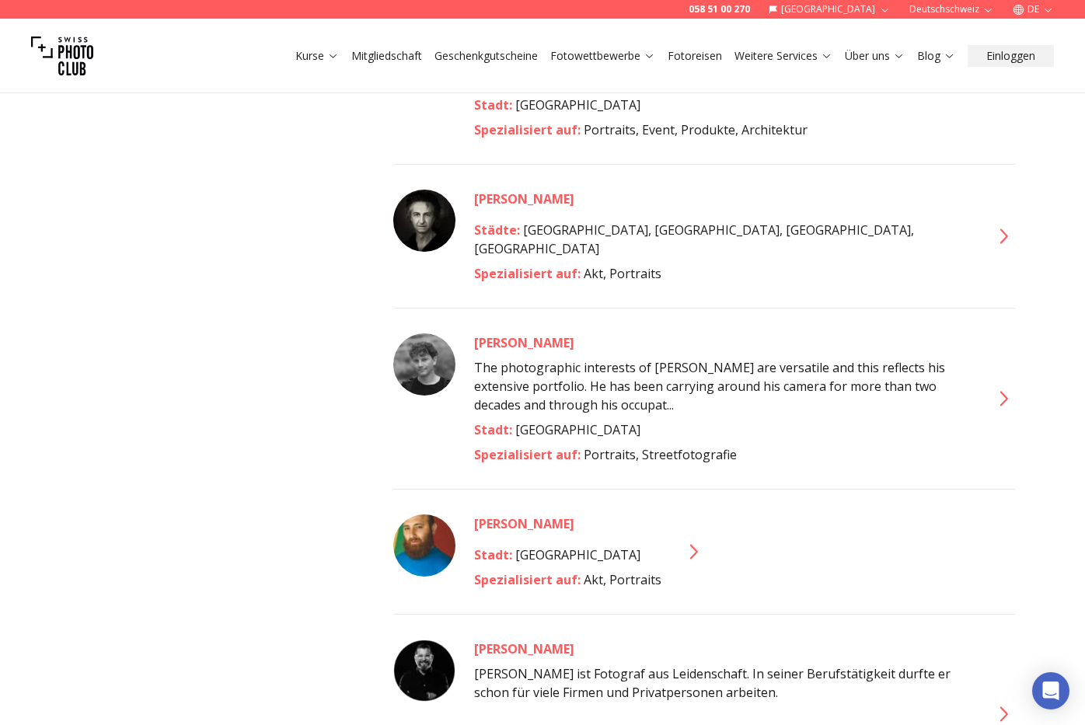
scroll to position [4919, 0]
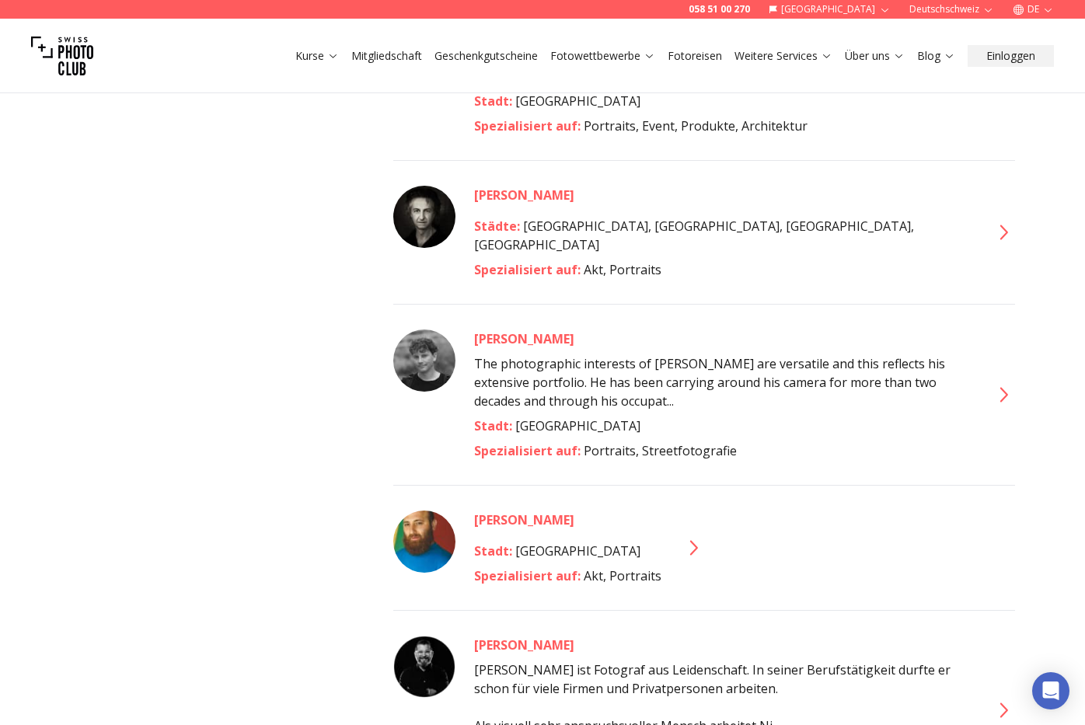
click at [688, 535] on icon at bounding box center [692, 547] width 25 height 25
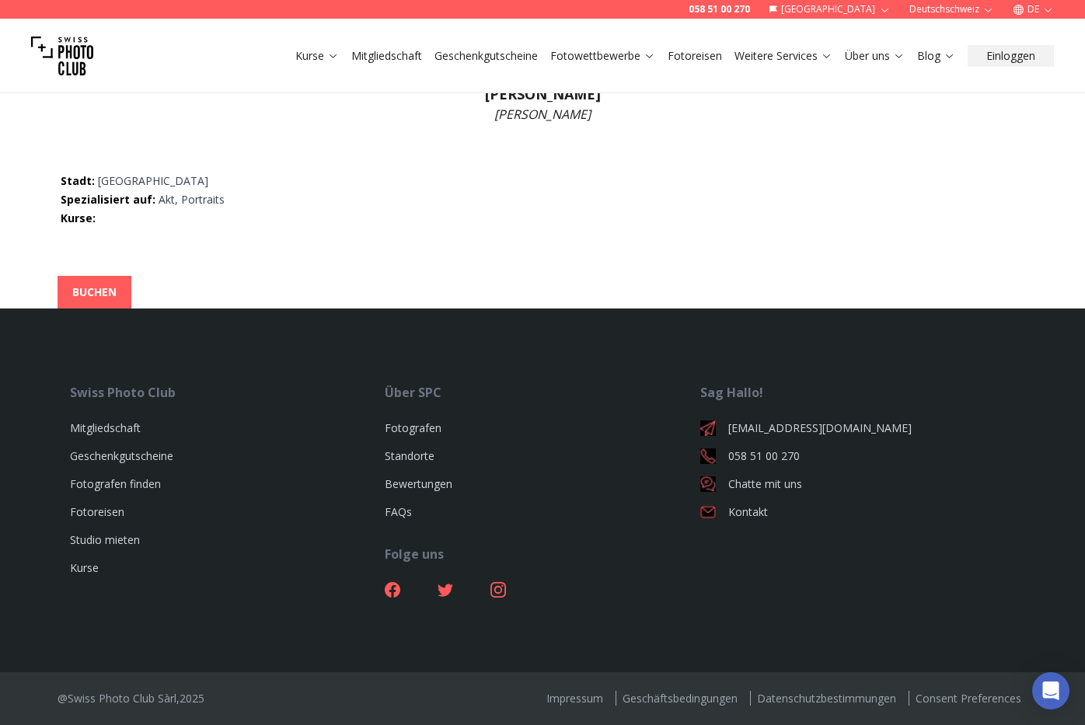
scroll to position [172, 0]
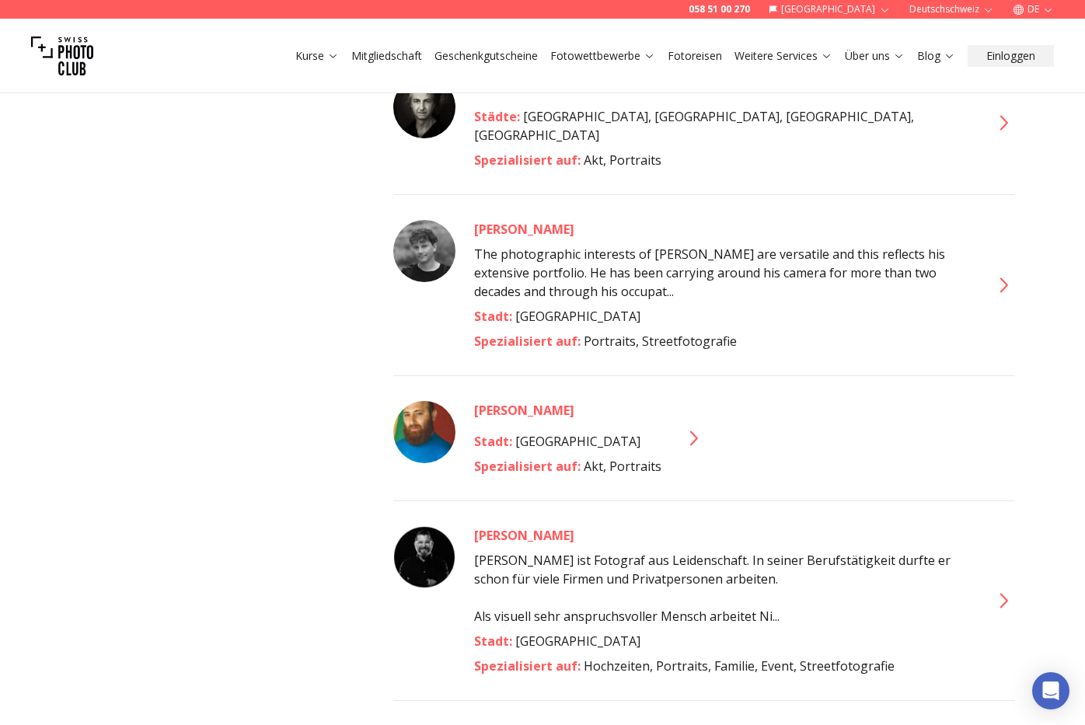
scroll to position [5051, 0]
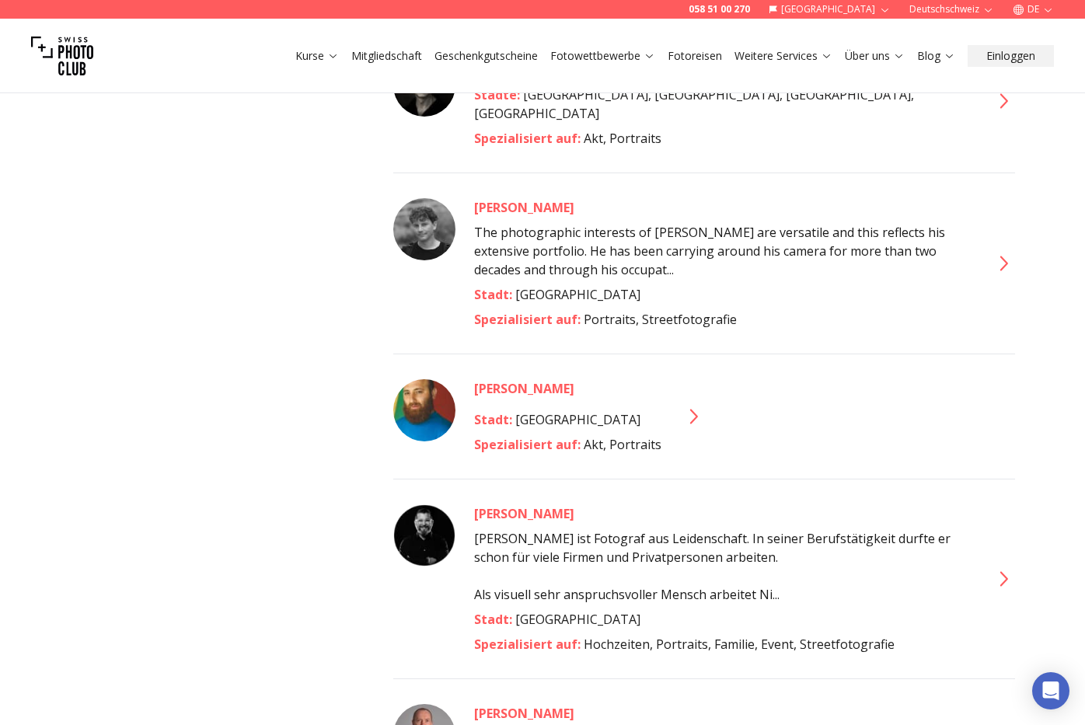
click at [1005, 571] on icon at bounding box center [1004, 578] width 8 height 15
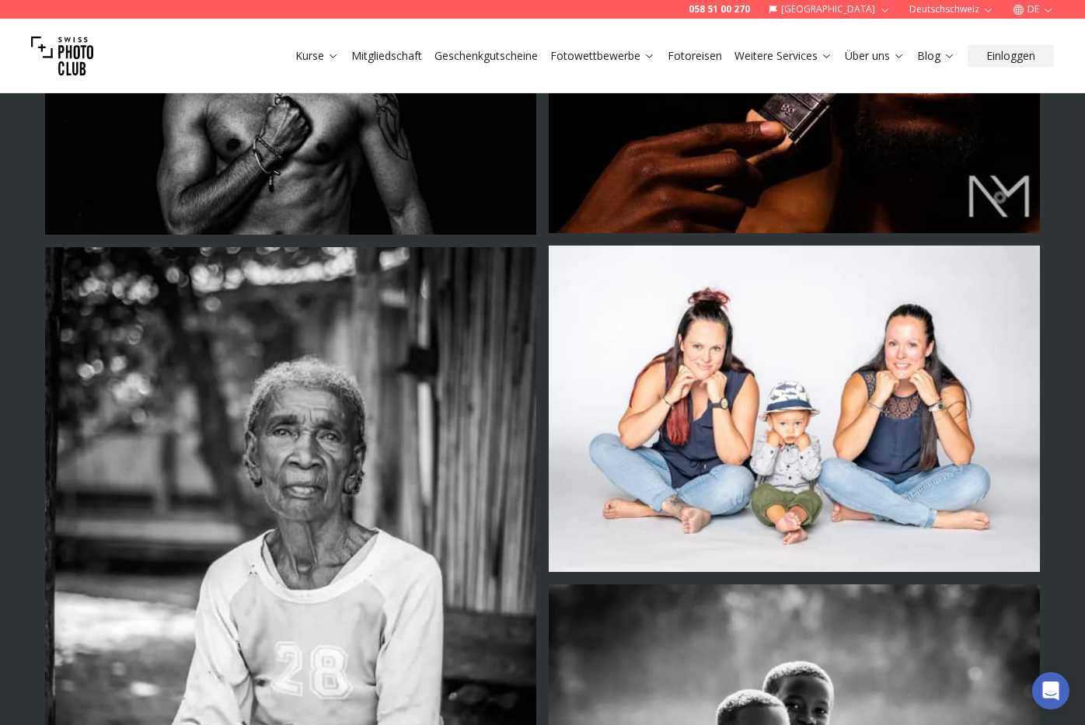
scroll to position [3764, 0]
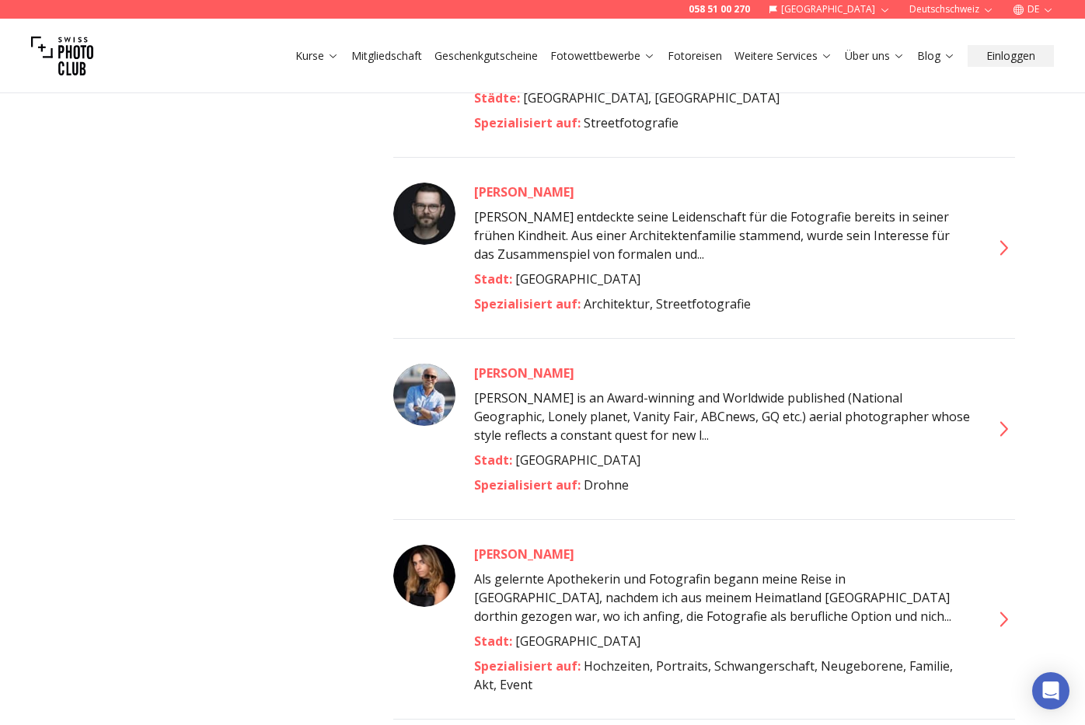
scroll to position [6316, 0]
click at [1005, 611] on icon at bounding box center [1004, 618] width 8 height 15
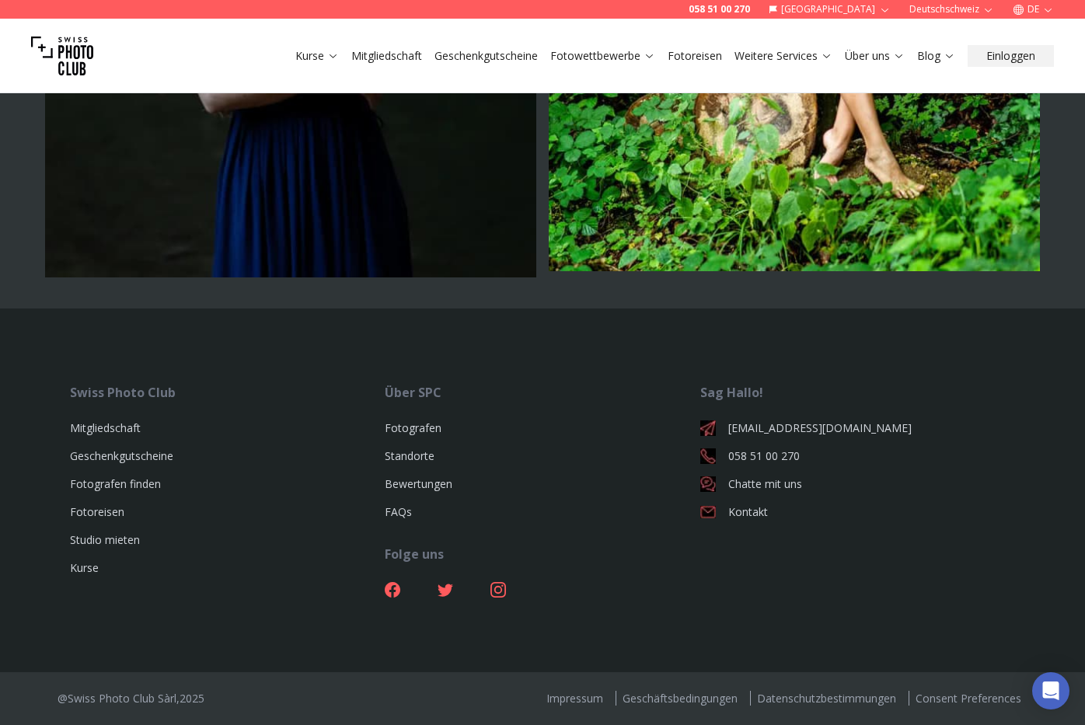
scroll to position [5696, 0]
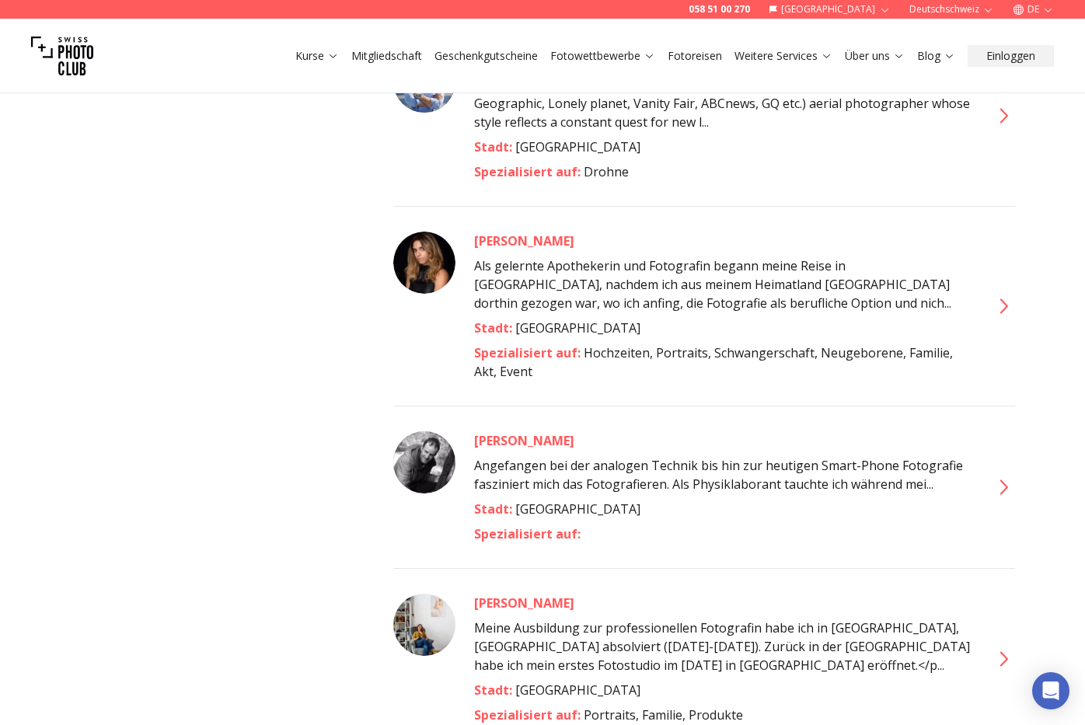
scroll to position [6637, 0]
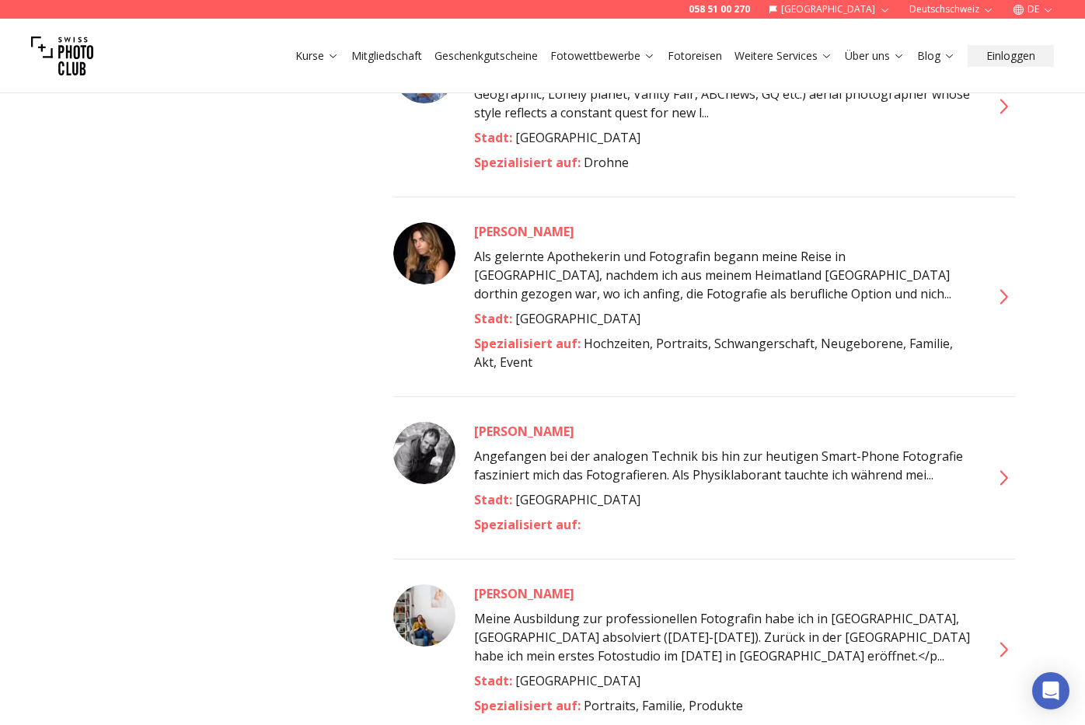
click at [1002, 465] on icon at bounding box center [1002, 477] width 25 height 25
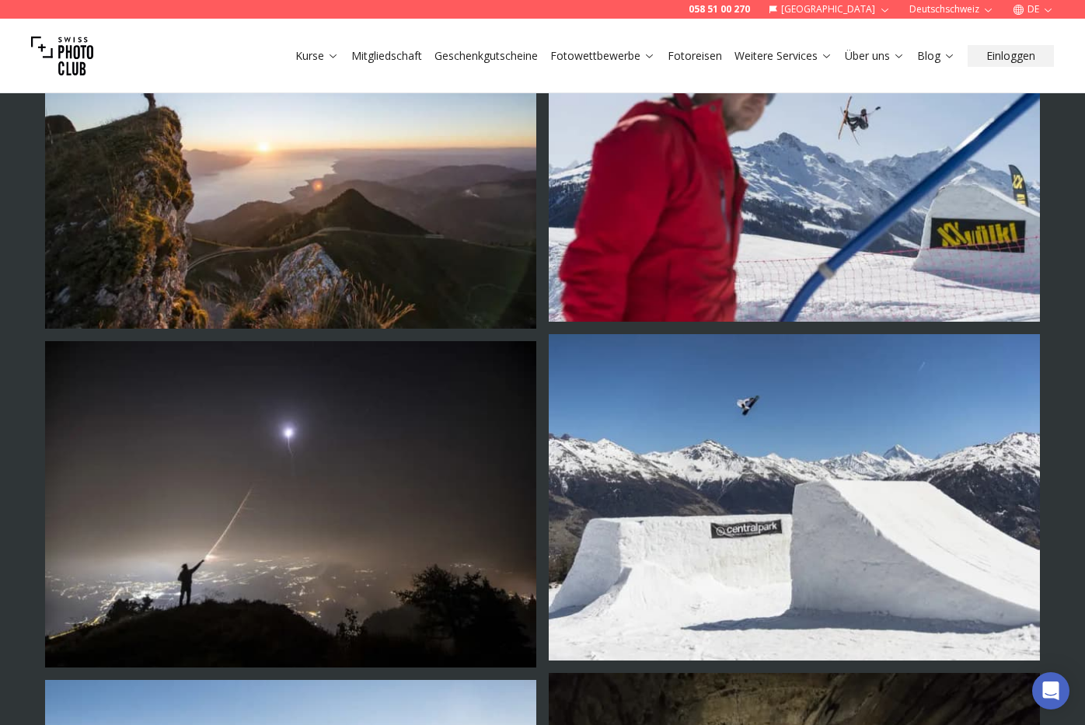
scroll to position [3706, 0]
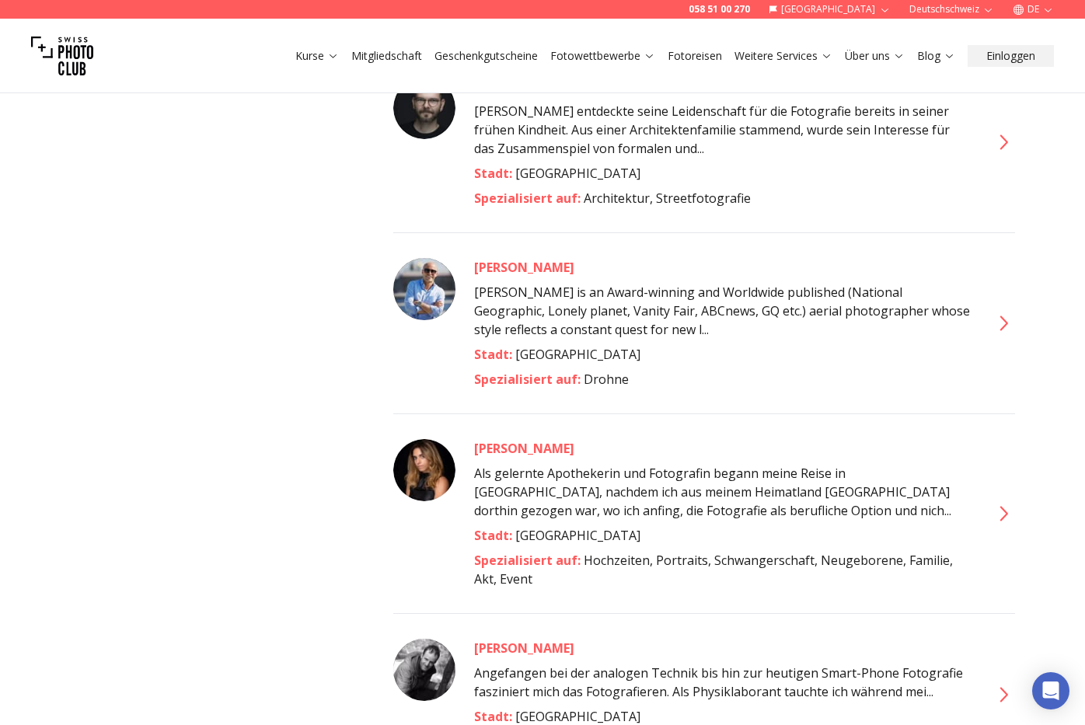
scroll to position [6422, 0]
click at [1004, 500] on icon at bounding box center [1002, 512] width 25 height 25
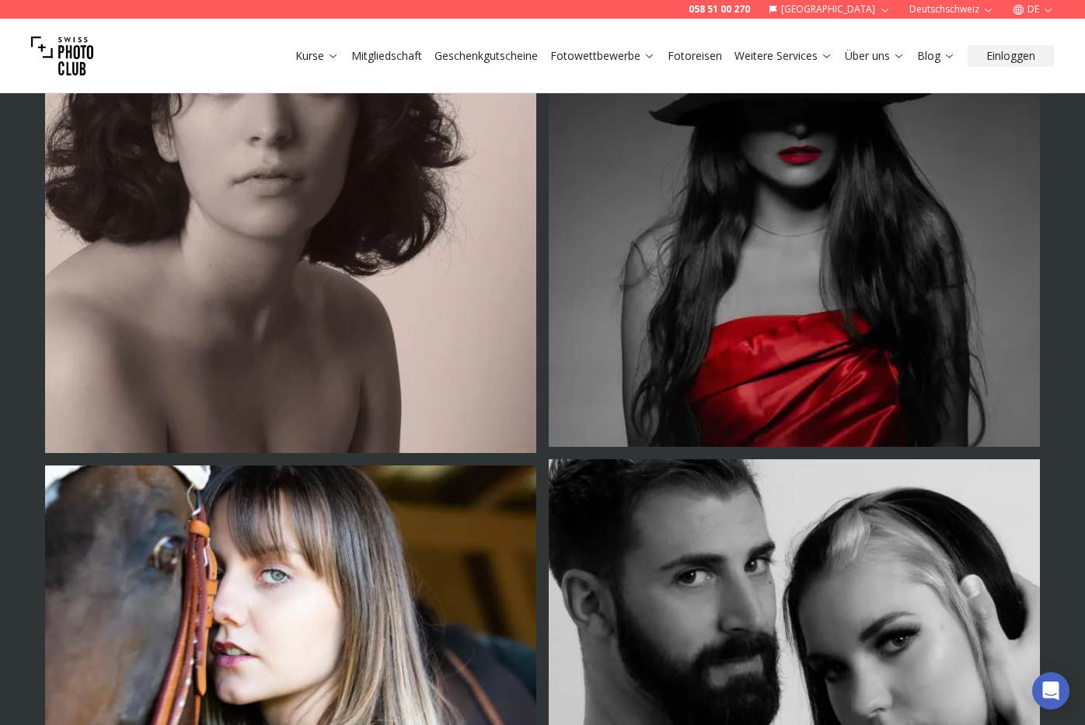
scroll to position [690, 0]
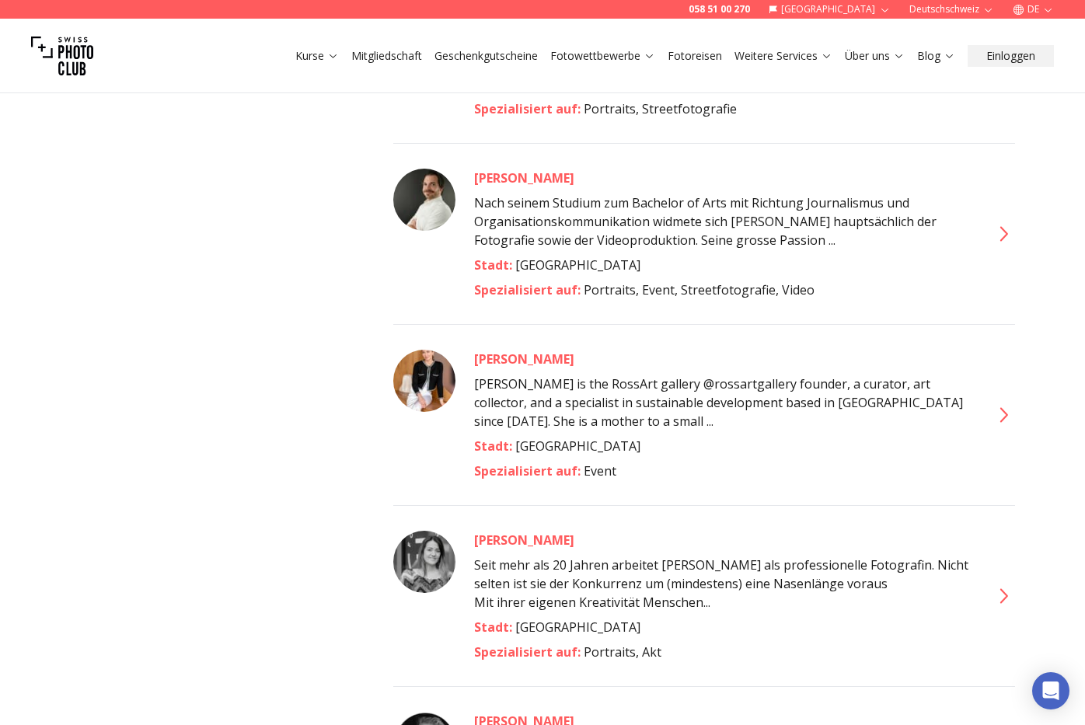
scroll to position [7672, 0]
click at [1002, 583] on icon at bounding box center [1002, 595] width 25 height 25
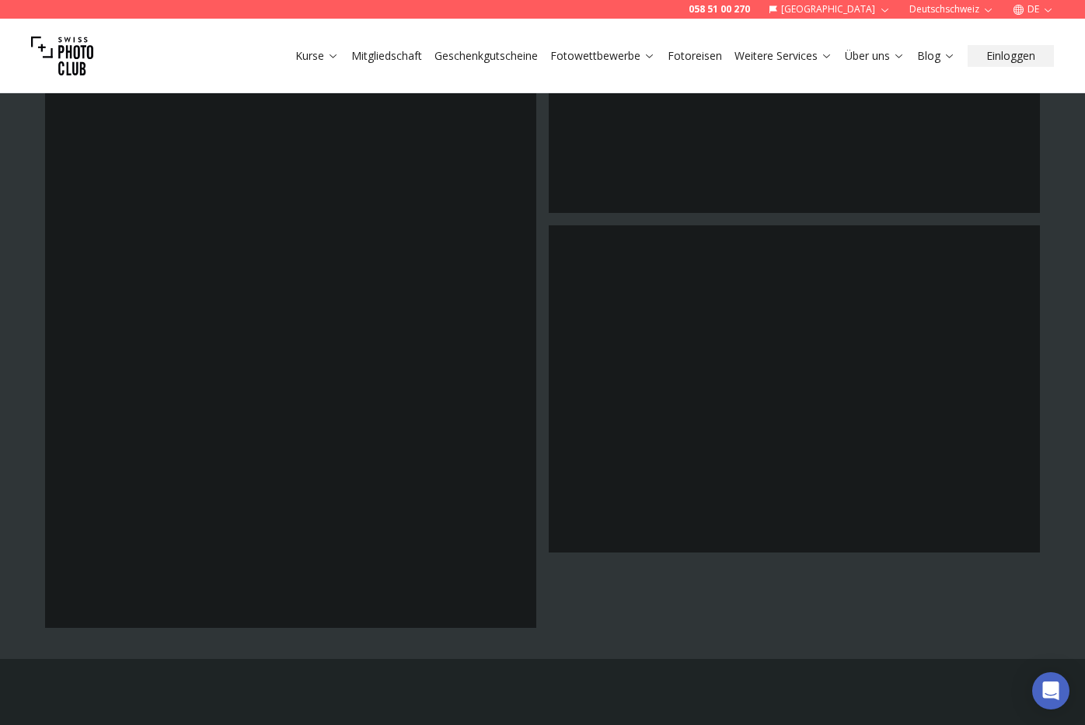
scroll to position [3889, 0]
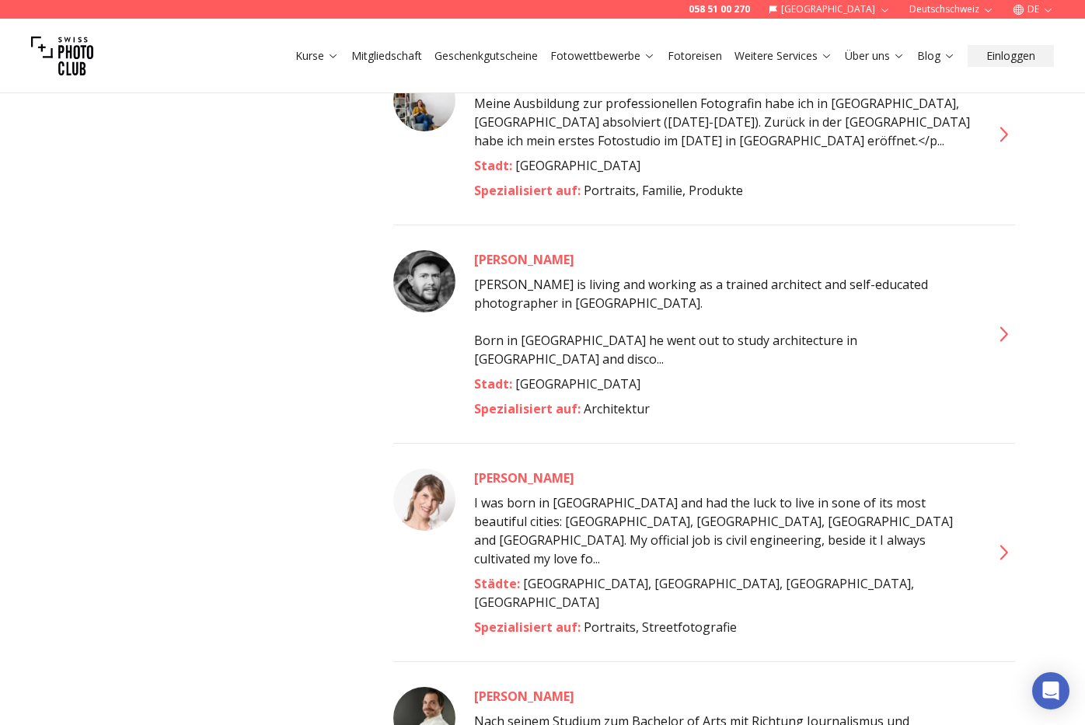
scroll to position [7091, 0]
